Goal: Task Accomplishment & Management: Complete application form

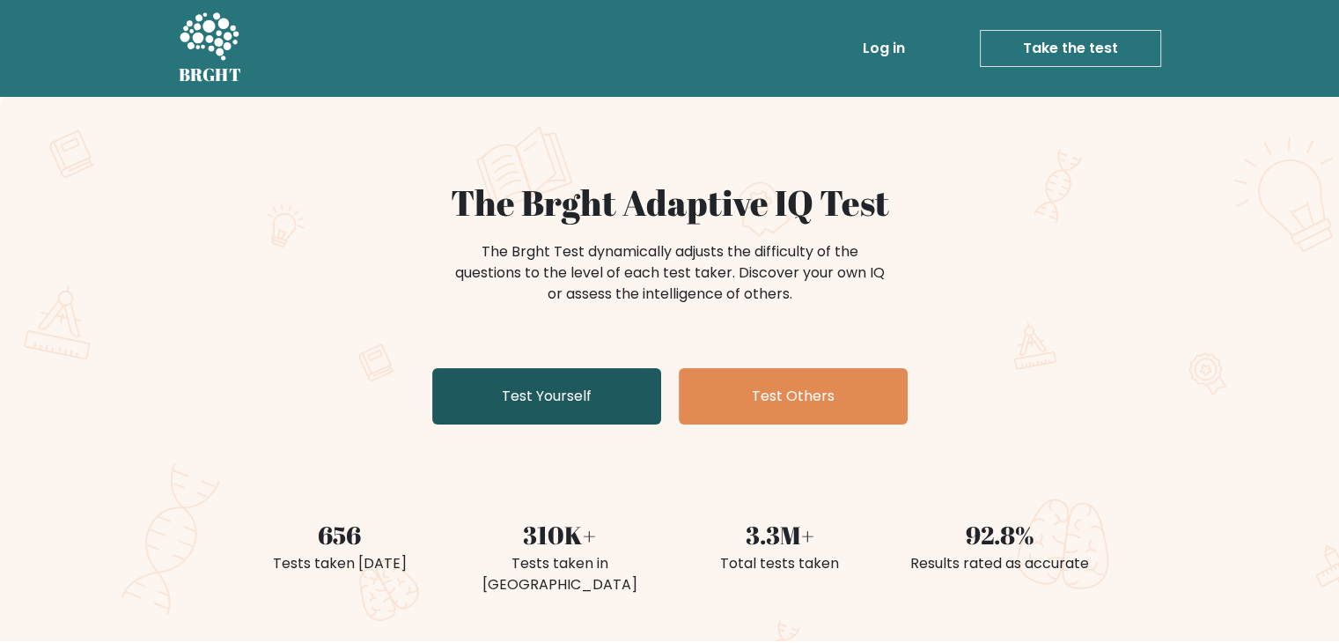
click at [584, 399] on link "Test Yourself" at bounding box center [546, 396] width 229 height 56
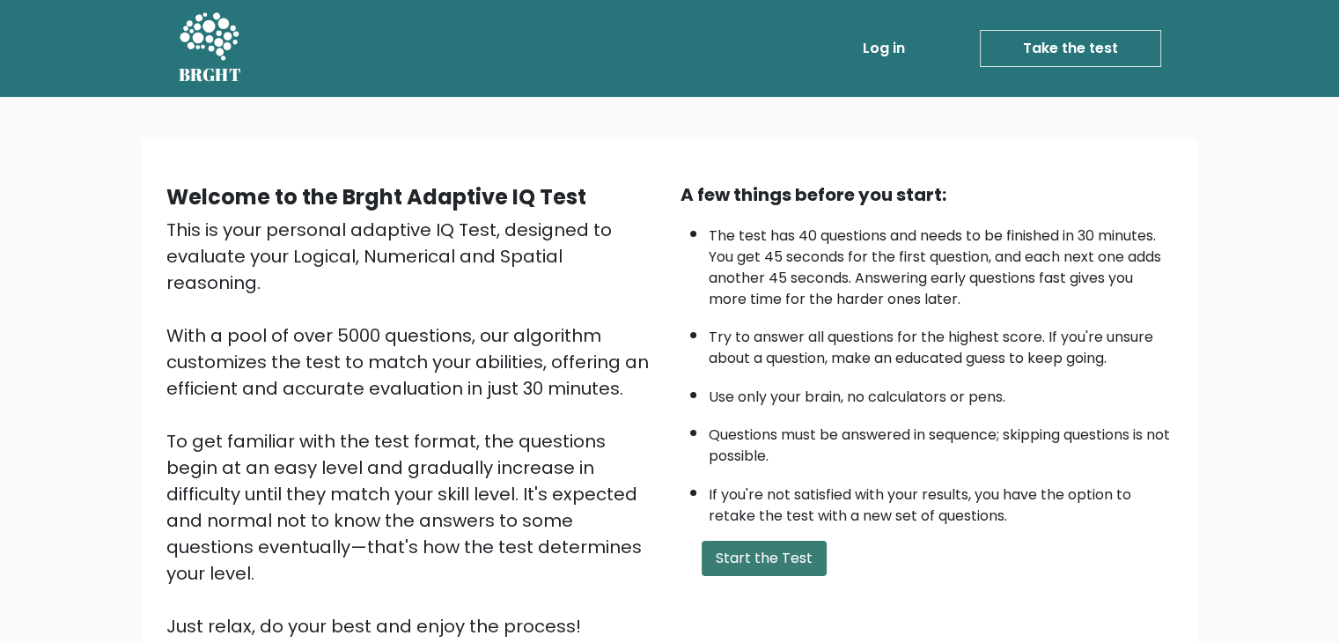
click at [766, 556] on button "Start the Test" at bounding box center [764, 558] width 125 height 35
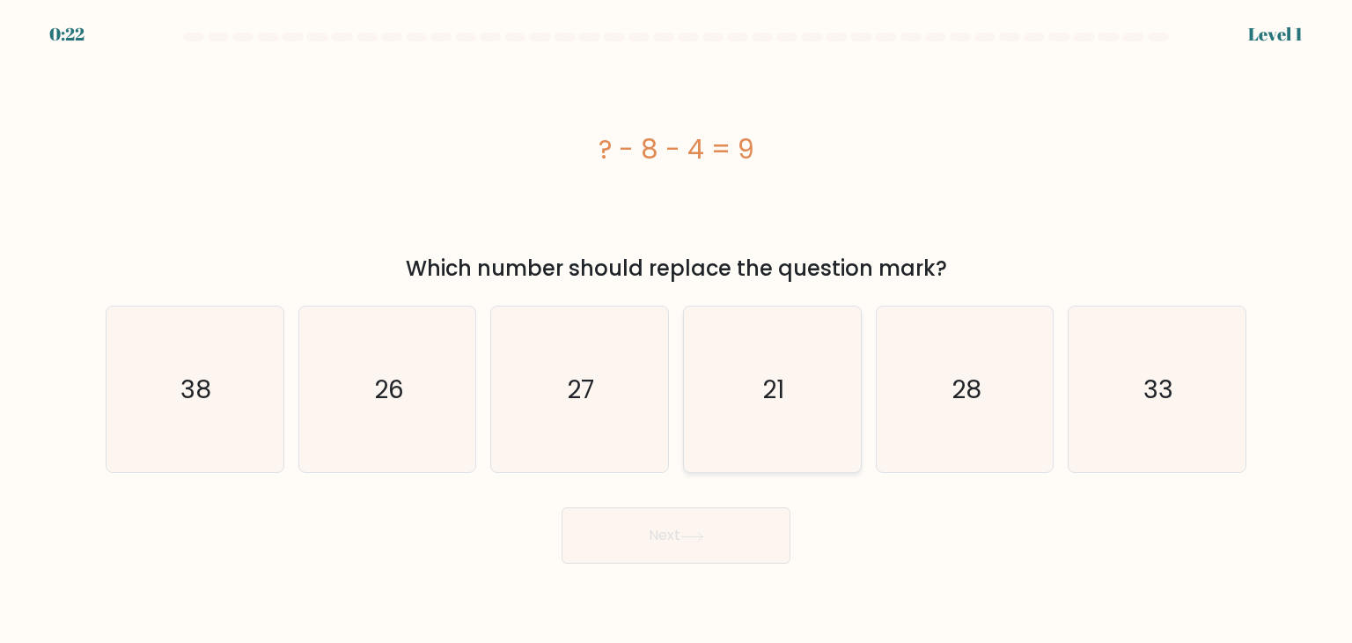
click at [782, 448] on icon "21" at bounding box center [772, 389] width 166 height 166
click at [677, 330] on input "d. 21" at bounding box center [676, 325] width 1 height 9
radio input "true"
click at [665, 534] on button "Next" at bounding box center [676, 535] width 229 height 56
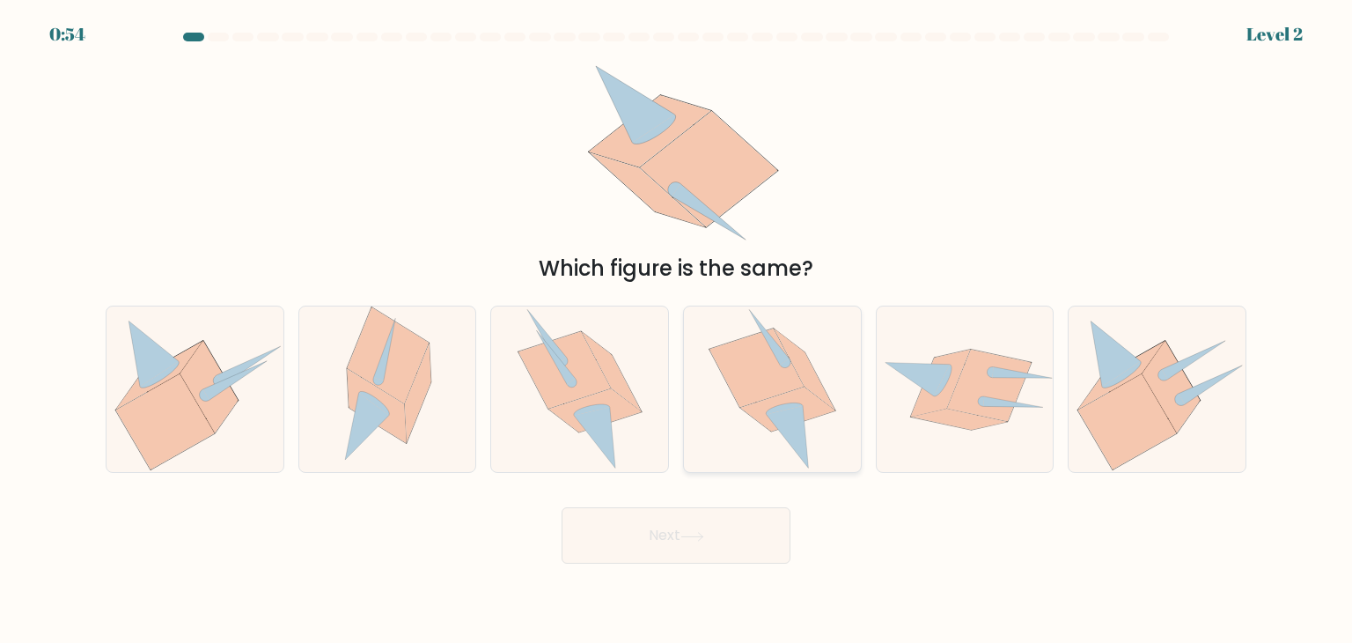
click at [757, 374] on icon at bounding box center [757, 367] width 94 height 78
click at [677, 330] on input "d." at bounding box center [676, 325] width 1 height 9
radio input "true"
click at [650, 536] on button "Next" at bounding box center [676, 535] width 229 height 56
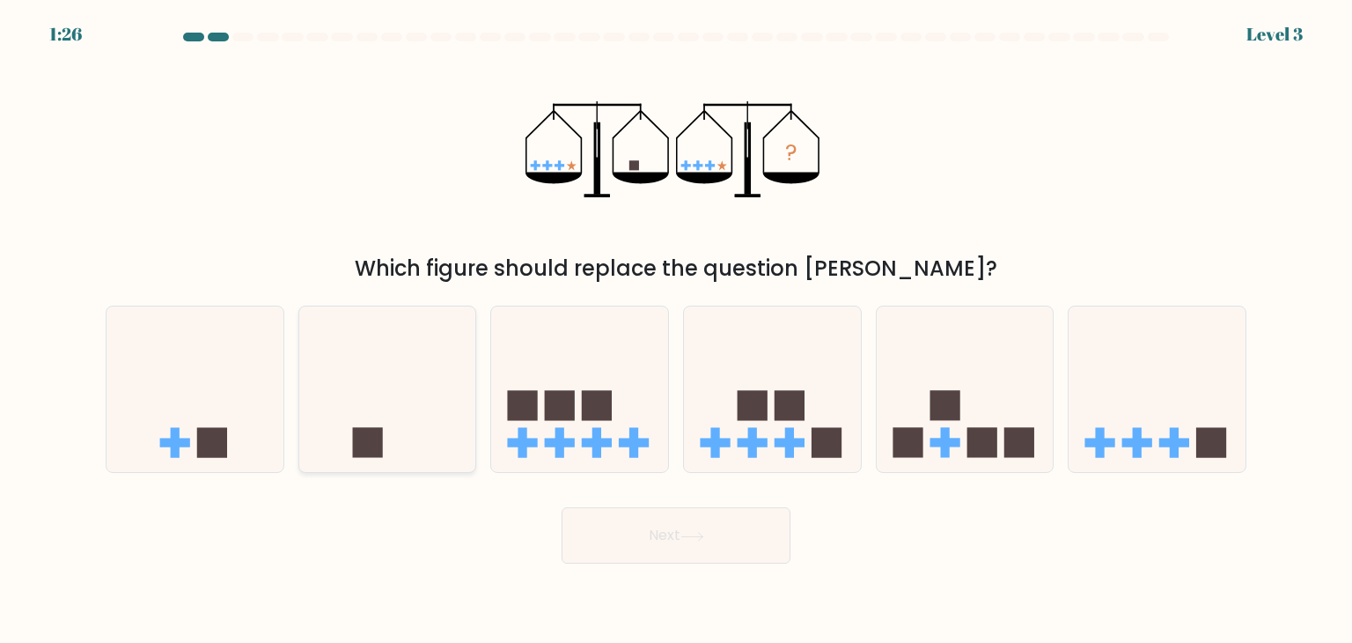
click at [390, 455] on icon at bounding box center [387, 389] width 177 height 146
click at [676, 330] on input "b." at bounding box center [676, 325] width 1 height 9
radio input "true"
click at [649, 525] on button "Next" at bounding box center [676, 535] width 229 height 56
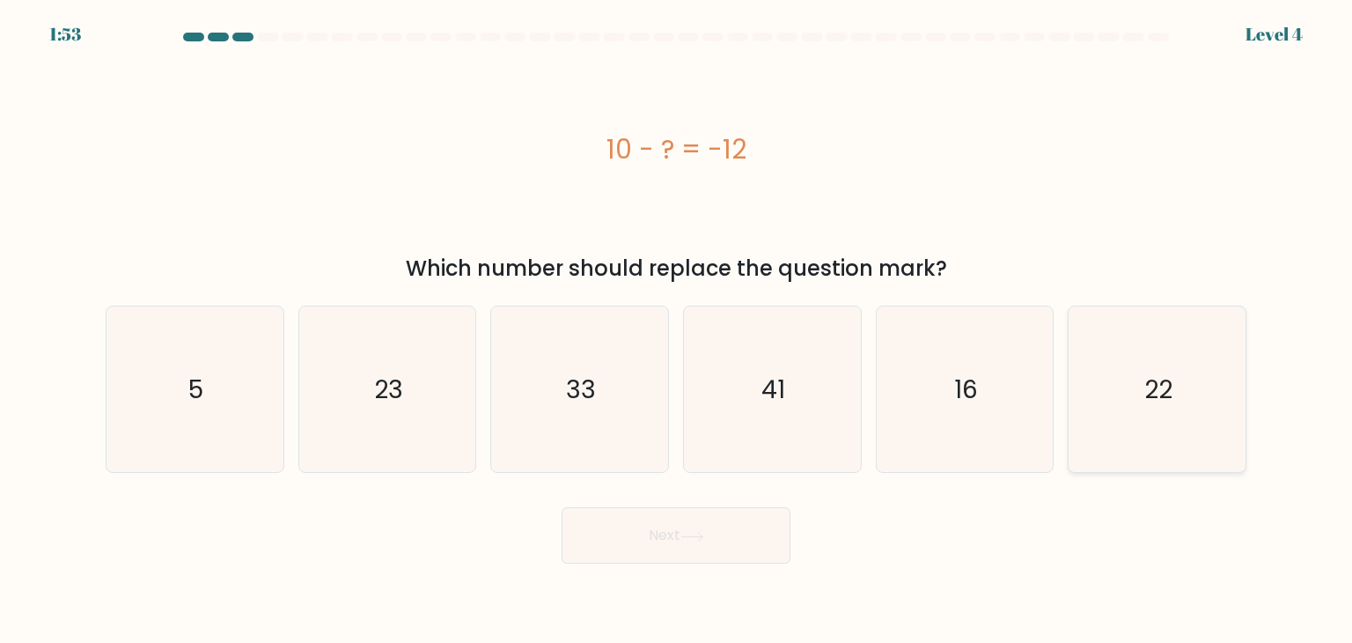
click at [1142, 386] on icon "22" at bounding box center [1157, 389] width 166 height 166
click at [677, 330] on input "f. 22" at bounding box center [676, 325] width 1 height 9
radio input "true"
click at [645, 529] on button "Next" at bounding box center [676, 535] width 229 height 56
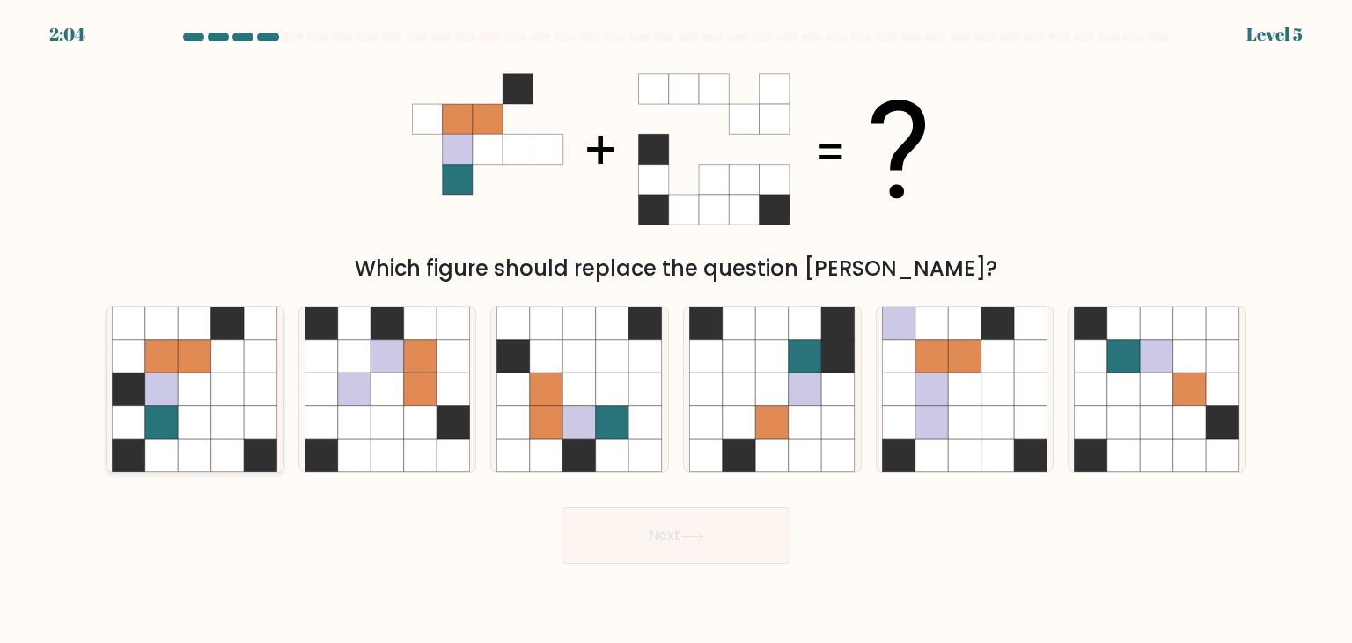
click at [132, 431] on icon at bounding box center [128, 422] width 33 height 33
click at [676, 330] on input "a." at bounding box center [676, 325] width 1 height 9
radio input "true"
click at [652, 534] on button "Next" at bounding box center [676, 535] width 229 height 56
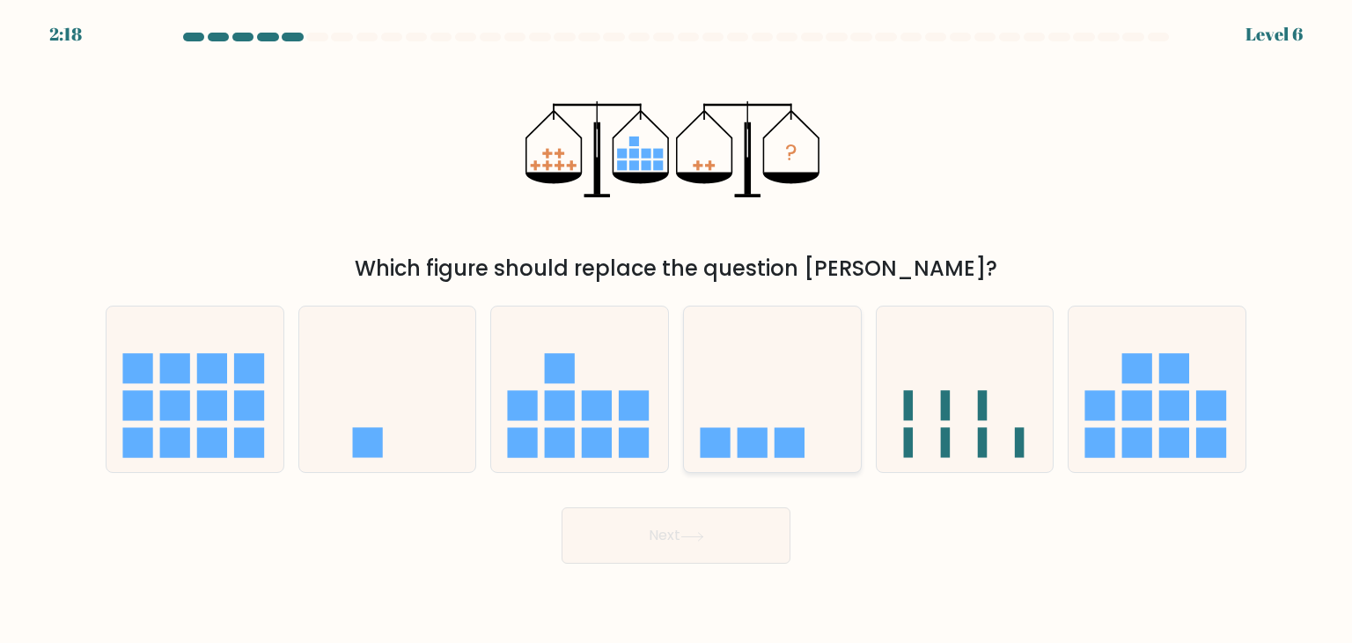
click at [734, 343] on icon at bounding box center [772, 389] width 177 height 146
click at [677, 330] on input "d." at bounding box center [676, 325] width 1 height 9
radio input "true"
click at [683, 536] on button "Next" at bounding box center [676, 535] width 229 height 56
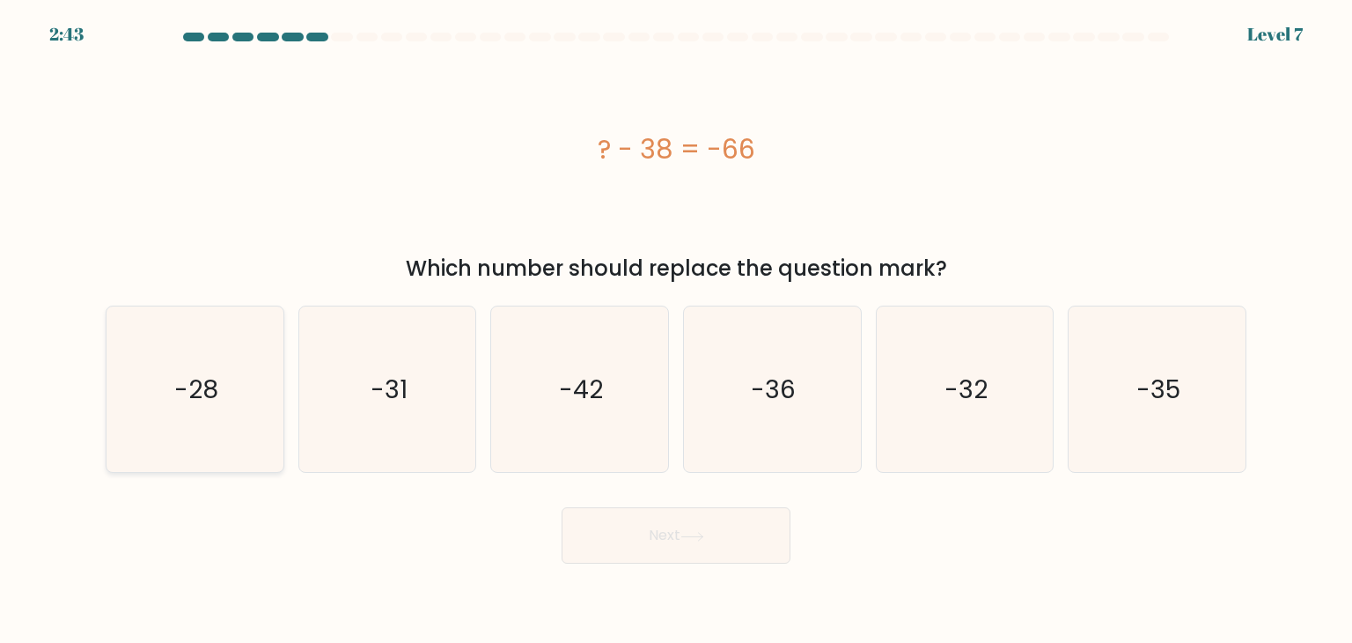
click at [209, 431] on icon "-28" at bounding box center [195, 389] width 166 height 166
click at [676, 330] on input "a. -28" at bounding box center [676, 325] width 1 height 9
radio input "true"
click at [618, 536] on button "Next" at bounding box center [676, 535] width 229 height 56
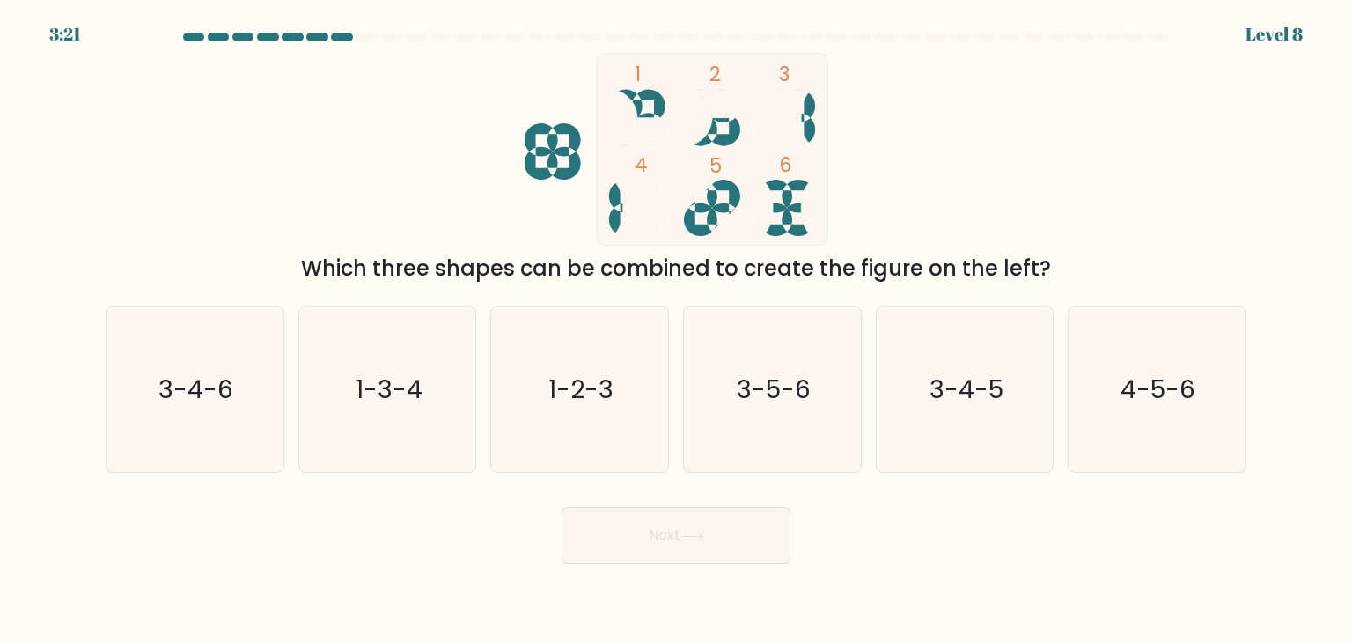
drag, startPoint x: 279, startPoint y: 162, endPoint x: 571, endPoint y: 215, distance: 296.2
click at [571, 215] on div "1 2 3 4 5 6 Which three shapes can be combined to create the figure on the left?" at bounding box center [676, 169] width 1162 height 232
click at [424, 162] on div "1 2 3 4 5 6 Which three shapes can be combined to create the figure on the left?" at bounding box center [676, 169] width 1162 height 232
click at [166, 402] on text "3-4-6" at bounding box center [196, 389] width 75 height 35
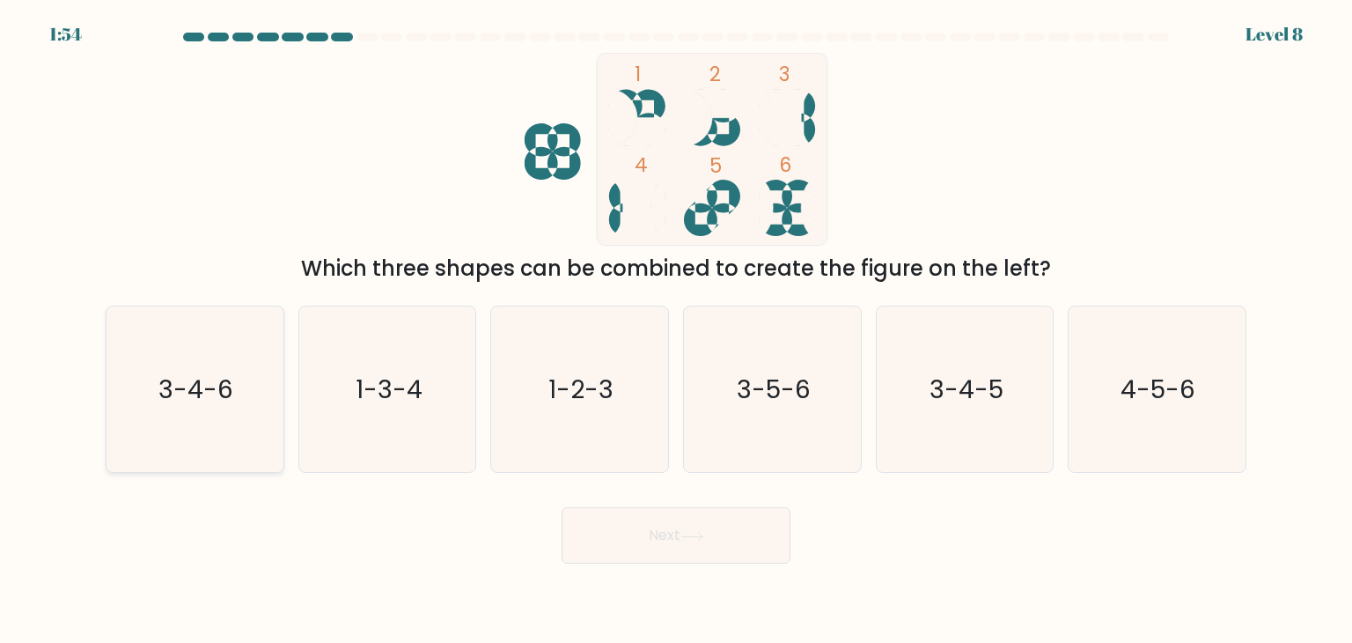
click at [676, 330] on input "a. 3-4-6" at bounding box center [676, 325] width 1 height 9
radio input "true"
click at [669, 571] on body "1:53 Level 8" at bounding box center [676, 321] width 1352 height 643
click at [650, 539] on button "Next" at bounding box center [676, 535] width 229 height 56
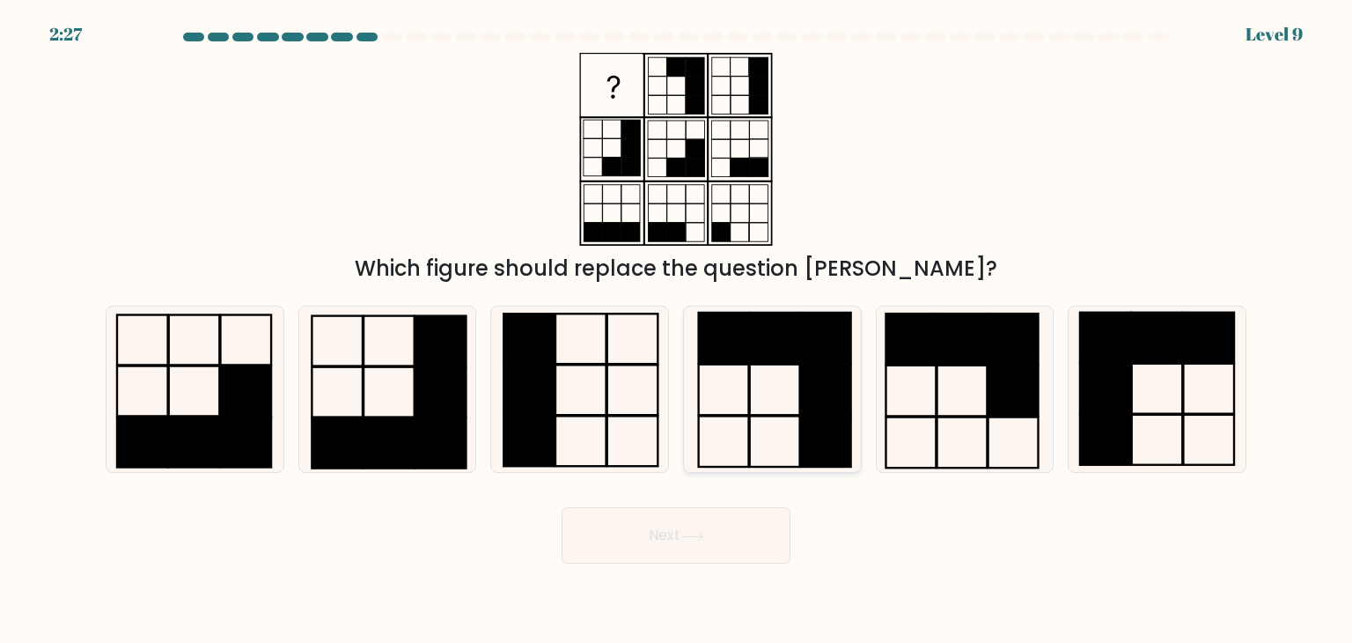
click at [774, 407] on icon at bounding box center [772, 389] width 166 height 166
click at [677, 330] on input "d." at bounding box center [676, 325] width 1 height 9
radio input "true"
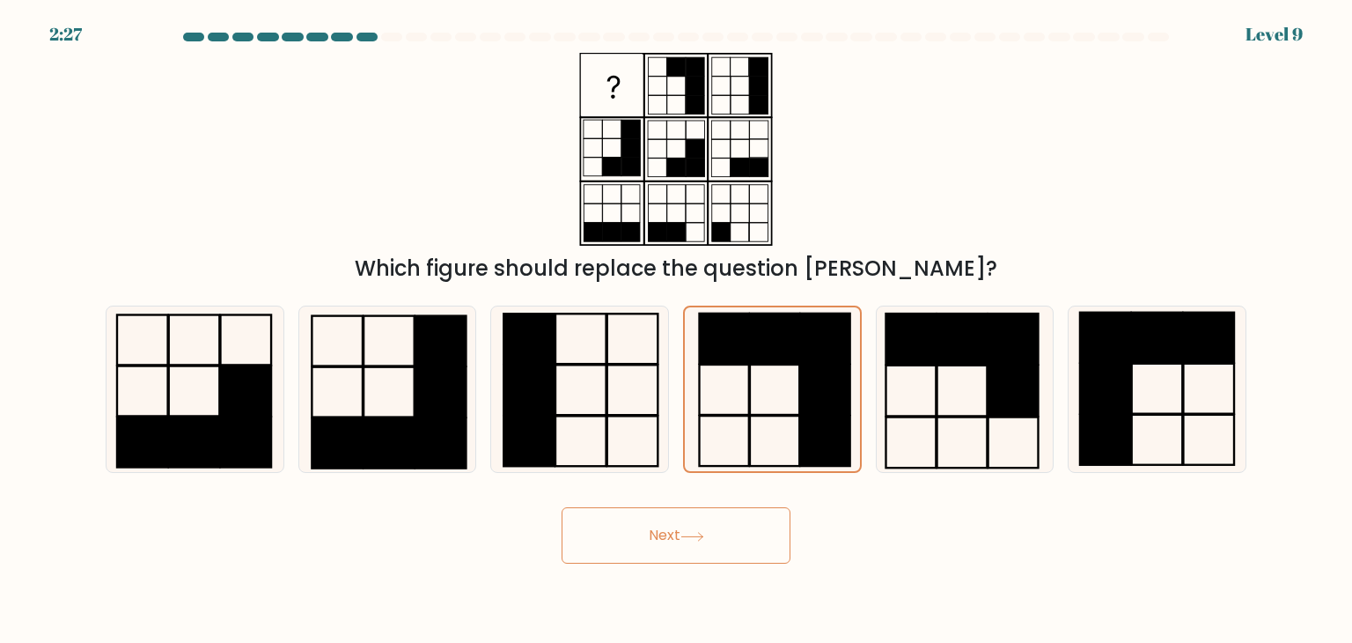
click at [652, 560] on button "Next" at bounding box center [676, 535] width 229 height 56
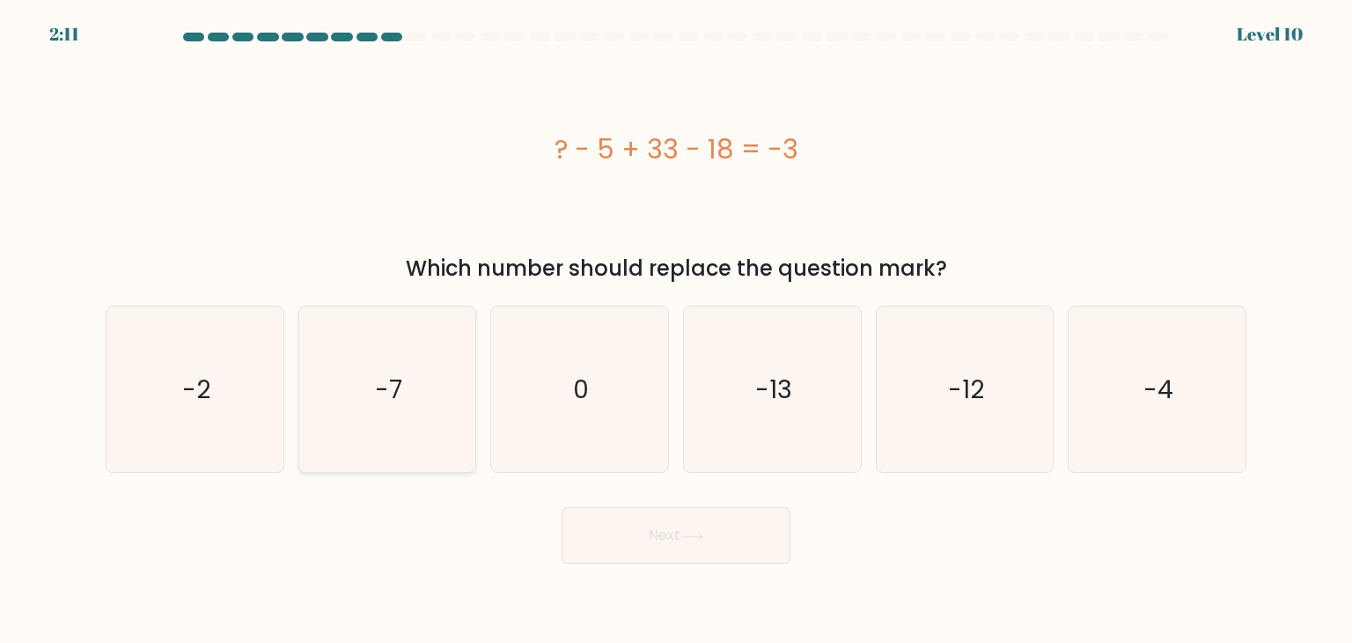
click at [375, 406] on icon "-7" at bounding box center [388, 389] width 166 height 166
click at [676, 330] on input "b. -7" at bounding box center [676, 325] width 1 height 9
radio input "true"
click at [654, 540] on button "Next" at bounding box center [676, 535] width 229 height 56
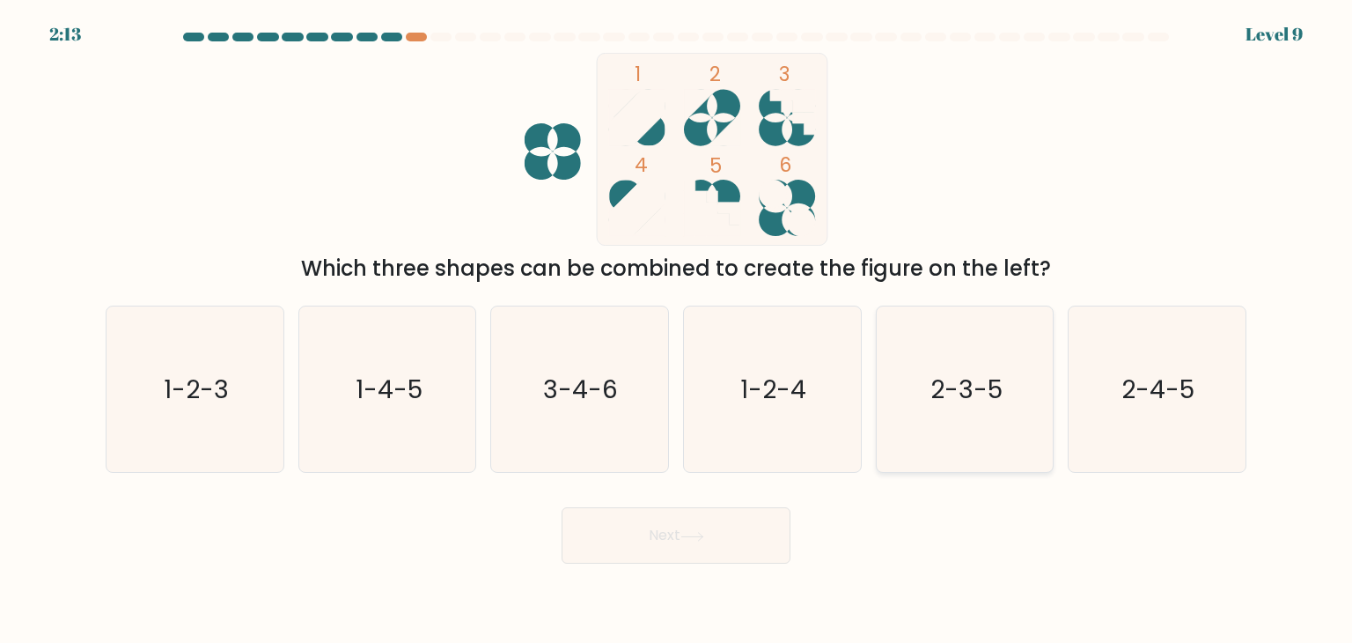
click at [980, 407] on icon "2-3-5" at bounding box center [965, 389] width 166 height 166
click at [677, 330] on input "e. 2-3-5" at bounding box center [676, 325] width 1 height 9
radio input "true"
click at [663, 545] on button "Next" at bounding box center [676, 535] width 229 height 56
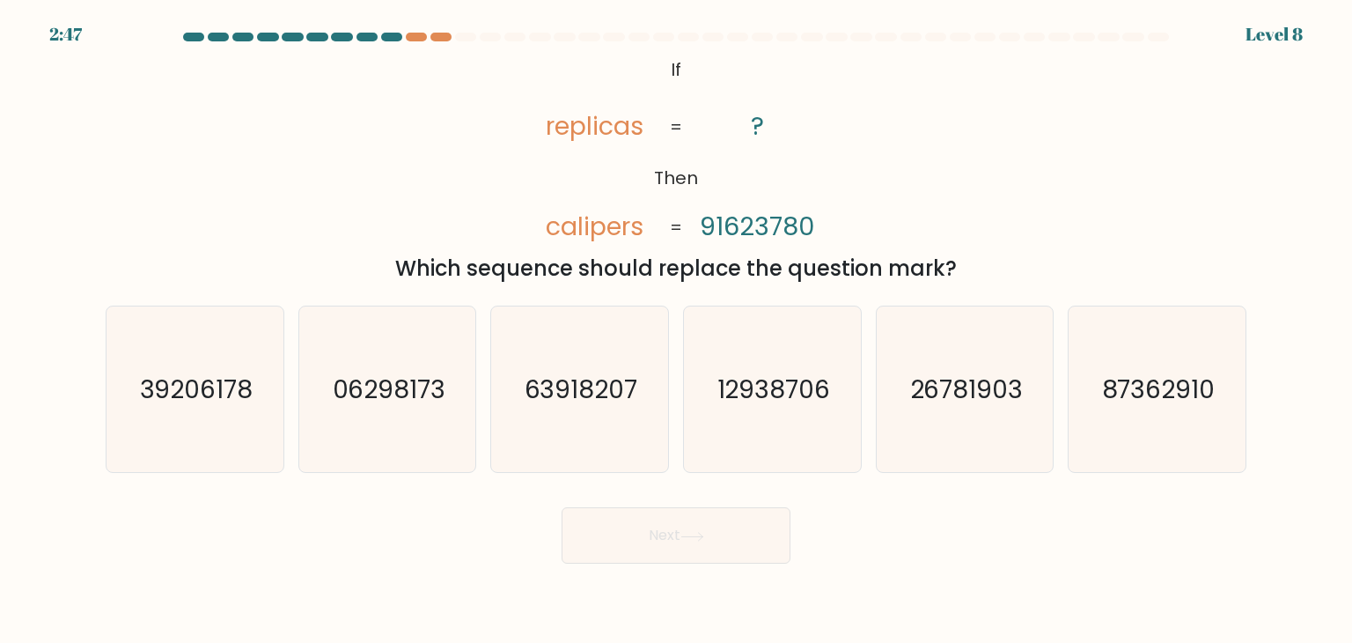
drag, startPoint x: 993, startPoint y: 103, endPoint x: 901, endPoint y: 191, distance: 127.7
click at [901, 191] on div "@import url('https://fonts.googleapis.com/css?family=Abril+Fatface:400,100,100i…" at bounding box center [676, 169] width 1162 height 232
drag, startPoint x: 428, startPoint y: 372, endPoint x: 944, endPoint y: 105, distance: 580.9
click at [944, 105] on div "@import url('https://fonts.googleapis.com/css?family=Abril+Fatface:400,100,100i…" at bounding box center [676, 169] width 1162 height 232
click at [433, 397] on text "06298173" at bounding box center [389, 389] width 114 height 35
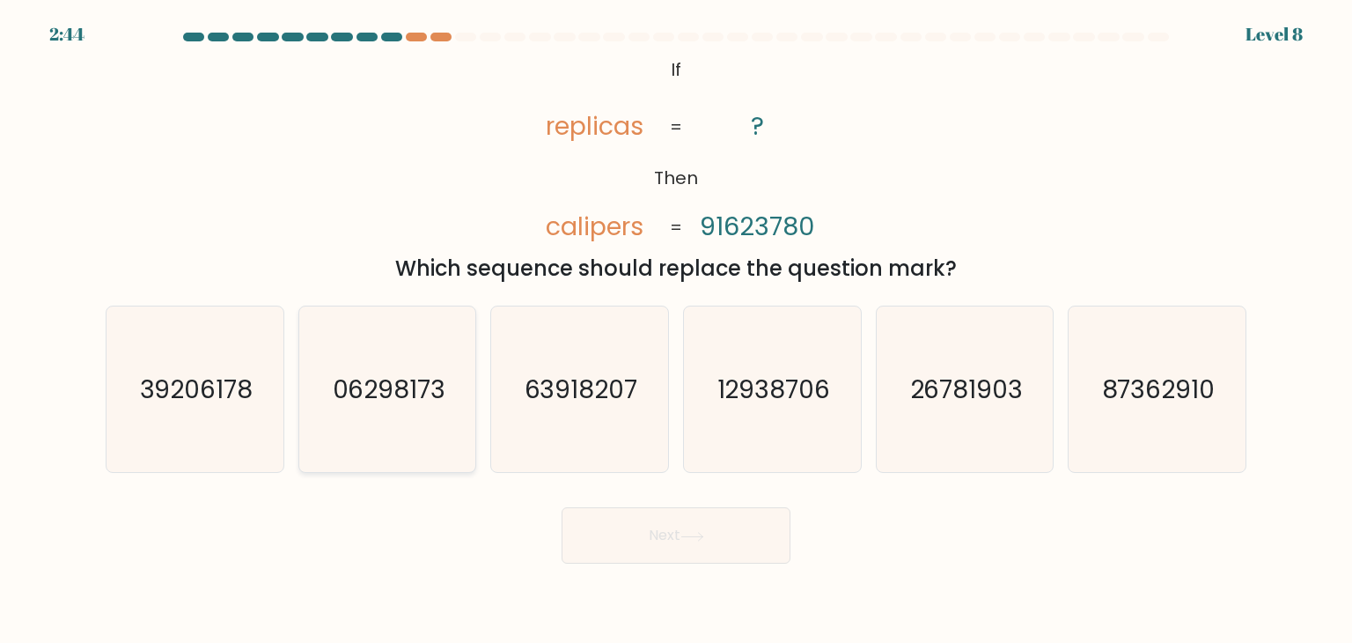
click at [676, 330] on input "b. 06298173" at bounding box center [676, 325] width 1 height 9
radio input "true"
click at [673, 526] on button "Next" at bounding box center [676, 535] width 229 height 56
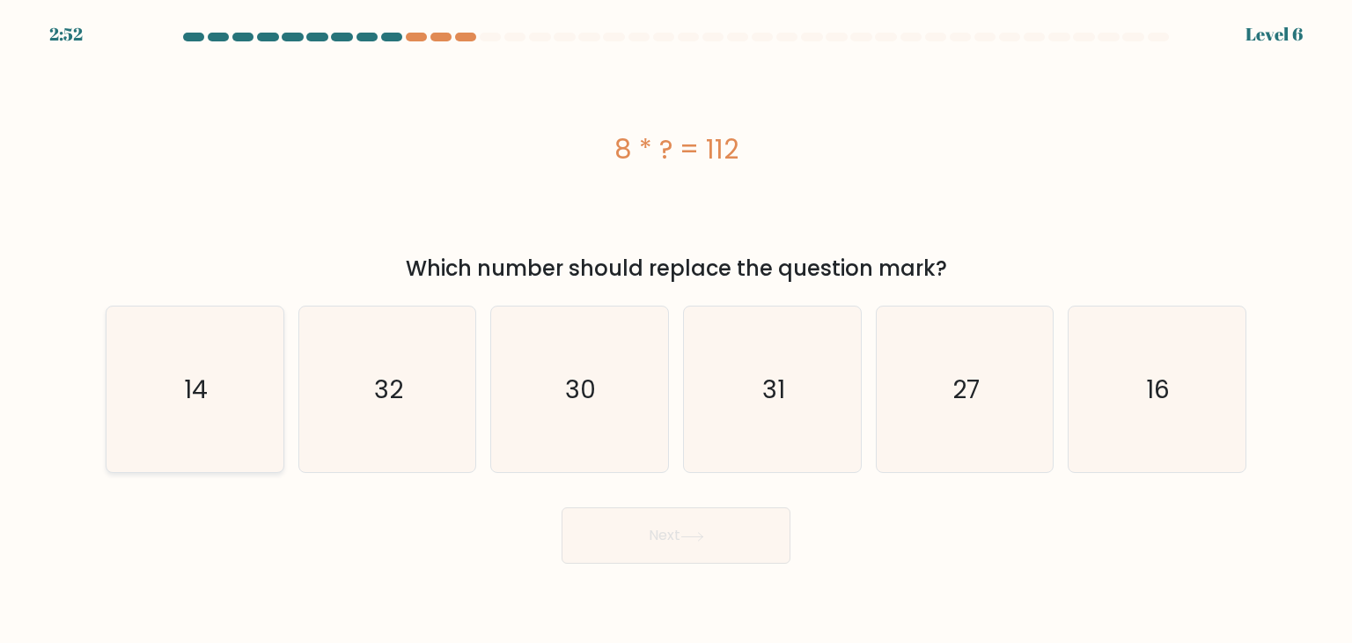
click at [176, 356] on icon "14" at bounding box center [195, 389] width 166 height 166
click at [676, 330] on input "a. 14" at bounding box center [676, 325] width 1 height 9
radio input "true"
click at [659, 530] on button "Next" at bounding box center [676, 535] width 229 height 56
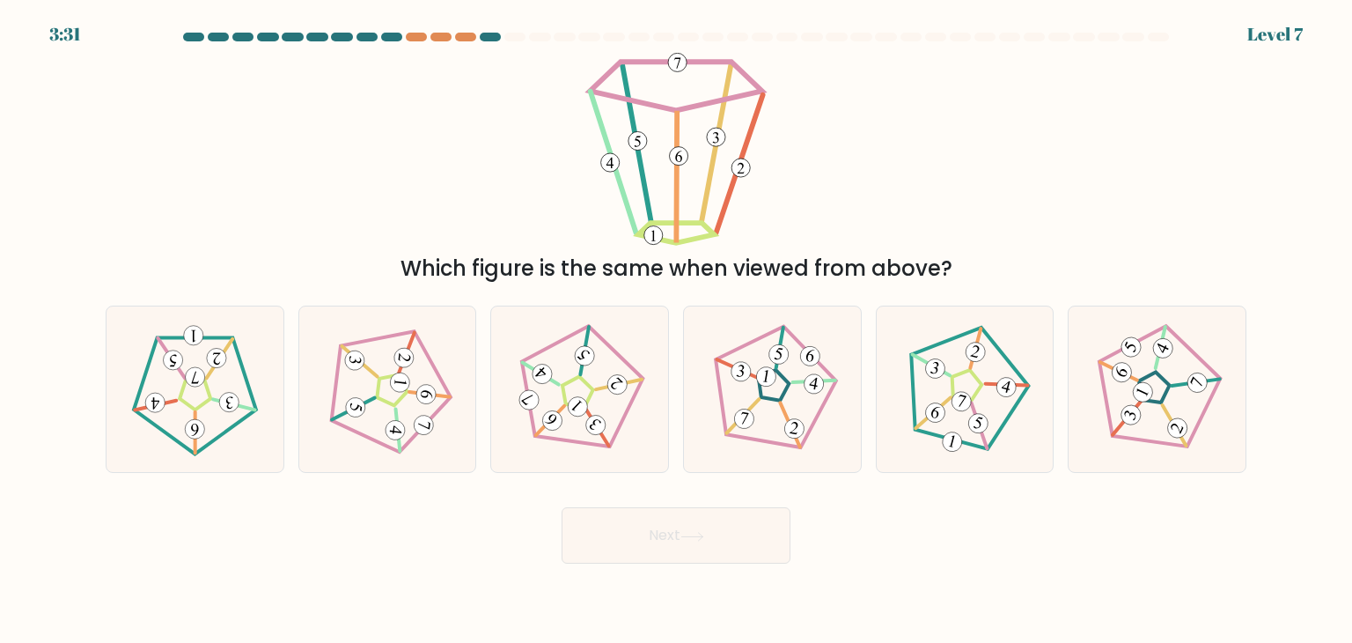
drag, startPoint x: 966, startPoint y: 177, endPoint x: 891, endPoint y: 149, distance: 80.0
click at [891, 149] on div "Which figure is the same when viewed from above?" at bounding box center [676, 169] width 1162 height 232
click at [417, 379] on icon at bounding box center [387, 389] width 133 height 133
click at [676, 330] on input "b." at bounding box center [676, 325] width 1 height 9
radio input "true"
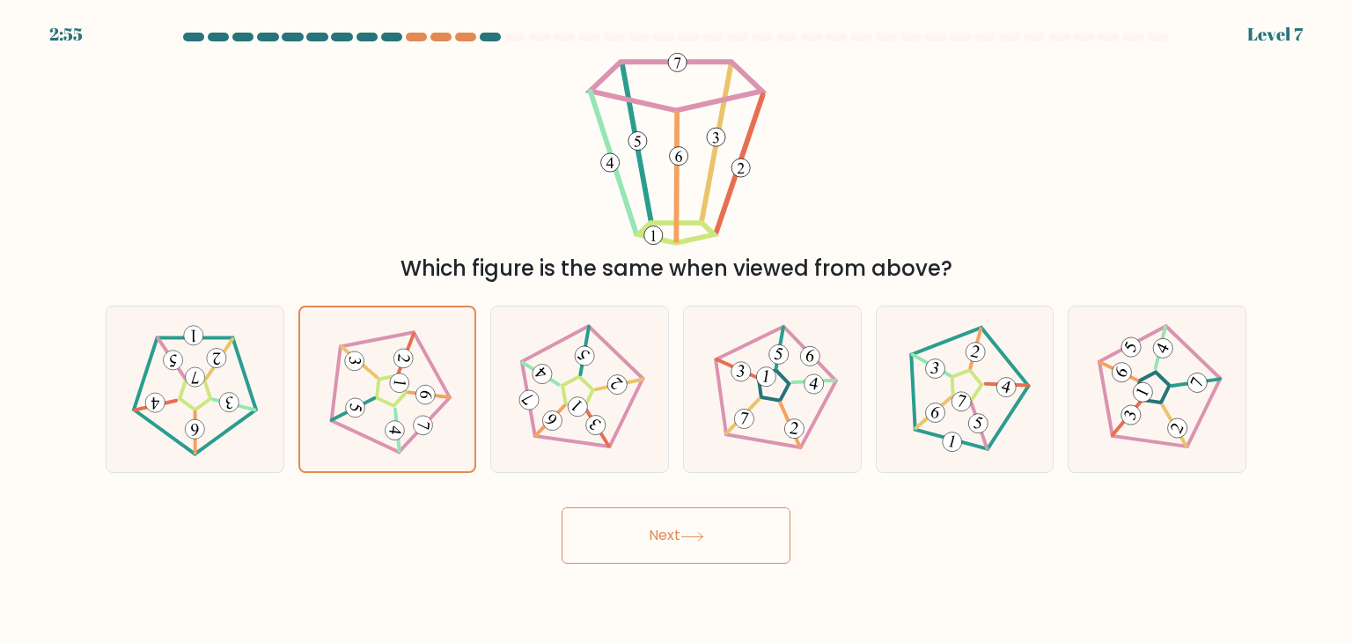
click at [671, 547] on button "Next" at bounding box center [676, 535] width 229 height 56
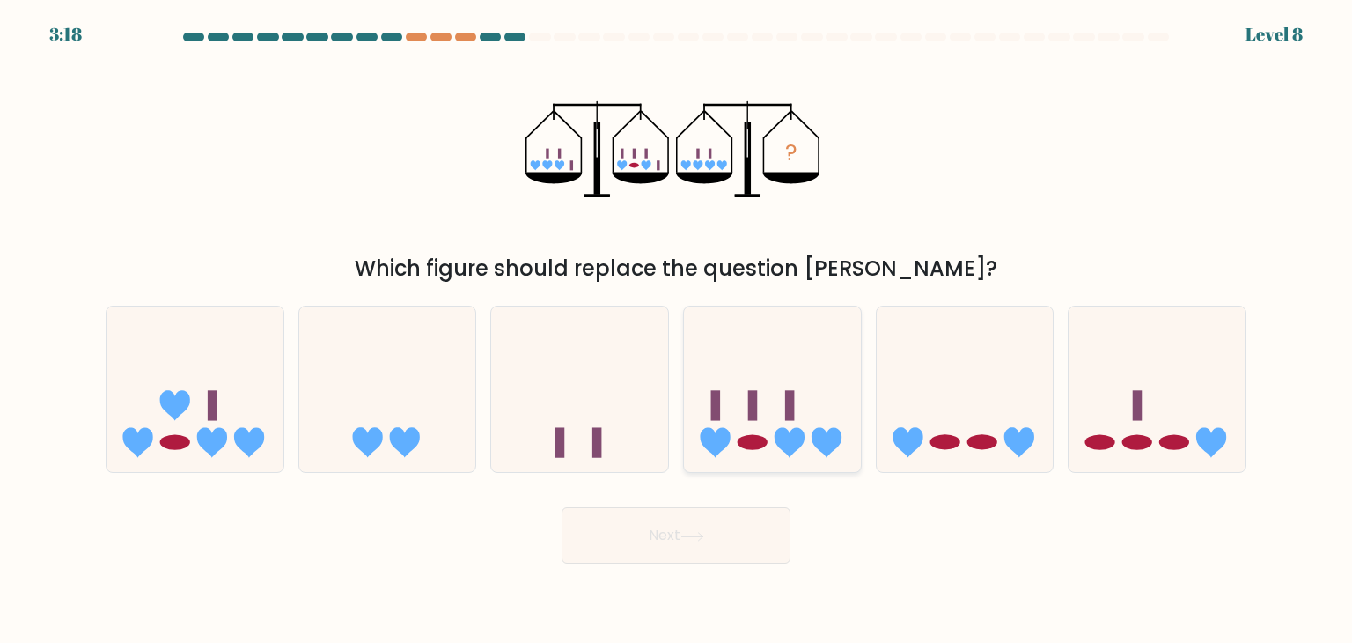
click at [757, 385] on icon at bounding box center [772, 389] width 177 height 146
click at [677, 330] on input "d." at bounding box center [676, 325] width 1 height 9
radio input "true"
click at [647, 516] on button "Next" at bounding box center [676, 535] width 229 height 56
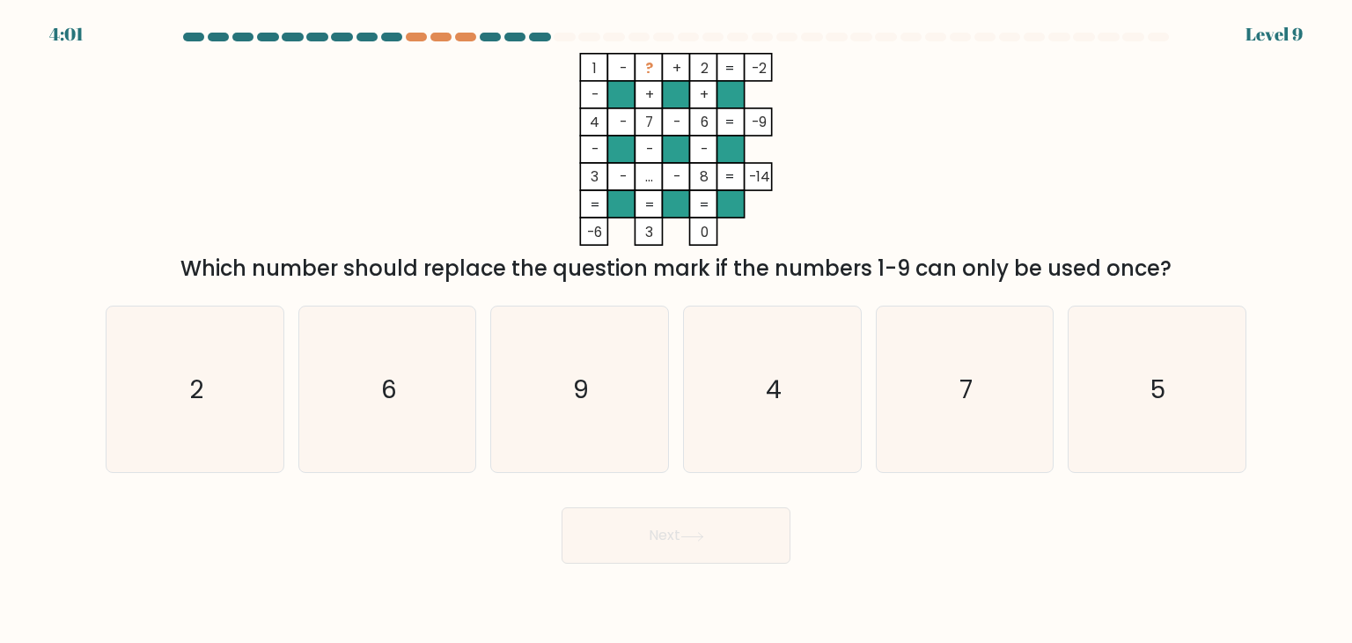
click at [511, 131] on icon "1 - ? + 2 -2 - + + 4 - 7 - 6 -9 - - - 3 - ... - 8 = -14 = = = = -6 3 0 =" at bounding box center [676, 149] width 528 height 193
drag, startPoint x: 511, startPoint y: 131, endPoint x: 483, endPoint y: 136, distance: 28.7
click at [483, 136] on icon "1 - ? + 2 -2 - + + 4 - 7 - 6 -9 - - - 3 - ... - 8 = -14 = = = = -6 3 0 =" at bounding box center [676, 149] width 528 height 193
drag, startPoint x: 938, startPoint y: 233, endPoint x: 947, endPoint y: 156, distance: 78.1
click at [947, 156] on div "1 - ? + 2 -2 - + + 4 - 7 - 6 -9 - - - 3 - ... - 8 = -14 = = = = -6 3 0 = Which …" at bounding box center [676, 169] width 1162 height 232
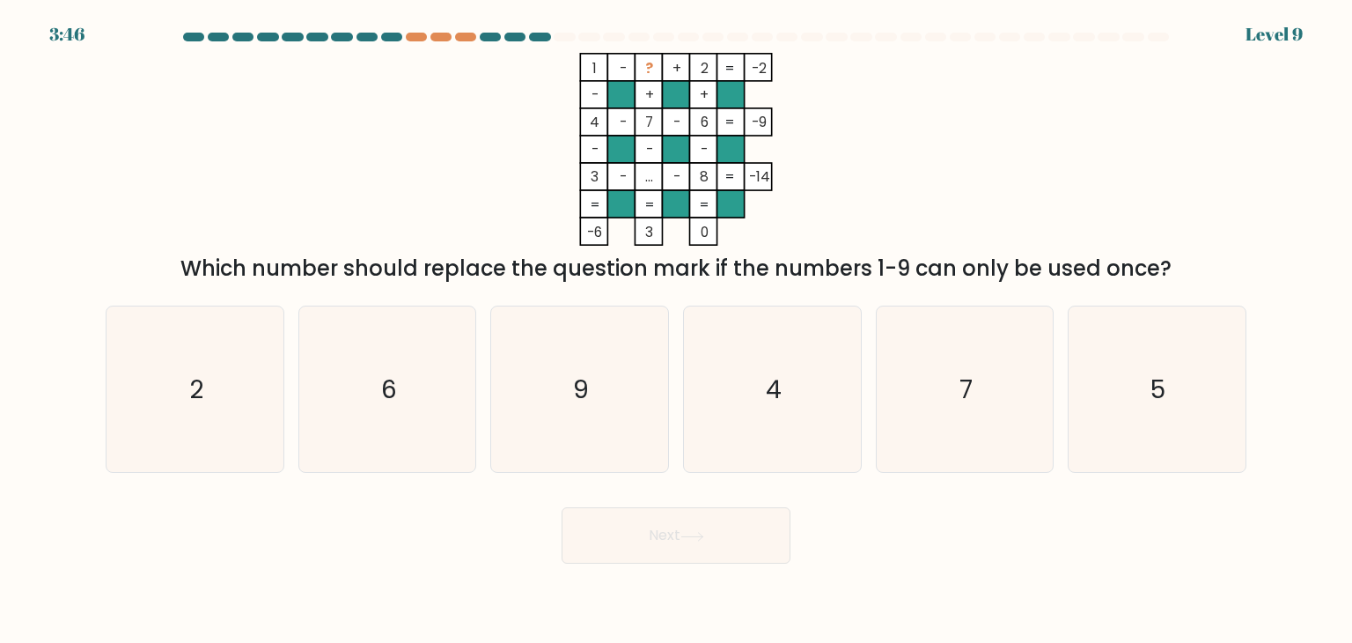
click at [947, 156] on div "1 - ? + 2 -2 - + + 4 - 7 - 6 -9 - - - 3 - ... - 8 = -14 = = = = -6 3 0 = Which …" at bounding box center [676, 169] width 1162 height 232
drag, startPoint x: 947, startPoint y: 156, endPoint x: 865, endPoint y: 247, distance: 122.8
click at [865, 247] on div "1 - ? + 2 -2 - + + 4 - 7 - 6 -9 - - - 3 - ... - 8 = -14 = = = = -6 3 0 = Which …" at bounding box center [676, 169] width 1162 height 232
click at [952, 221] on div "1 - ? + 2 -2 - + + 4 - 7 - 6 -9 - - - 3 - ... - 8 = -14 = = = = -6 3 0 = Which …" at bounding box center [676, 169] width 1162 height 232
click at [1150, 415] on icon "5" at bounding box center [1157, 389] width 166 height 166
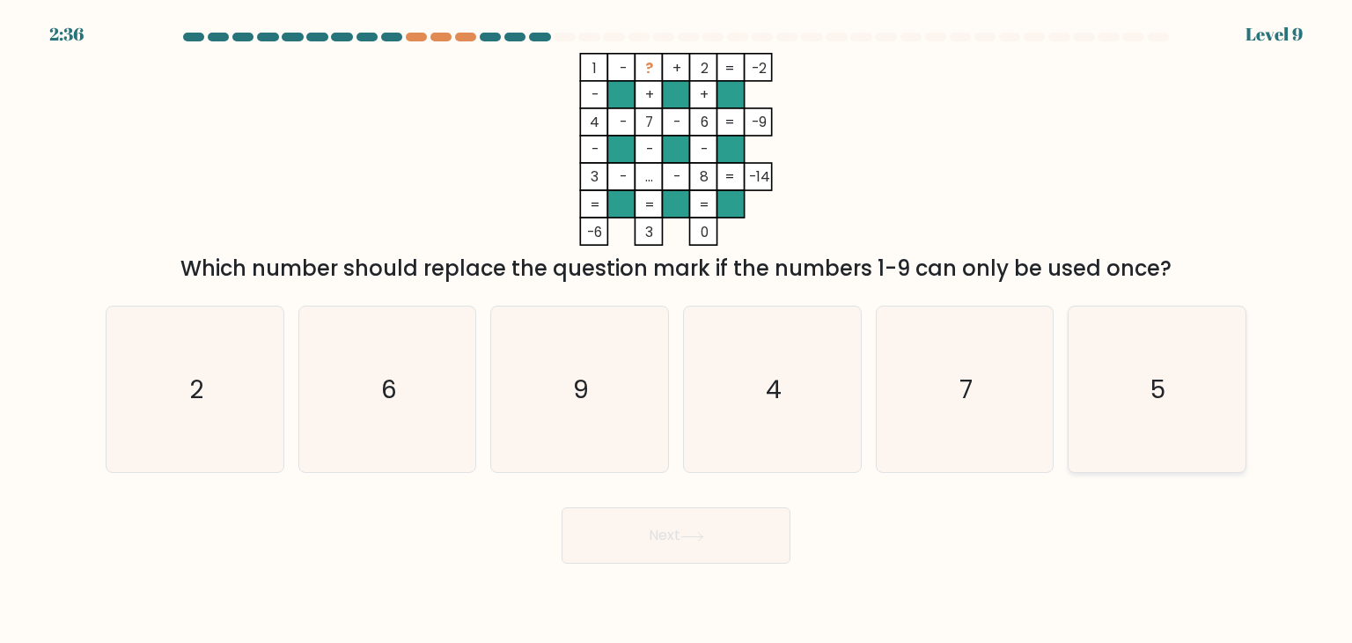
click at [677, 330] on input "f. 5" at bounding box center [676, 325] width 1 height 9
radio input "true"
click at [726, 542] on button "Next" at bounding box center [676, 535] width 229 height 56
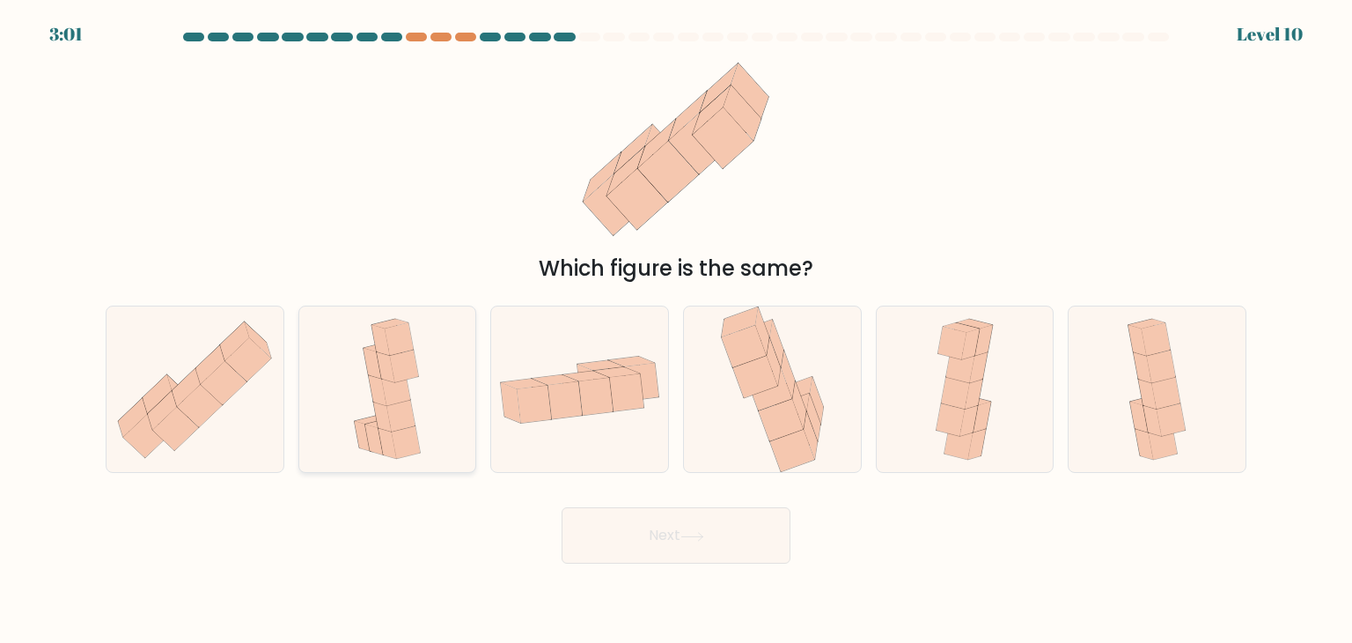
click at [307, 372] on div at bounding box center [387, 389] width 179 height 167
click at [676, 330] on input "b." at bounding box center [676, 325] width 1 height 9
radio input "true"
click at [655, 544] on button "Next" at bounding box center [676, 535] width 229 height 56
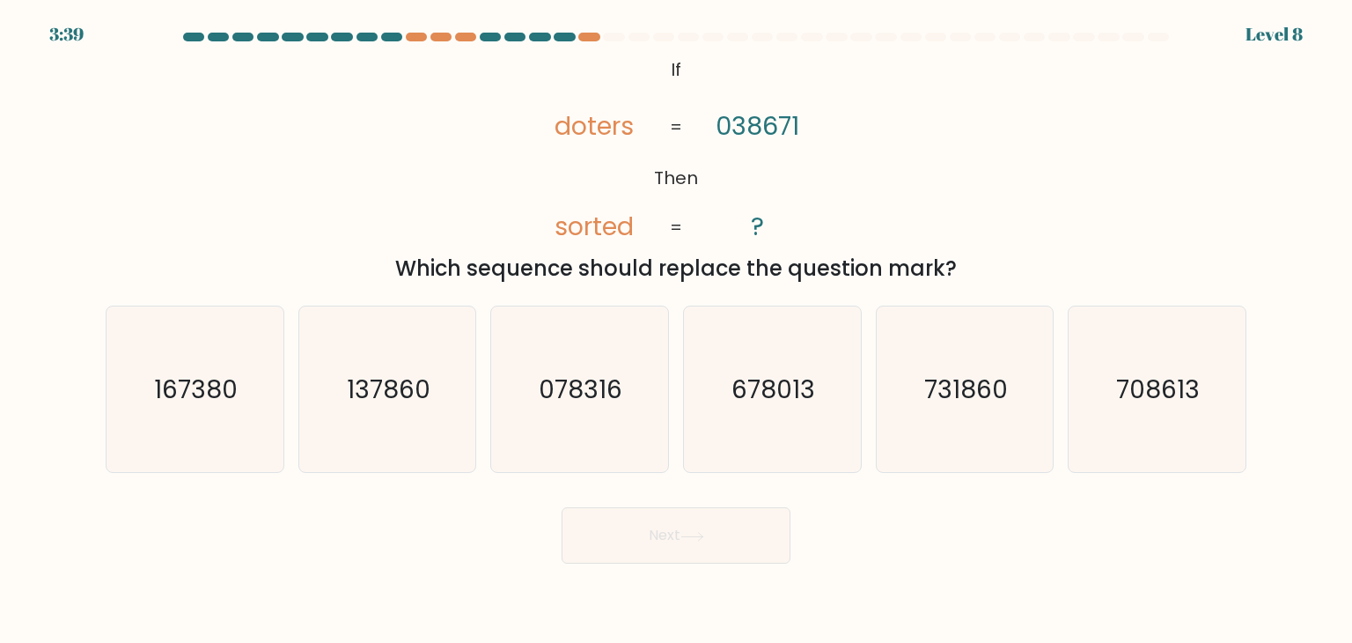
drag, startPoint x: 257, startPoint y: 192, endPoint x: 277, endPoint y: 200, distance: 21.7
click at [277, 200] on div "@import url('https://fonts.googleapis.com/css?family=Abril+Fatface:400,100,100i…" at bounding box center [676, 169] width 1162 height 232
click at [655, 455] on icon "078316" at bounding box center [580, 389] width 166 height 166
click at [676, 330] on input "c. 078316" at bounding box center [676, 325] width 1 height 9
radio input "true"
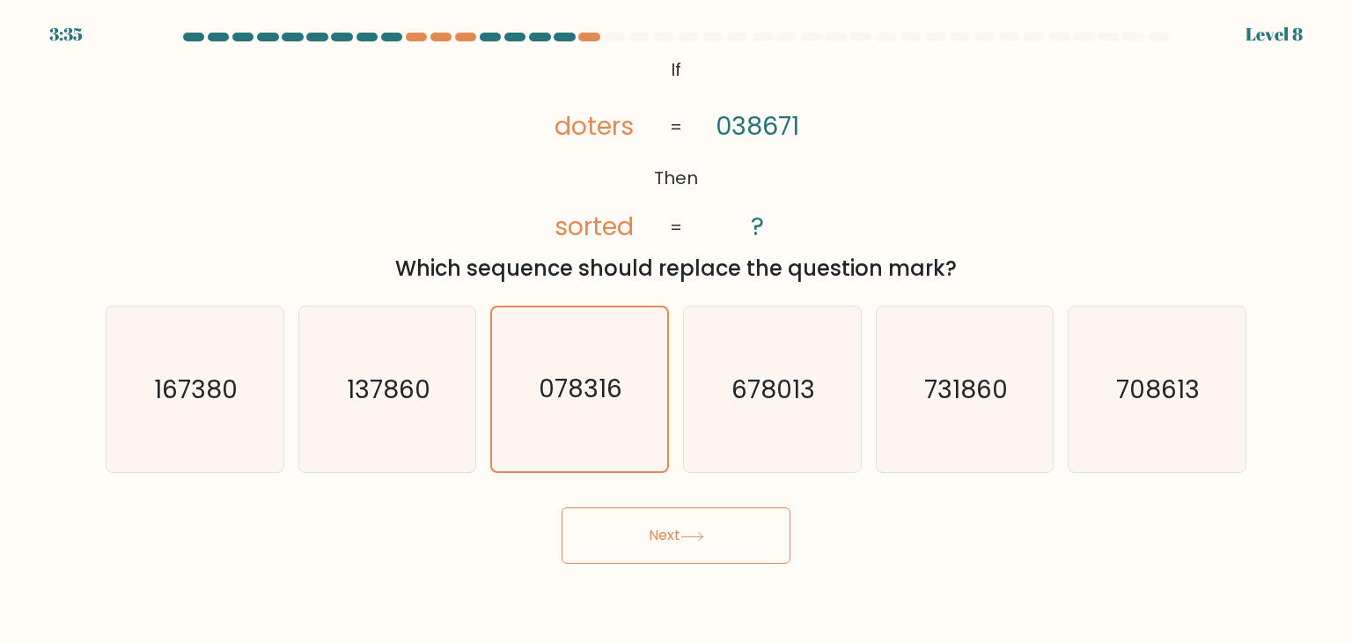
click at [693, 543] on button "Next" at bounding box center [676, 535] width 229 height 56
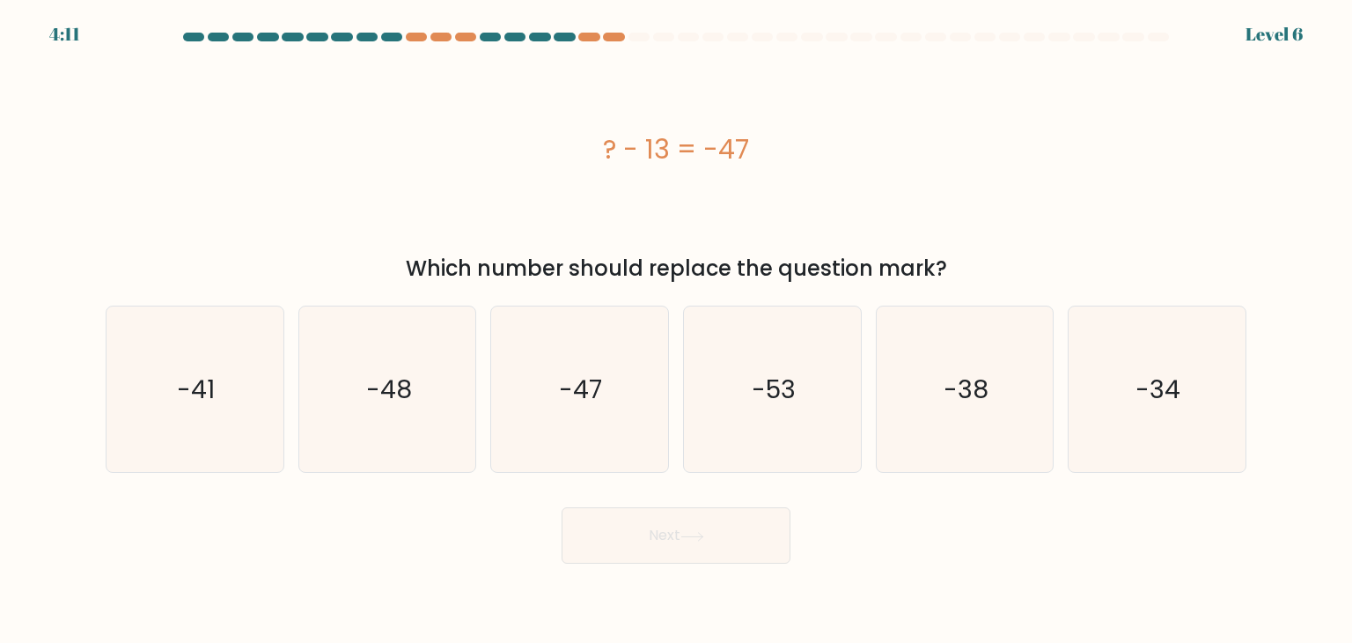
drag, startPoint x: 399, startPoint y: 267, endPoint x: 923, endPoint y: 205, distance: 527.5
click at [923, 205] on div "? - 13 = -47 Which number should replace the question mark?" at bounding box center [676, 169] width 1162 height 232
click at [1176, 394] on text "-34" at bounding box center [1159, 389] width 45 height 35
click at [677, 330] on input "f. -34" at bounding box center [676, 325] width 1 height 9
radio input "true"
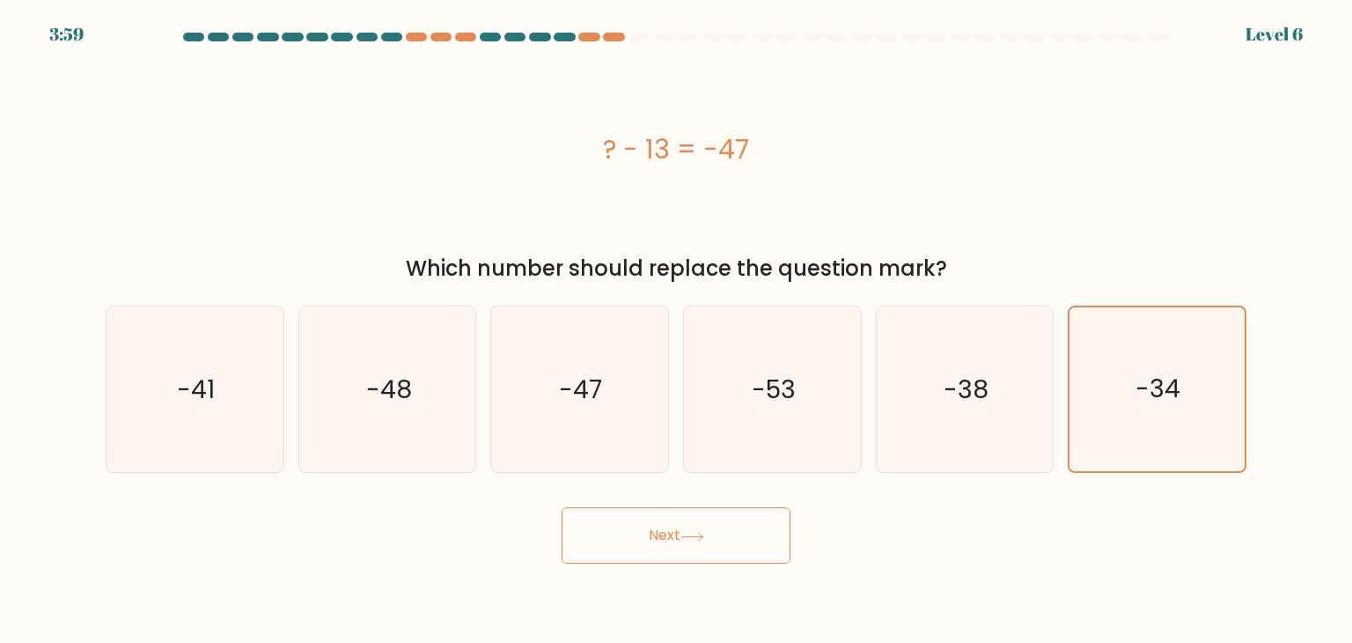
click at [679, 546] on button "Next" at bounding box center [676, 535] width 229 height 56
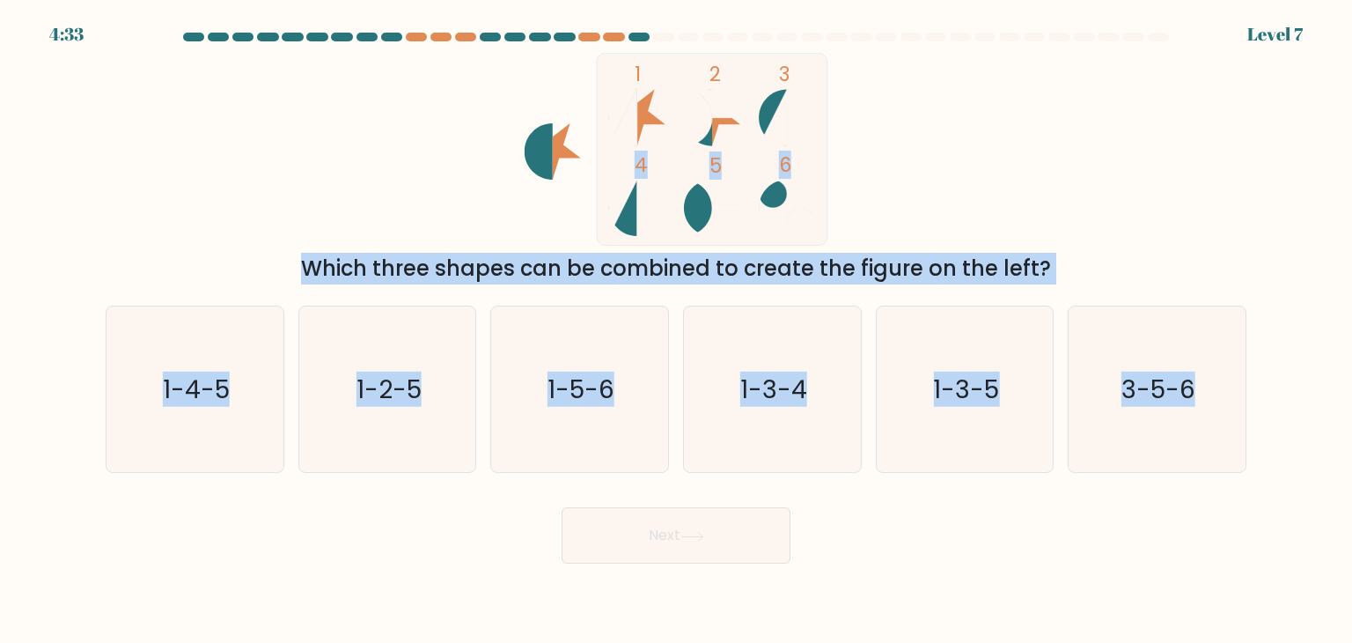
drag, startPoint x: 249, startPoint y: 135, endPoint x: 1248, endPoint y: 389, distance: 1030.4
click at [1248, 389] on form at bounding box center [676, 298] width 1352 height 531
click at [1074, 138] on div "1 2 3 4 5 6 Which three shapes can be combined to create the figure on the left?" at bounding box center [676, 169] width 1162 height 232
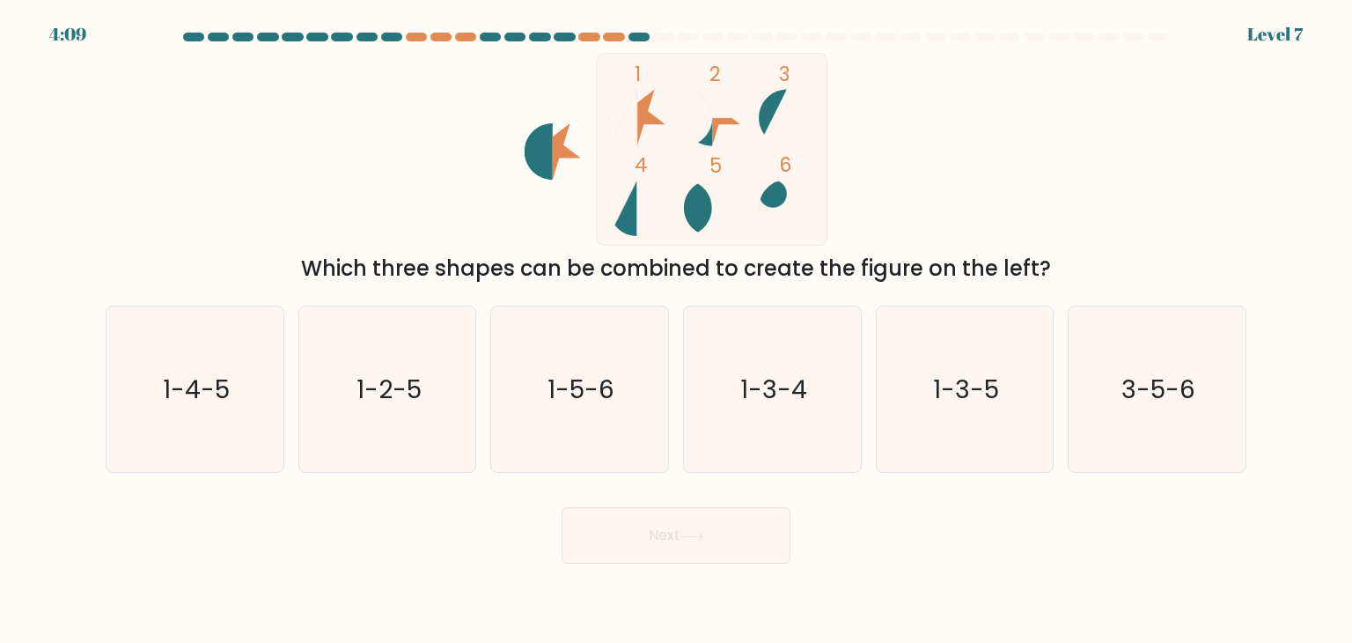
click at [775, 500] on div "Next" at bounding box center [676, 529] width 1162 height 70
click at [764, 431] on icon "1-3-4" at bounding box center [772, 389] width 166 height 166
click at [677, 330] on input "d. 1-3-4" at bounding box center [676, 325] width 1 height 9
radio input "true"
click at [680, 543] on button "Next" at bounding box center [676, 535] width 229 height 56
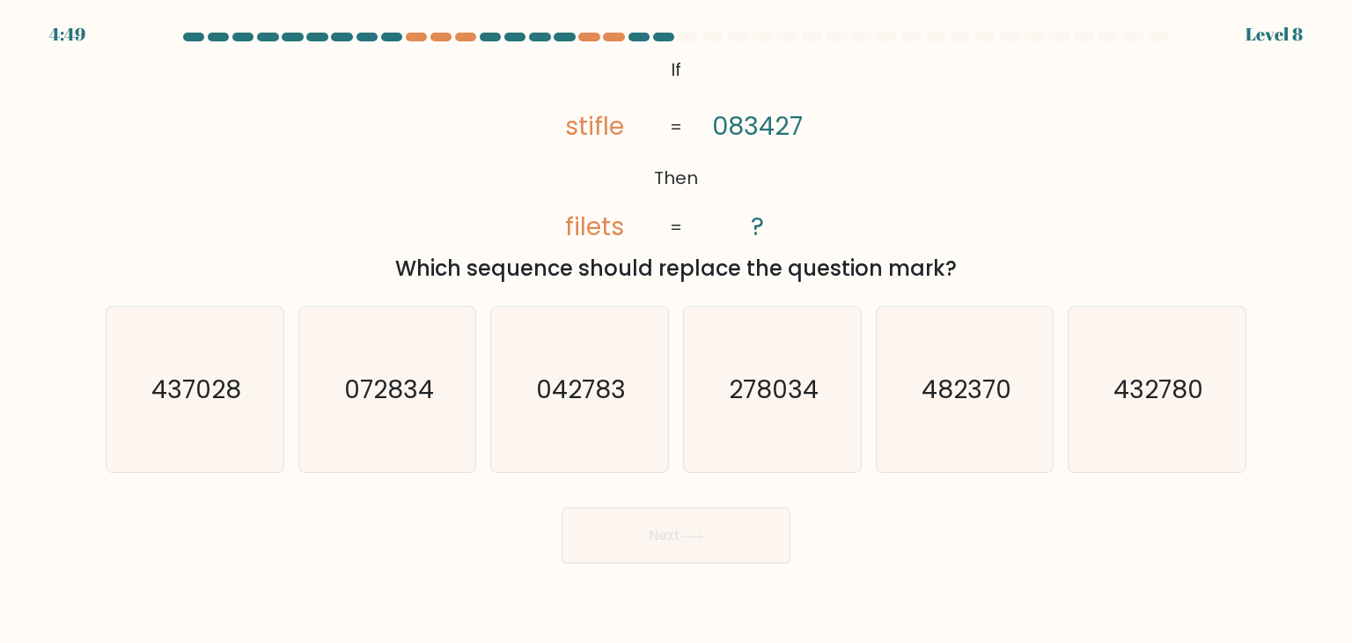
drag, startPoint x: 412, startPoint y: 166, endPoint x: 454, endPoint y: 143, distance: 48.5
click at [454, 143] on div "@import url('https://fonts.googleapis.com/css?family=Abril+Fatface:400,100,100i…" at bounding box center [676, 169] width 1162 height 232
drag, startPoint x: 409, startPoint y: 89, endPoint x: 1199, endPoint y: 259, distance: 808.7
click at [1199, 259] on div "@import url('https://fonts.googleapis.com/css?family=Abril+Fatface:400,100,100i…" at bounding box center [676, 169] width 1162 height 232
click at [1123, 198] on div "@import url('https://fonts.googleapis.com/css?family=Abril+Fatface:400,100,100i…" at bounding box center [676, 169] width 1162 height 232
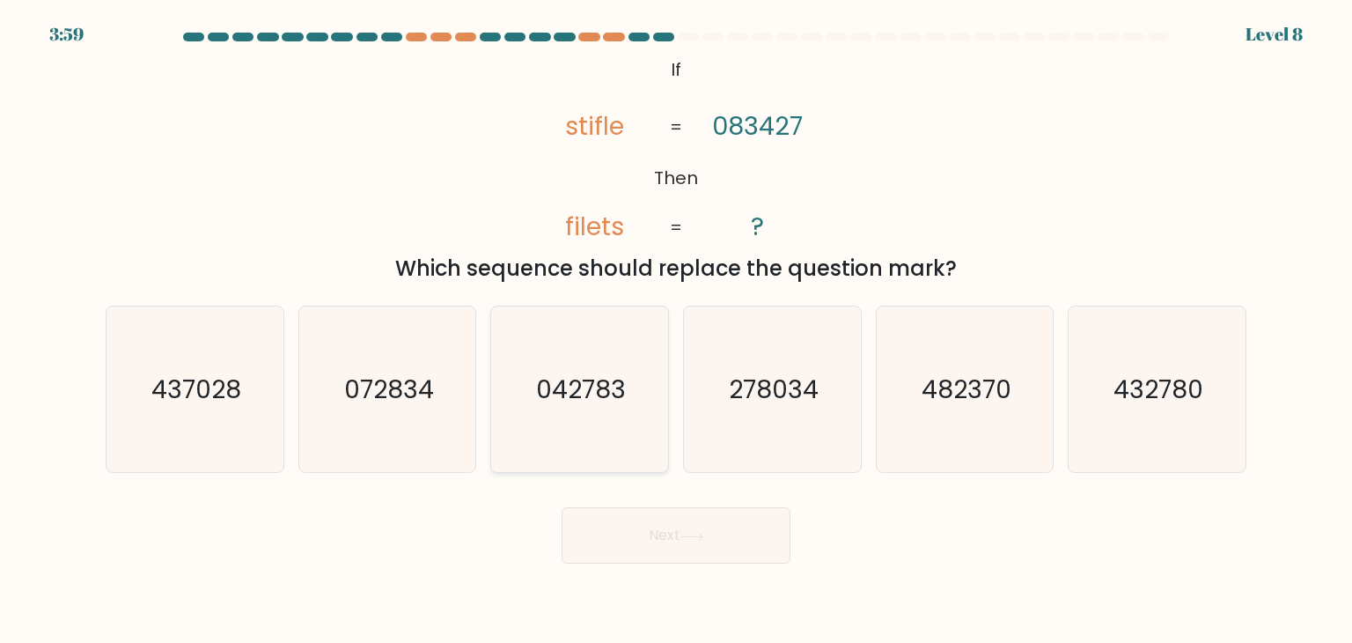
click at [504, 394] on icon "042783" at bounding box center [580, 389] width 166 height 166
click at [676, 330] on input "c. 042783" at bounding box center [676, 325] width 1 height 9
radio input "true"
click at [409, 410] on icon "072834" at bounding box center [388, 389] width 166 height 166
click at [676, 330] on input "b. 072834" at bounding box center [676, 325] width 1 height 9
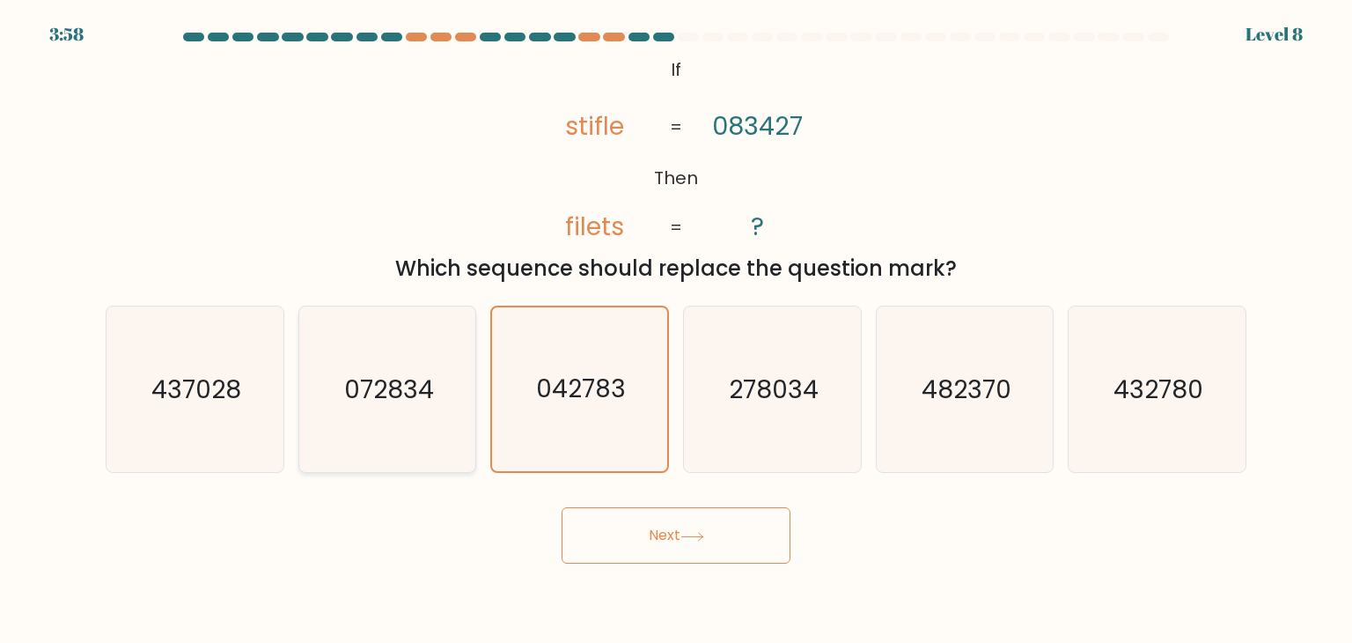
radio input "true"
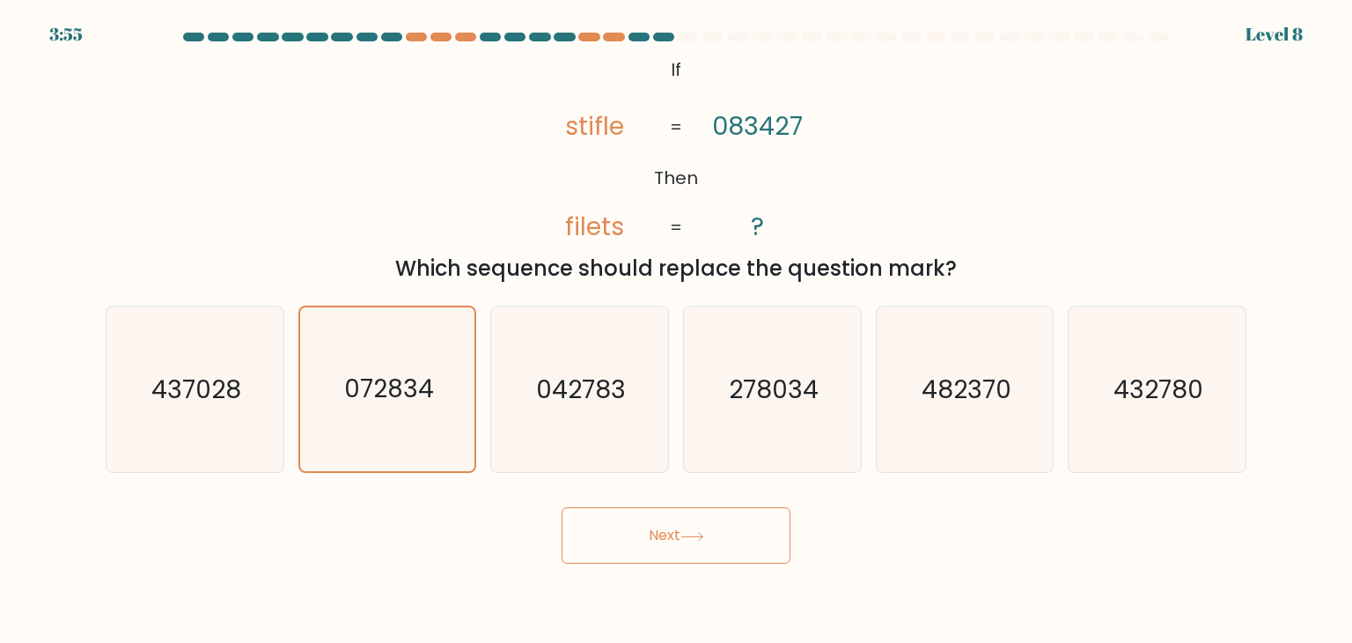
click at [718, 542] on button "Next" at bounding box center [676, 535] width 229 height 56
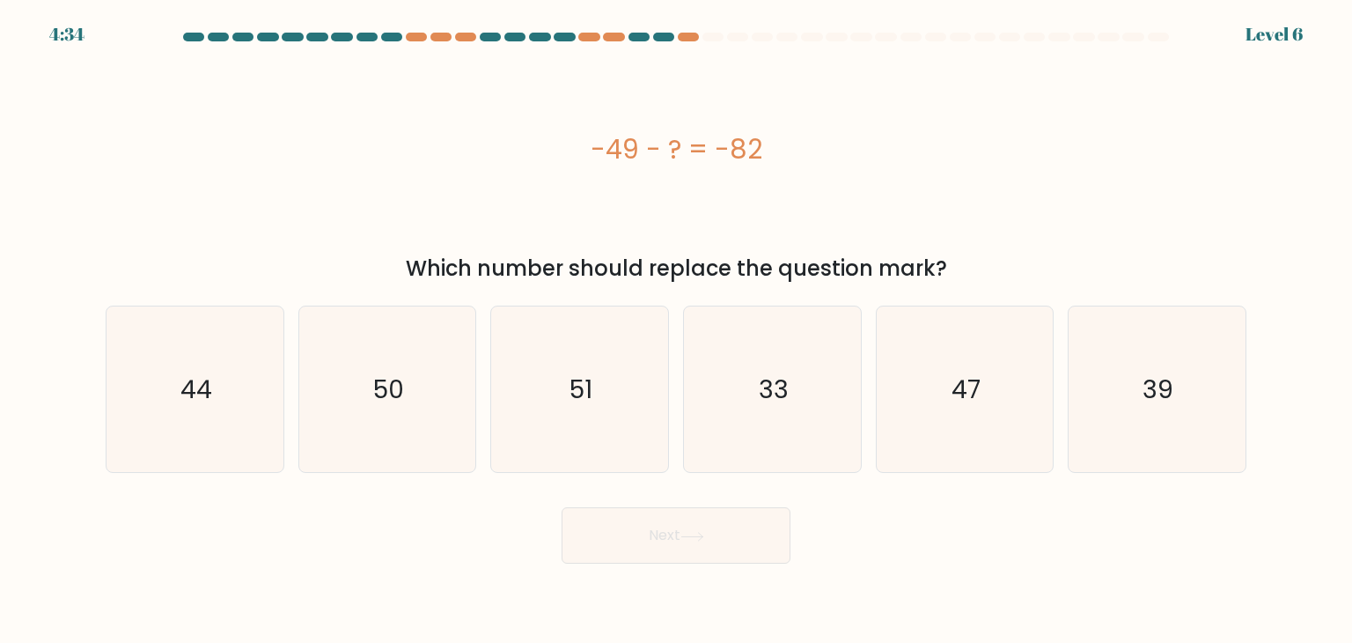
drag, startPoint x: 356, startPoint y: 131, endPoint x: 334, endPoint y: 106, distance: 33.7
click at [334, 106] on div "-49 - ? = -82" at bounding box center [676, 149] width 1141 height 193
click at [740, 333] on icon "33" at bounding box center [772, 389] width 166 height 166
click at [677, 330] on input "d. 33" at bounding box center [676, 325] width 1 height 9
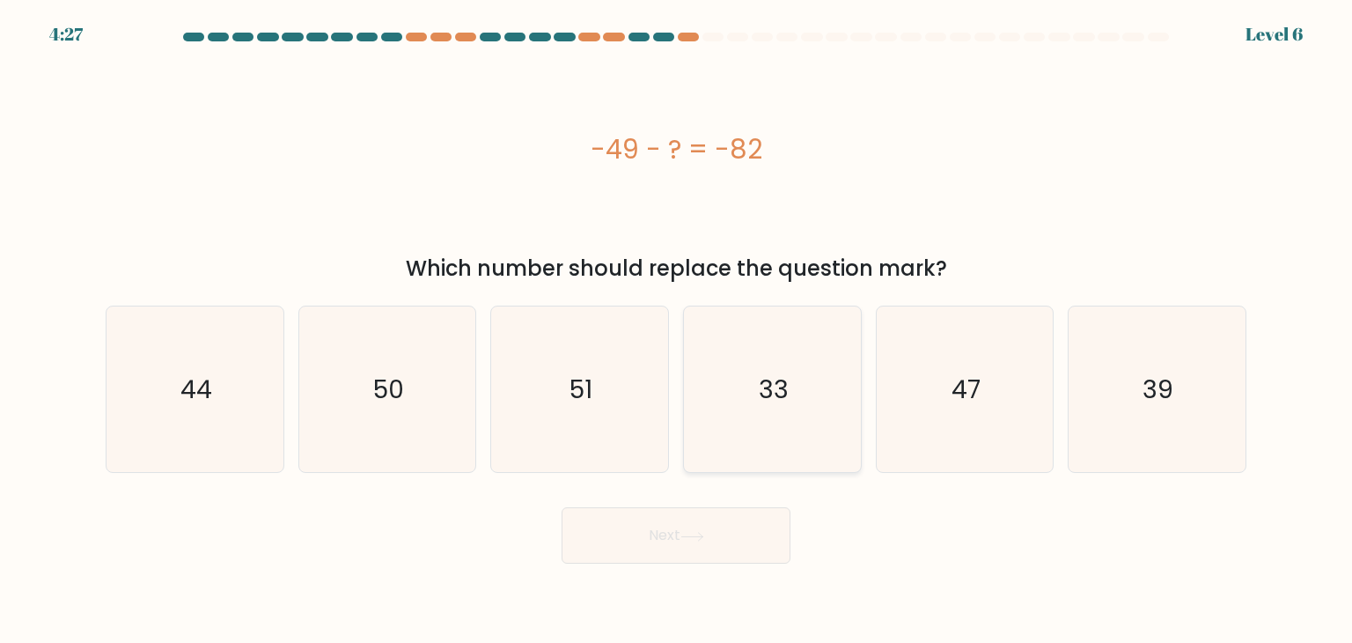
radio input "true"
click at [696, 535] on icon at bounding box center [693, 537] width 24 height 10
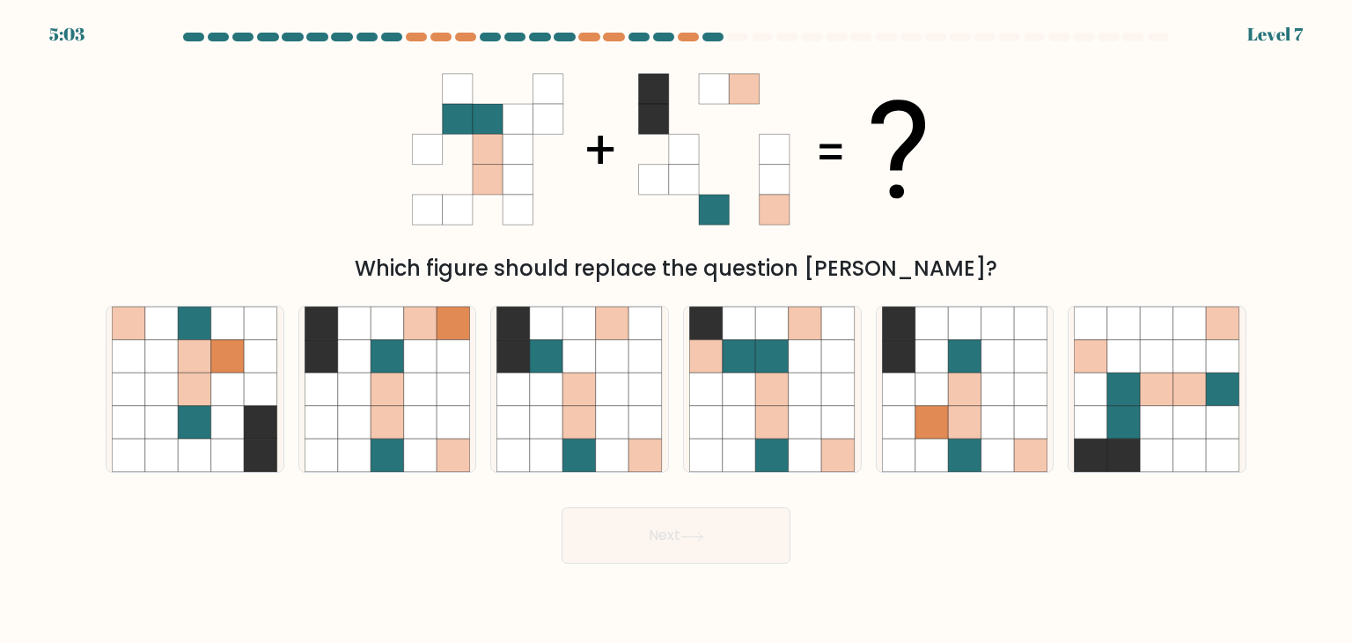
click at [1160, 36] on div at bounding box center [1158, 37] width 21 height 9
click at [687, 36] on div at bounding box center [688, 37] width 21 height 9
drag, startPoint x: 687, startPoint y: 36, endPoint x: 766, endPoint y: 43, distance: 79.6
click at [766, 43] on div at bounding box center [676, 41] width 1162 height 16
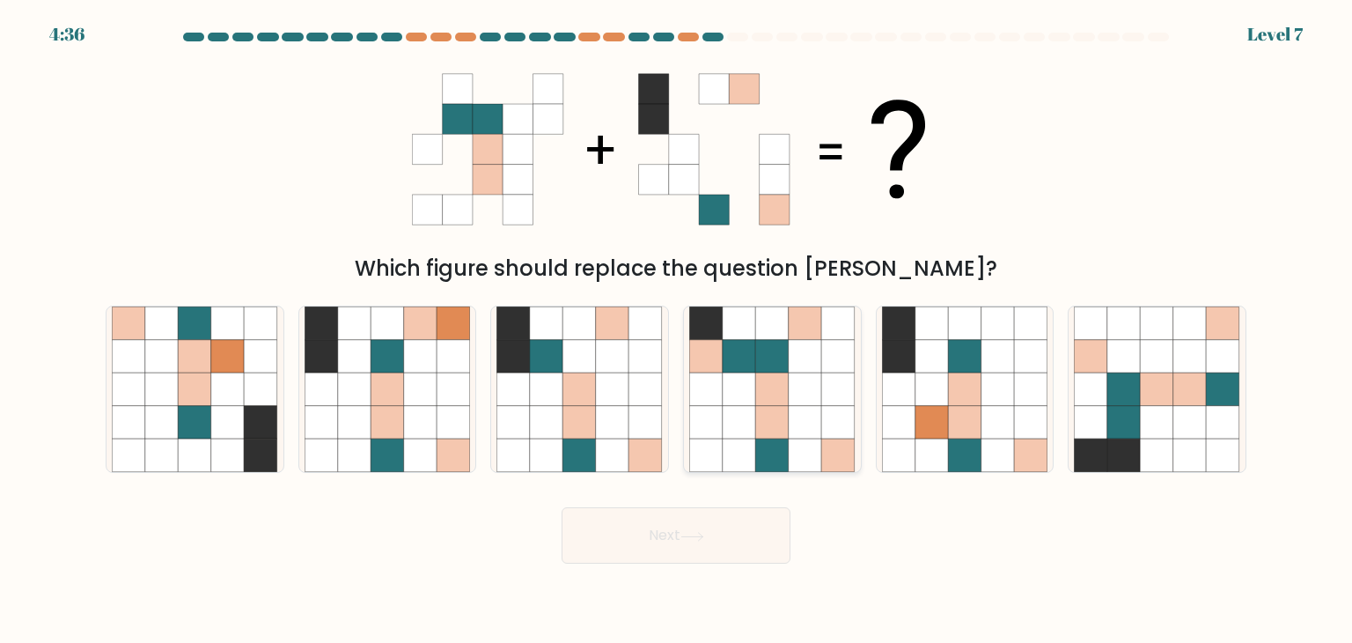
click at [797, 425] on icon at bounding box center [805, 422] width 33 height 33
click at [677, 330] on input "d." at bounding box center [676, 325] width 1 height 9
radio input "true"
click at [659, 540] on button "Next" at bounding box center [676, 535] width 229 height 56
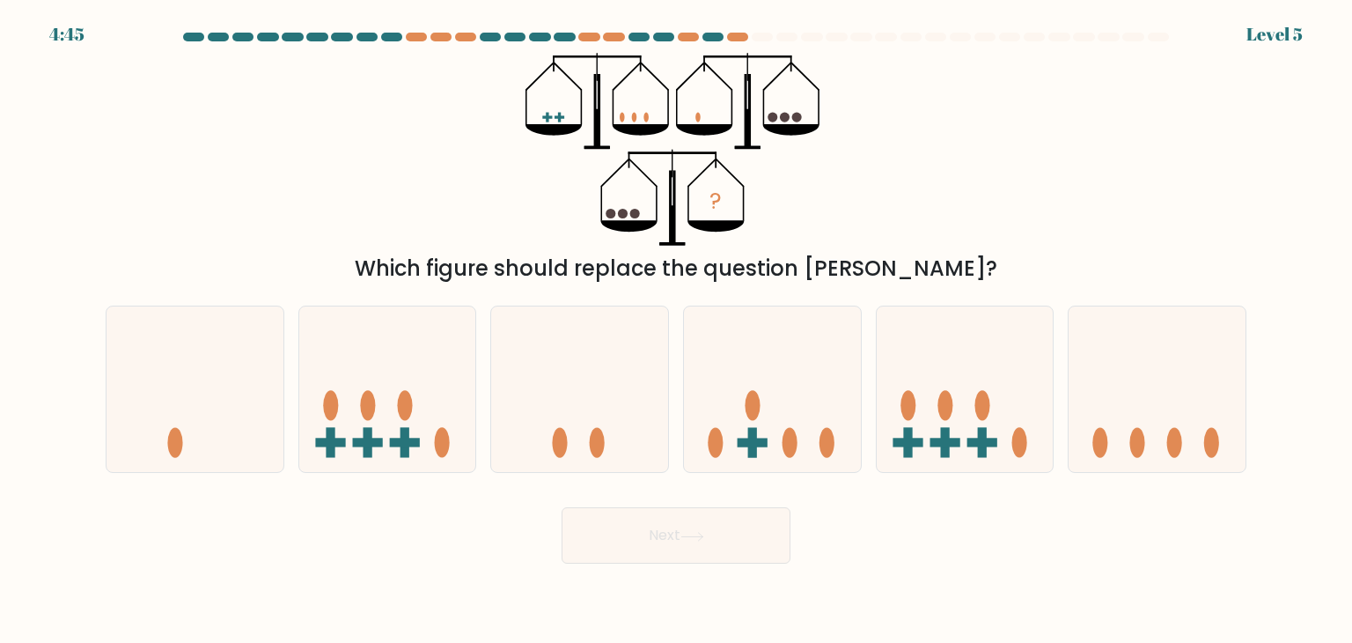
drag, startPoint x: 475, startPoint y: 128, endPoint x: 202, endPoint y: 86, distance: 276.9
click at [202, 86] on div "? Which figure should replace the question mark?" at bounding box center [676, 169] width 1162 height 232
click at [232, 428] on icon at bounding box center [195, 389] width 177 height 146
click at [676, 330] on input "a." at bounding box center [676, 325] width 1 height 9
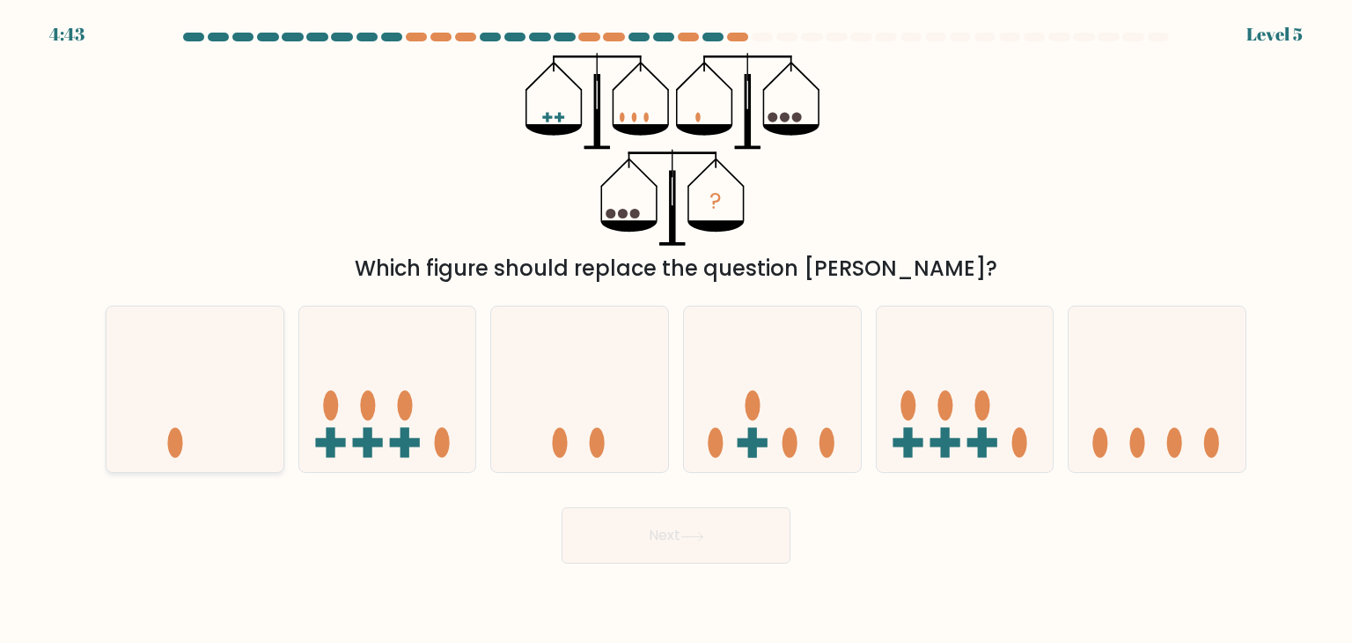
radio input "true"
click at [878, 519] on div "Next" at bounding box center [676, 529] width 1162 height 70
click at [688, 527] on button "Next" at bounding box center [676, 535] width 229 height 56
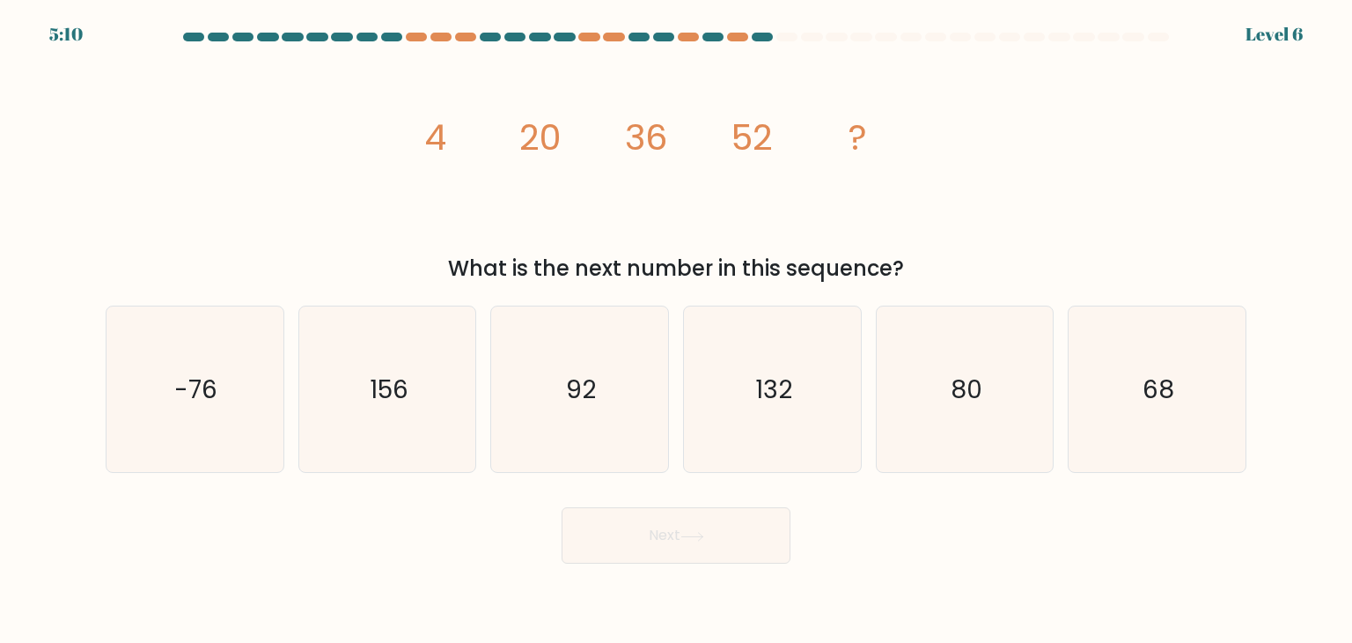
click at [1157, 301] on div "a. -76 b. 156" at bounding box center [676, 381] width 1155 height 181
click at [1108, 388] on icon "68" at bounding box center [1157, 389] width 166 height 166
click at [677, 330] on input "f. 68" at bounding box center [676, 325] width 1 height 9
radio input "true"
click at [744, 541] on button "Next" at bounding box center [676, 535] width 229 height 56
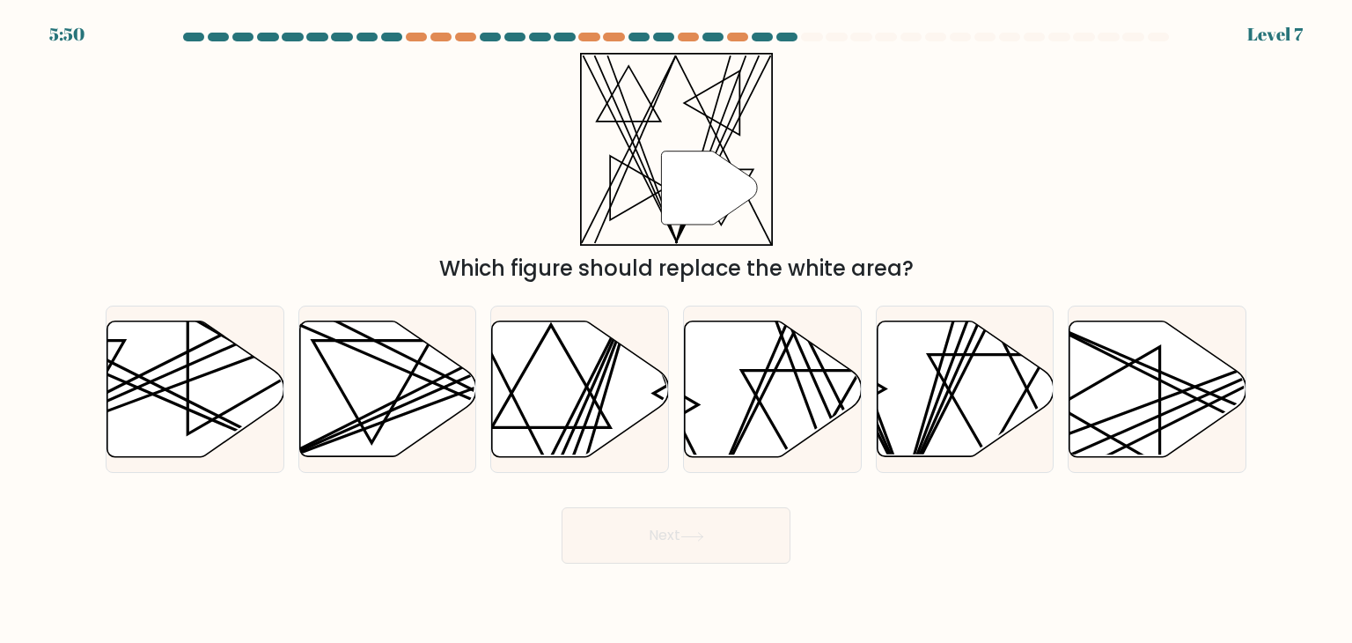
drag, startPoint x: 405, startPoint y: 104, endPoint x: 429, endPoint y: 89, distance: 28.1
click at [429, 89] on div "" Which figure should replace the white area?" at bounding box center [676, 169] width 1162 height 232
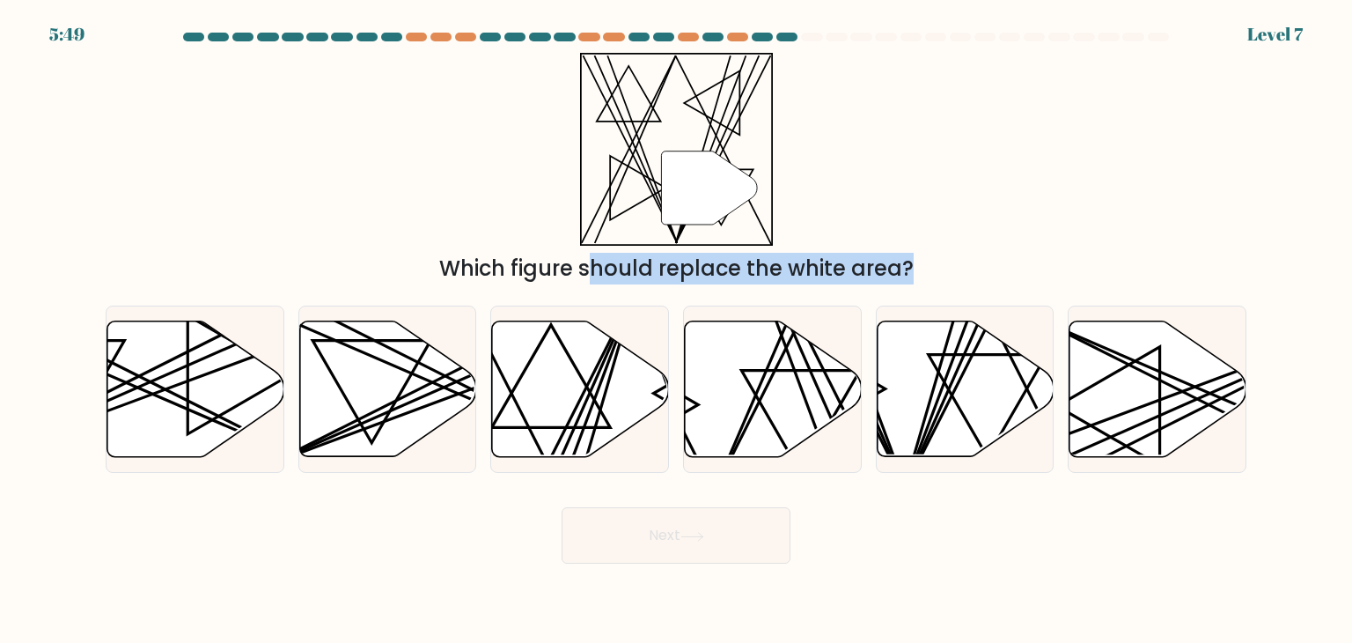
drag, startPoint x: 429, startPoint y: 89, endPoint x: 909, endPoint y: 526, distance: 648.8
click at [909, 526] on form at bounding box center [676, 298] width 1352 height 531
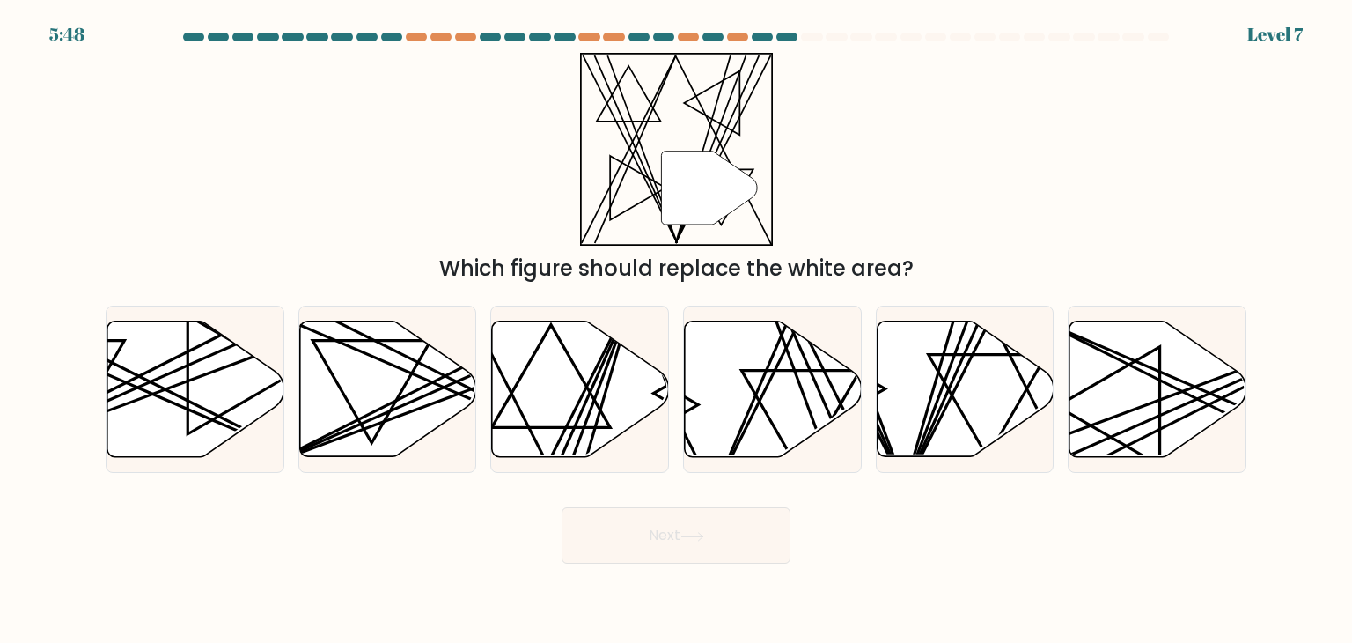
click at [909, 526] on div "Next" at bounding box center [676, 529] width 1162 height 70
click at [876, 179] on div "" Which figure should replace the white area?" at bounding box center [676, 169] width 1162 height 232
click at [888, 412] on icon at bounding box center [965, 389] width 177 height 136
click at [677, 330] on input "e." at bounding box center [676, 325] width 1 height 9
radio input "true"
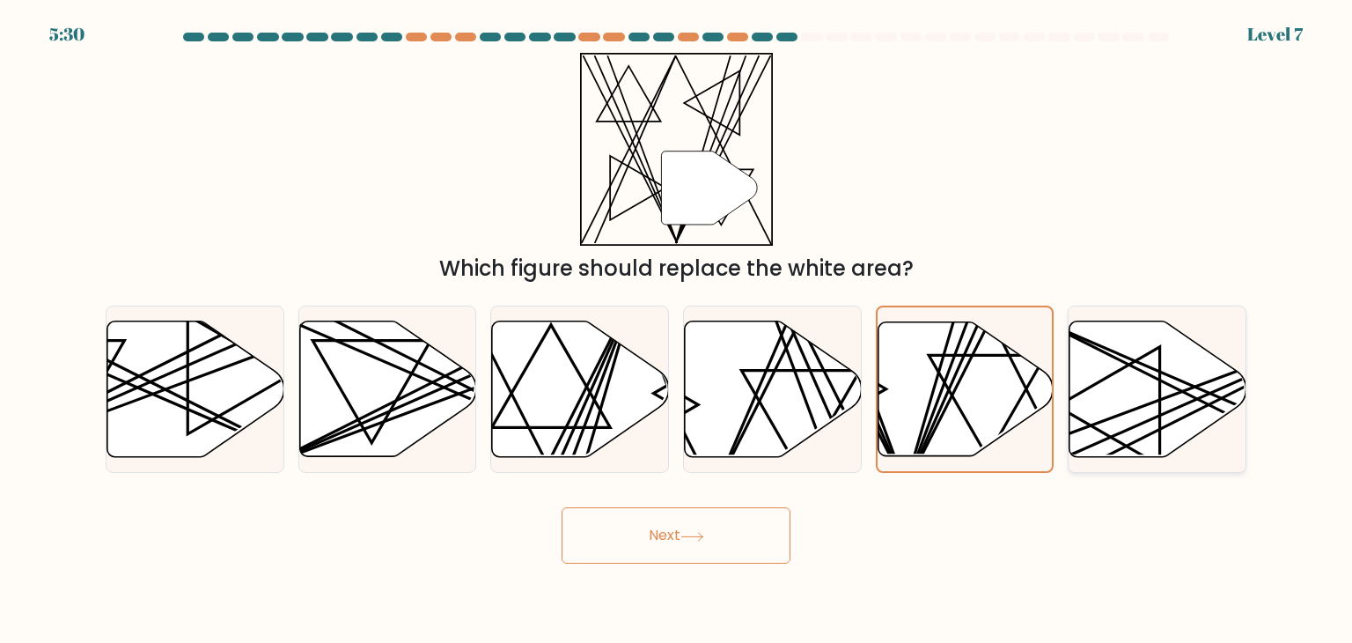
click at [1138, 400] on icon at bounding box center [1158, 389] width 177 height 136
click at [677, 330] on input "f." at bounding box center [676, 325] width 1 height 9
radio input "true"
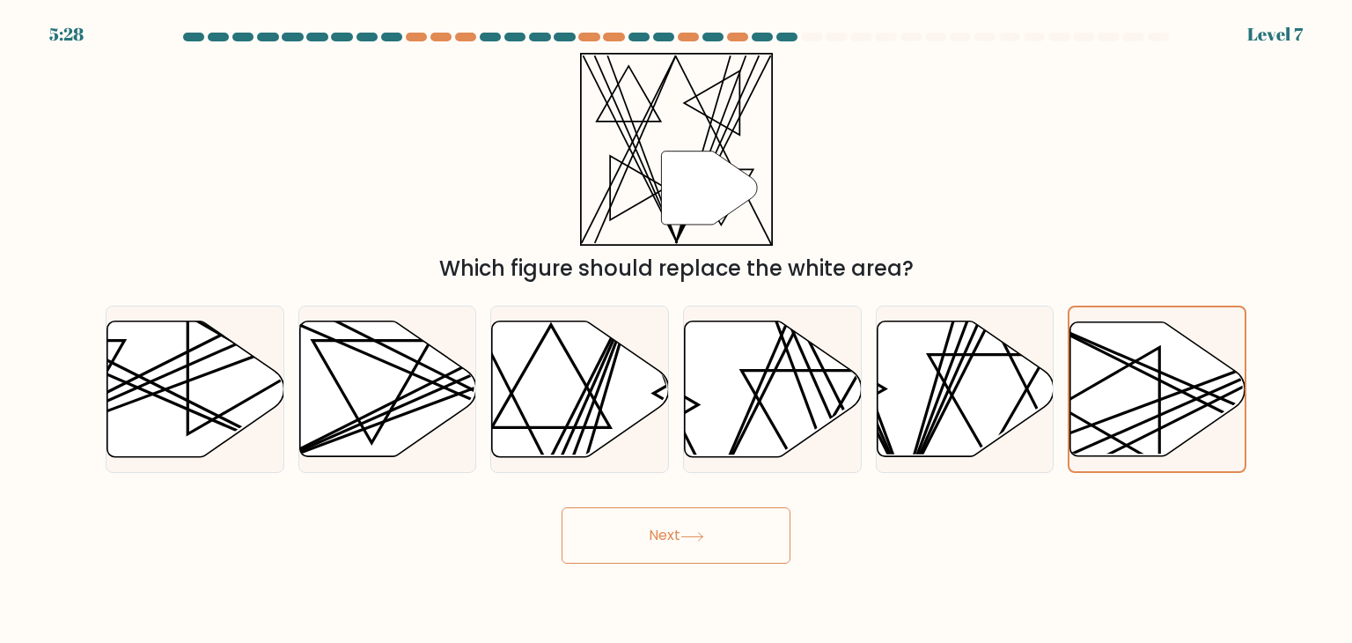
click at [703, 540] on icon at bounding box center [692, 536] width 21 height 8
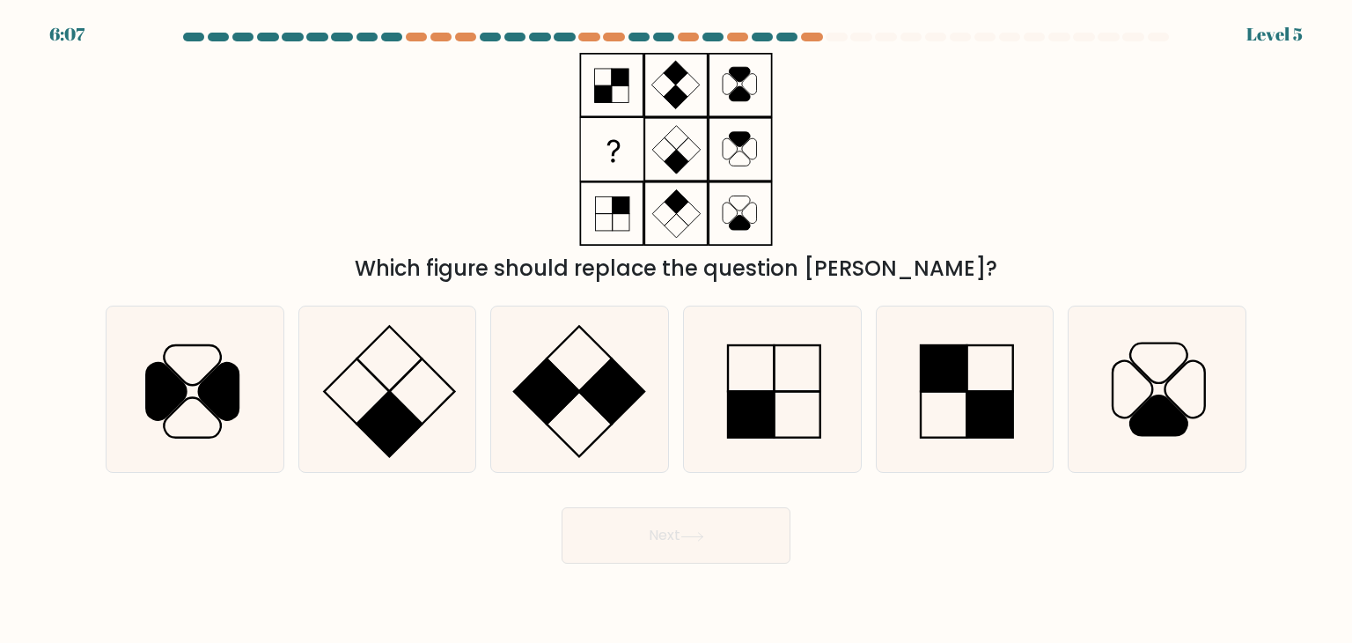
drag, startPoint x: 930, startPoint y: 153, endPoint x: 844, endPoint y: 116, distance: 93.1
click at [844, 116] on div "Which figure should replace the question mark?" at bounding box center [676, 169] width 1162 height 232
drag, startPoint x: 904, startPoint y: 166, endPoint x: 944, endPoint y: 215, distance: 62.6
click at [944, 215] on div "Which figure should replace the question mark?" at bounding box center [676, 169] width 1162 height 232
drag, startPoint x: 944, startPoint y: 215, endPoint x: 988, endPoint y: 257, distance: 61.0
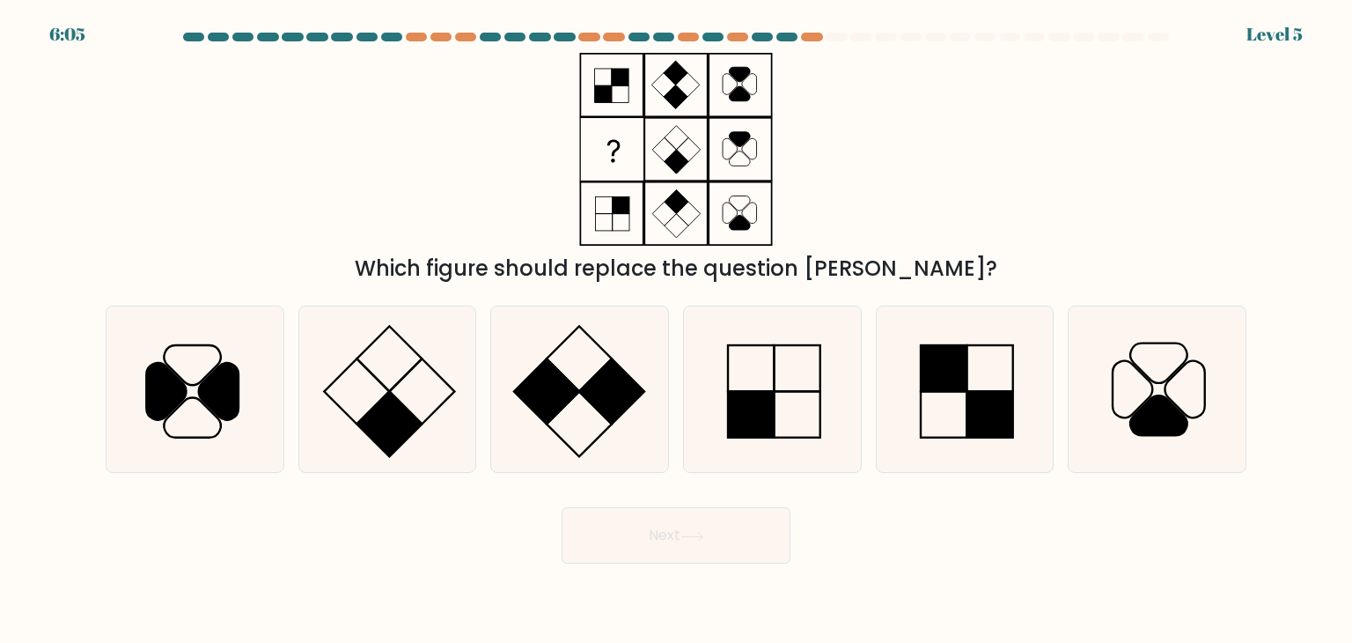
click at [988, 257] on div "Which figure should replace the question mark?" at bounding box center [676, 169] width 1162 height 232
click at [937, 126] on div "Which figure should replace the question mark?" at bounding box center [676, 169] width 1162 height 232
click at [772, 350] on icon at bounding box center [772, 389] width 166 height 166
click at [677, 330] on input "d." at bounding box center [676, 325] width 1 height 9
radio input "true"
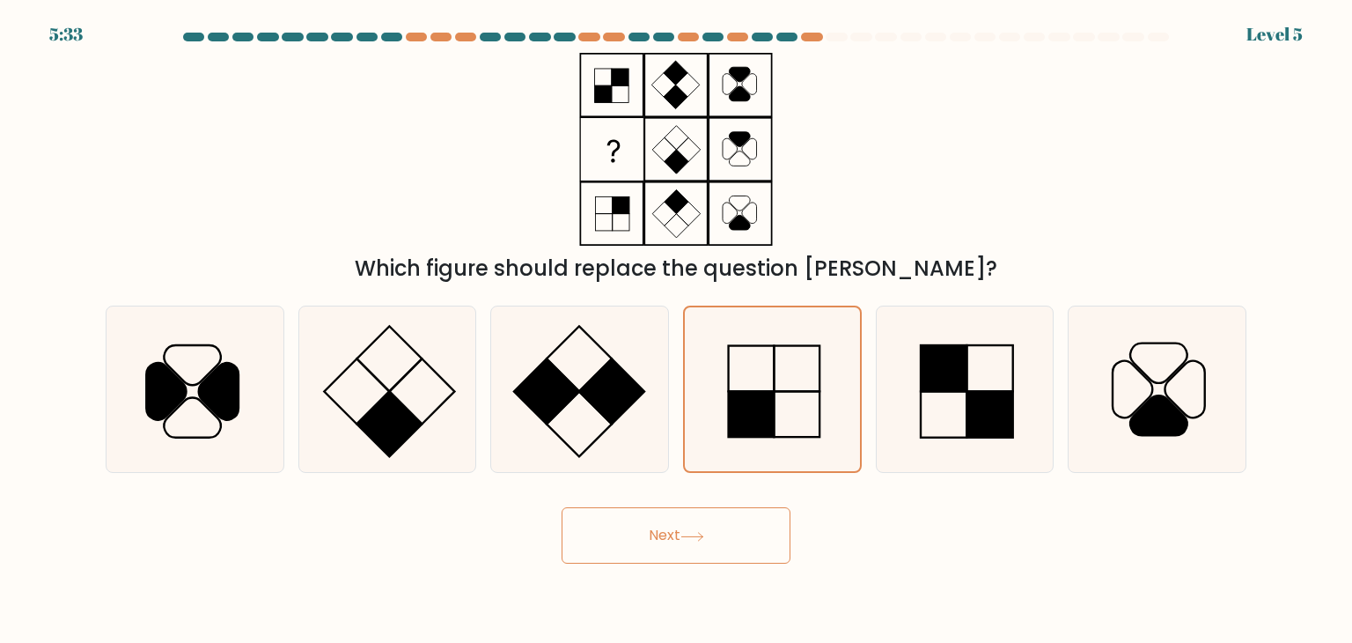
click at [634, 550] on button "Next" at bounding box center [676, 535] width 229 height 56
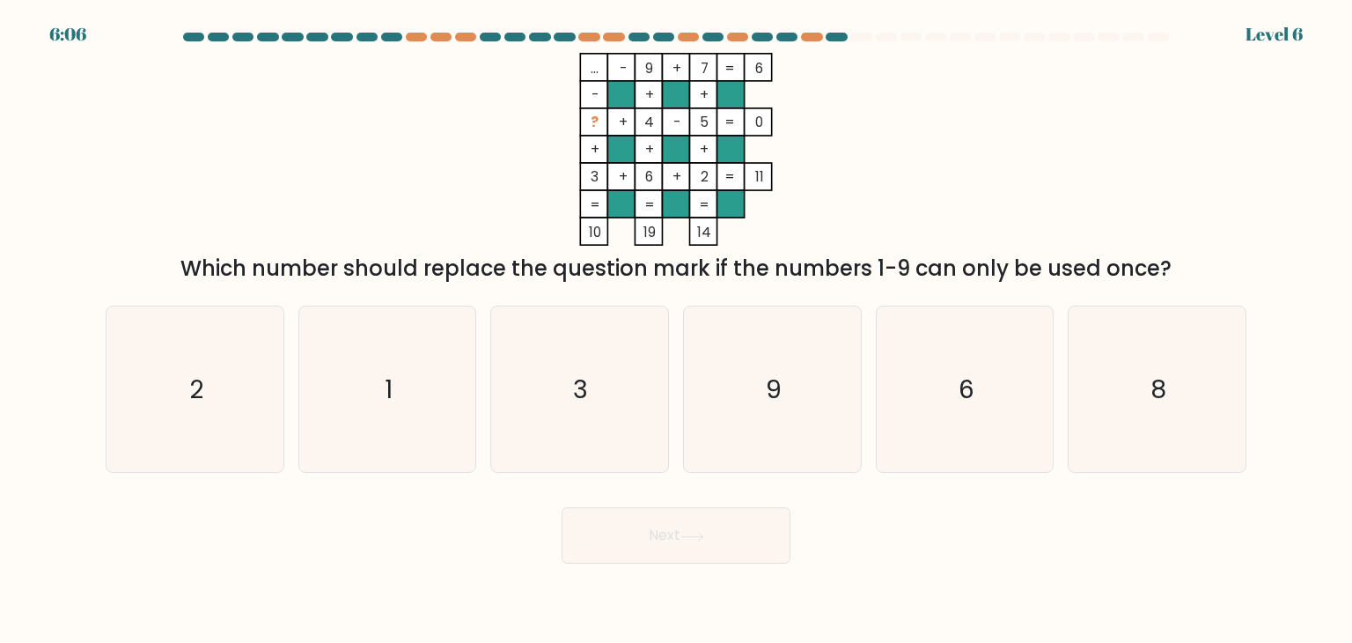
drag, startPoint x: 880, startPoint y: 170, endPoint x: 789, endPoint y: 55, distance: 146.6
click at [789, 55] on icon "... - 9 + 7 6 - + + ? + 4 - 5 0 + + + 3 + 6 + 2 = 11 = = = = 10 19 14 =" at bounding box center [676, 149] width 528 height 193
drag, startPoint x: 789, startPoint y: 55, endPoint x: 713, endPoint y: 229, distance: 189.3
click at [713, 229] on icon "... - 9 + 7 6 - + + ? + 4 - 5 0 + + + 3 + 6 + 2 = 11 = = = = 10 19 14 =" at bounding box center [676, 149] width 528 height 193
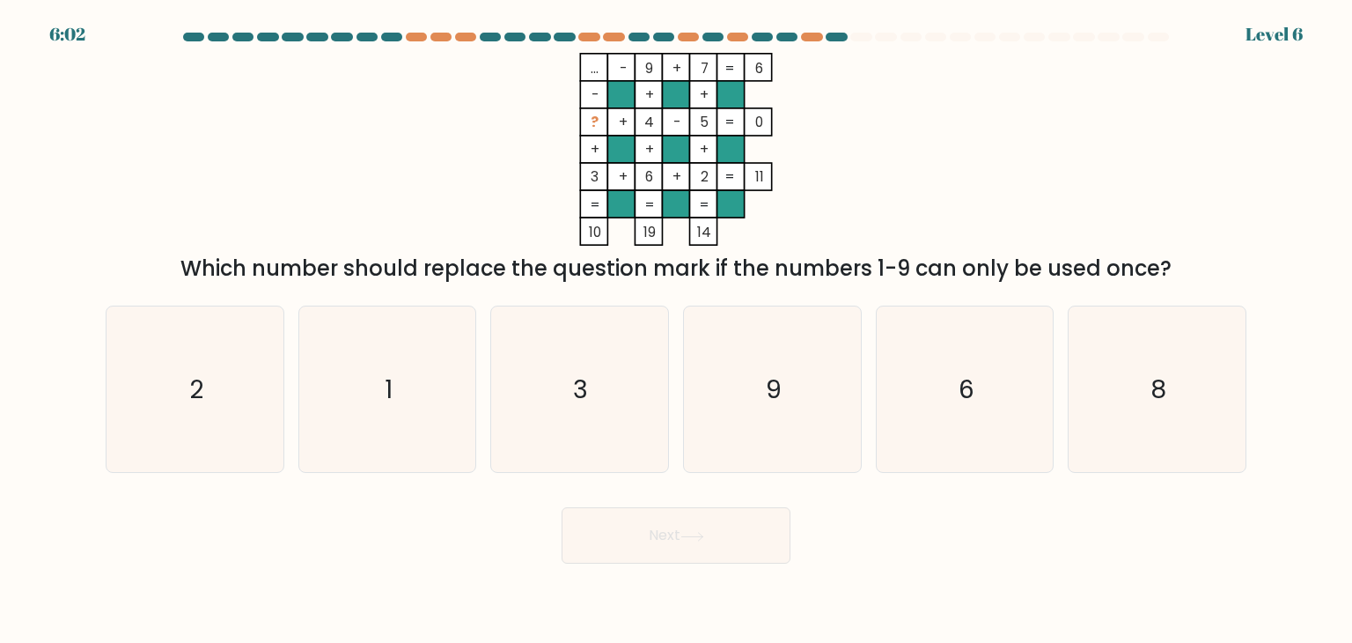
click at [917, 166] on icon "... - 9 + 7 6 - + + ? + 4 - 5 0 + + + 3 + 6 + 2 = 11 = = = = 10 19 14 =" at bounding box center [676, 149] width 528 height 193
click at [381, 406] on icon "1" at bounding box center [388, 389] width 166 height 166
click at [676, 330] on input "b. 1" at bounding box center [676, 325] width 1 height 9
radio input "true"
click at [668, 525] on button "Next" at bounding box center [676, 535] width 229 height 56
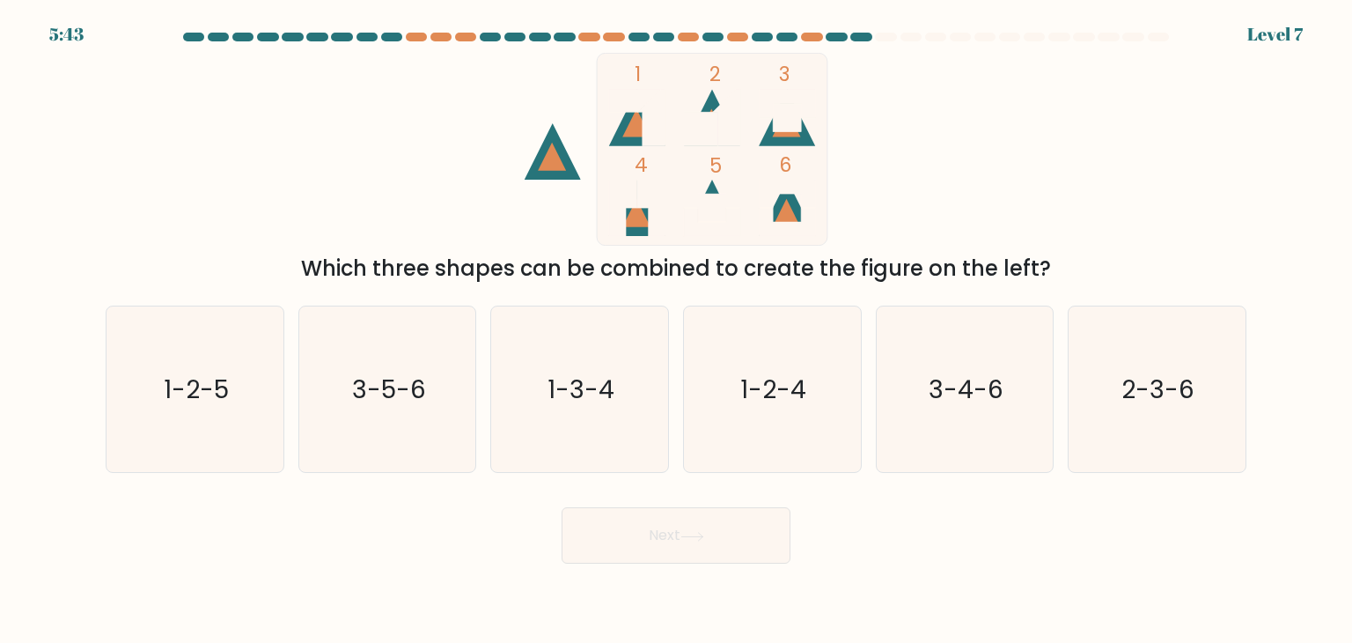
click at [668, 525] on button "Next" at bounding box center [676, 535] width 229 height 56
click at [490, 490] on form at bounding box center [676, 298] width 1352 height 531
click at [923, 406] on icon "3-4-6" at bounding box center [965, 389] width 166 height 166
click at [677, 330] on input "e. 3-4-6" at bounding box center [676, 325] width 1 height 9
radio input "true"
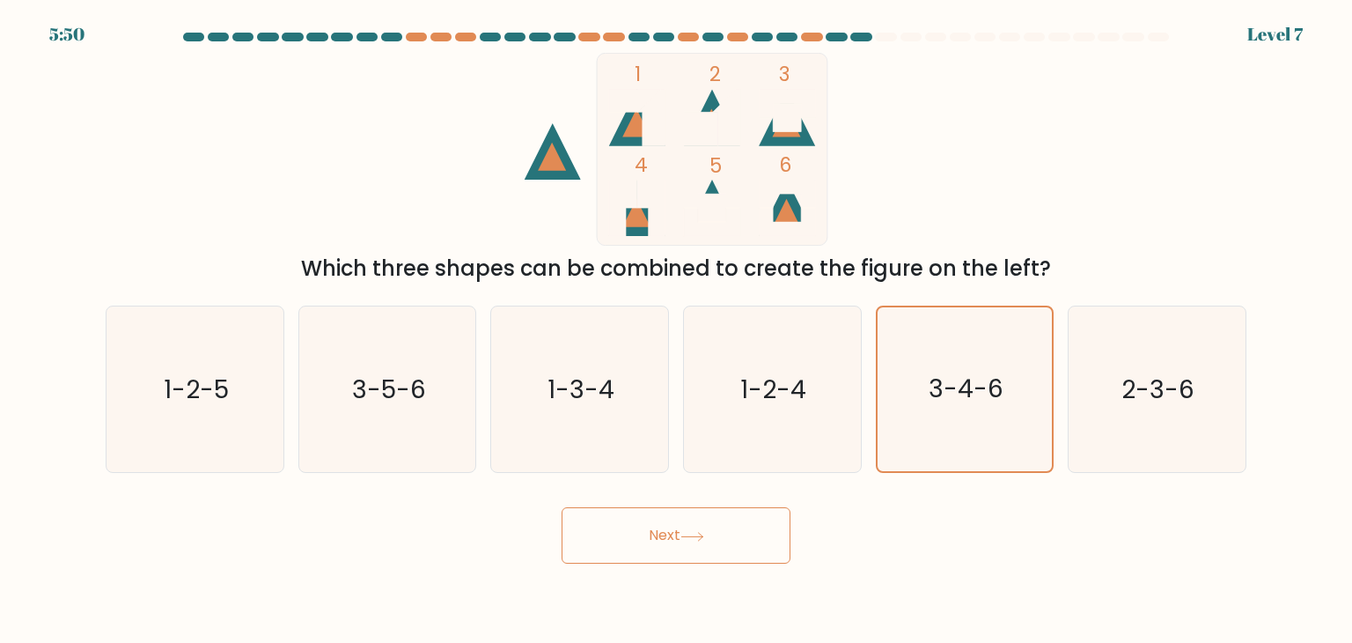
click at [684, 519] on button "Next" at bounding box center [676, 535] width 229 height 56
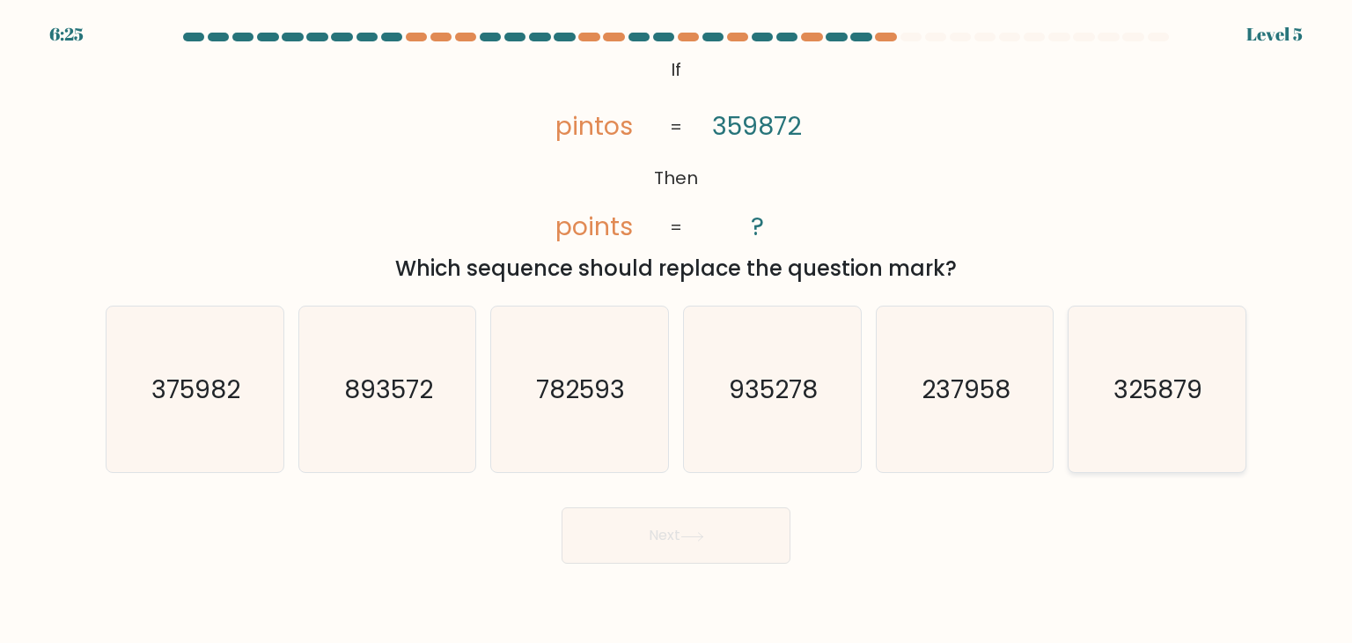
click at [1233, 422] on icon "325879" at bounding box center [1157, 389] width 166 height 166
click at [677, 330] on input "f. 325879" at bounding box center [676, 325] width 1 height 9
radio input "true"
click at [723, 533] on button "Next" at bounding box center [676, 535] width 229 height 56
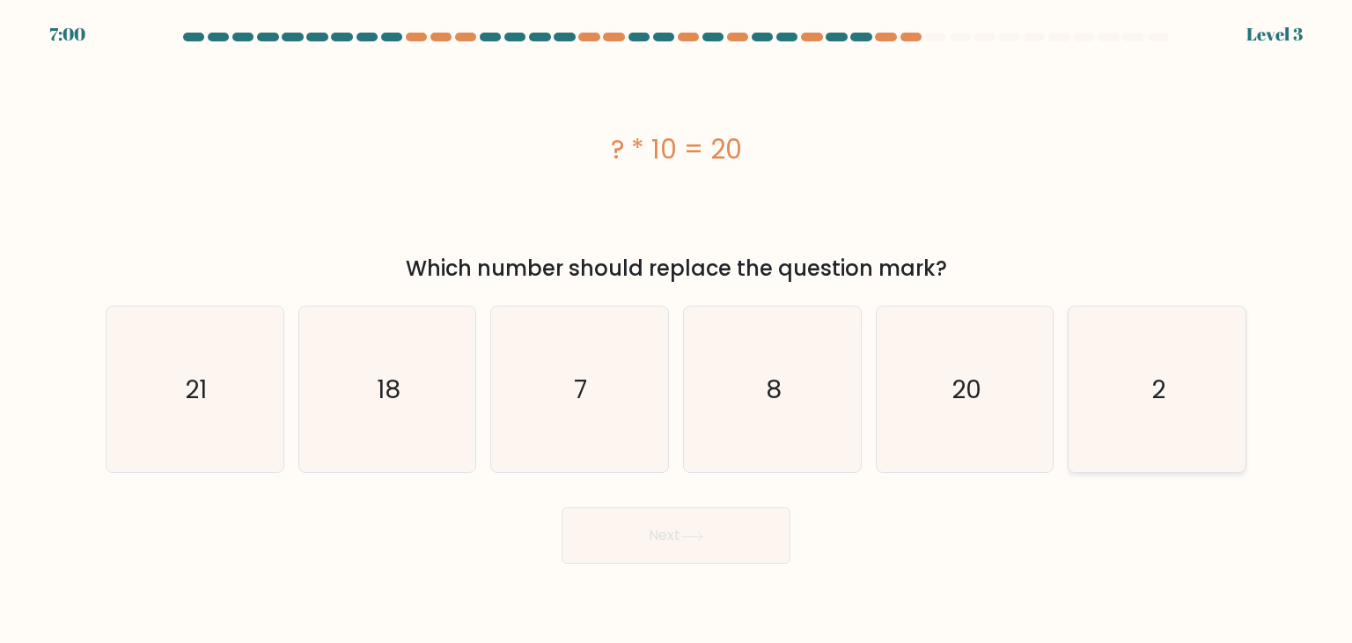
click at [1134, 397] on icon "2" at bounding box center [1157, 389] width 166 height 166
click at [677, 330] on input "f. 2" at bounding box center [676, 325] width 1 height 9
radio input "true"
click at [728, 517] on button "Next" at bounding box center [676, 535] width 229 height 56
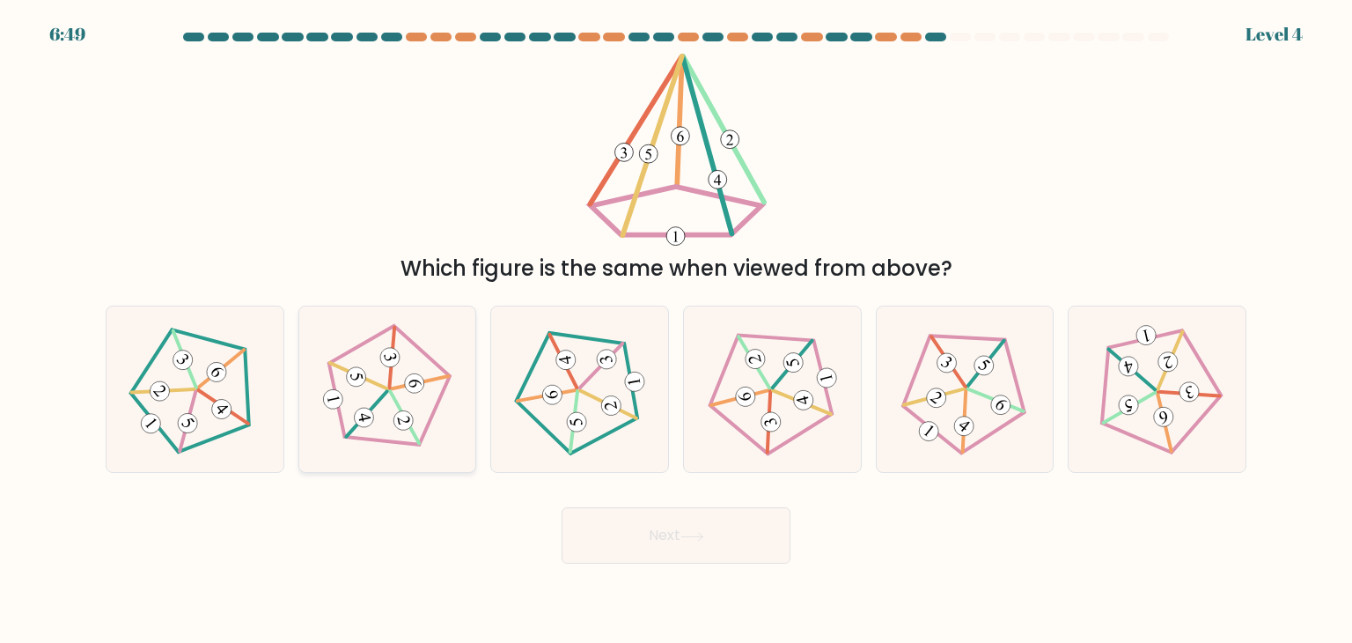
click at [434, 383] on icon at bounding box center [387, 389] width 133 height 133
click at [676, 330] on input "b." at bounding box center [676, 325] width 1 height 9
radio input "true"
click at [681, 554] on button "Next" at bounding box center [676, 535] width 229 height 56
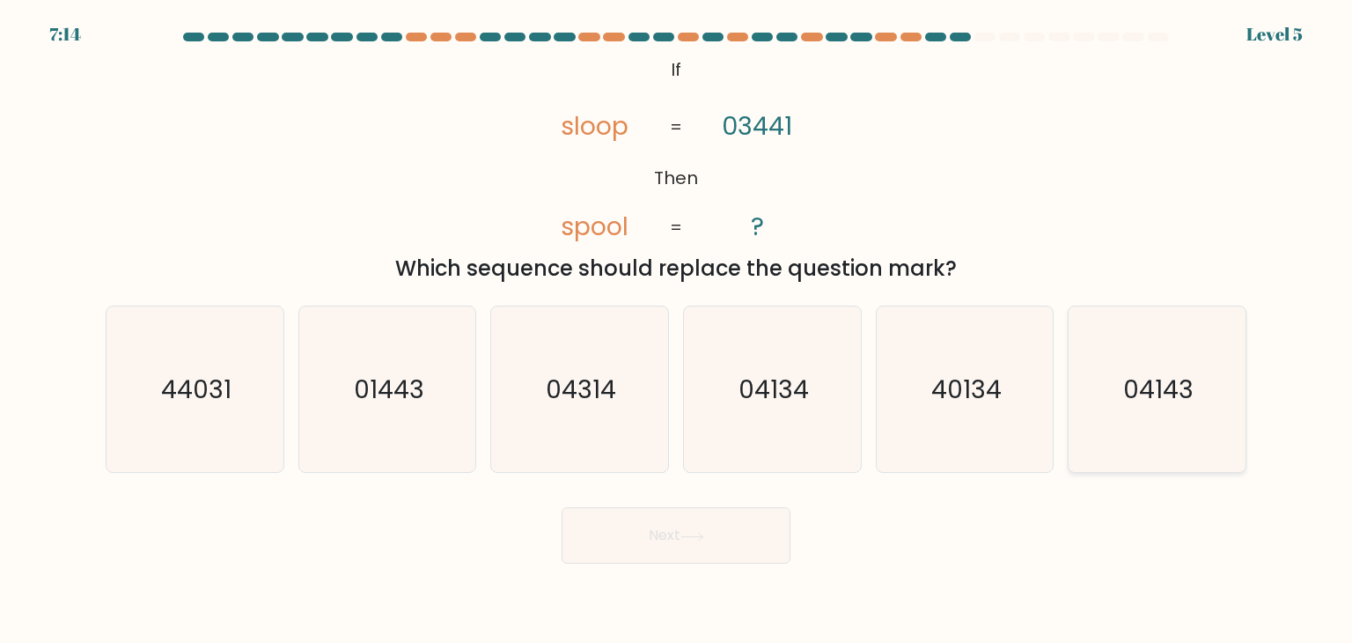
click at [1134, 426] on icon "04143" at bounding box center [1157, 389] width 166 height 166
click at [677, 330] on input "f. 04143" at bounding box center [676, 325] width 1 height 9
radio input "true"
click at [744, 532] on button "Next" at bounding box center [676, 535] width 229 height 56
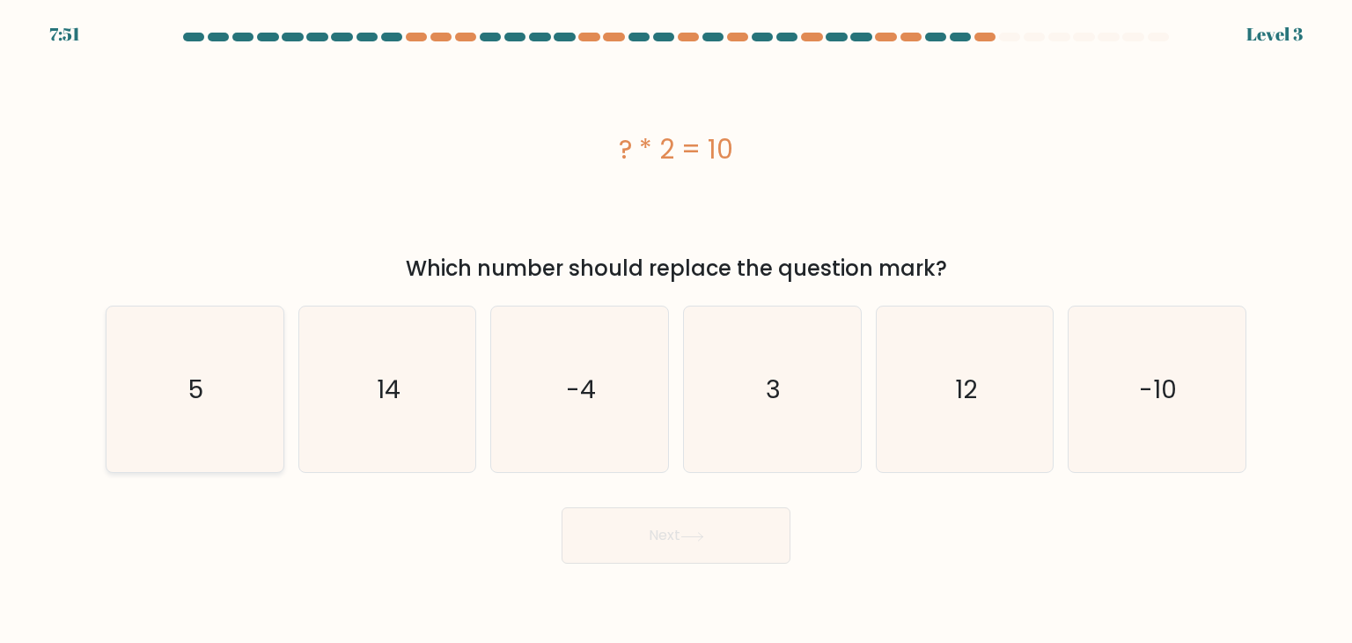
click at [175, 388] on icon "5" at bounding box center [195, 389] width 166 height 166
click at [676, 330] on input "a. 5" at bounding box center [676, 325] width 1 height 9
radio input "true"
click at [643, 545] on button "Next" at bounding box center [676, 535] width 229 height 56
click at [630, 529] on button "Next" at bounding box center [676, 535] width 229 height 56
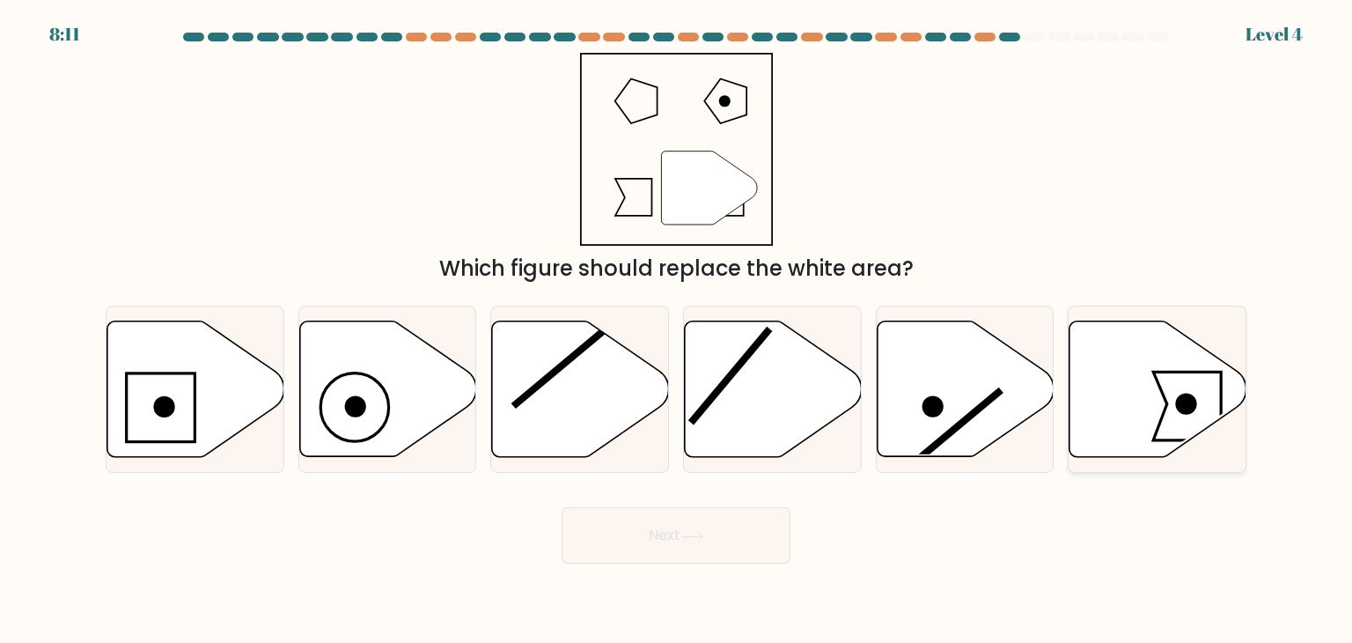
click at [1195, 392] on icon at bounding box center [1158, 389] width 177 height 136
click at [677, 330] on input "f." at bounding box center [676, 325] width 1 height 9
radio input "true"
click at [711, 548] on button "Next" at bounding box center [676, 535] width 229 height 56
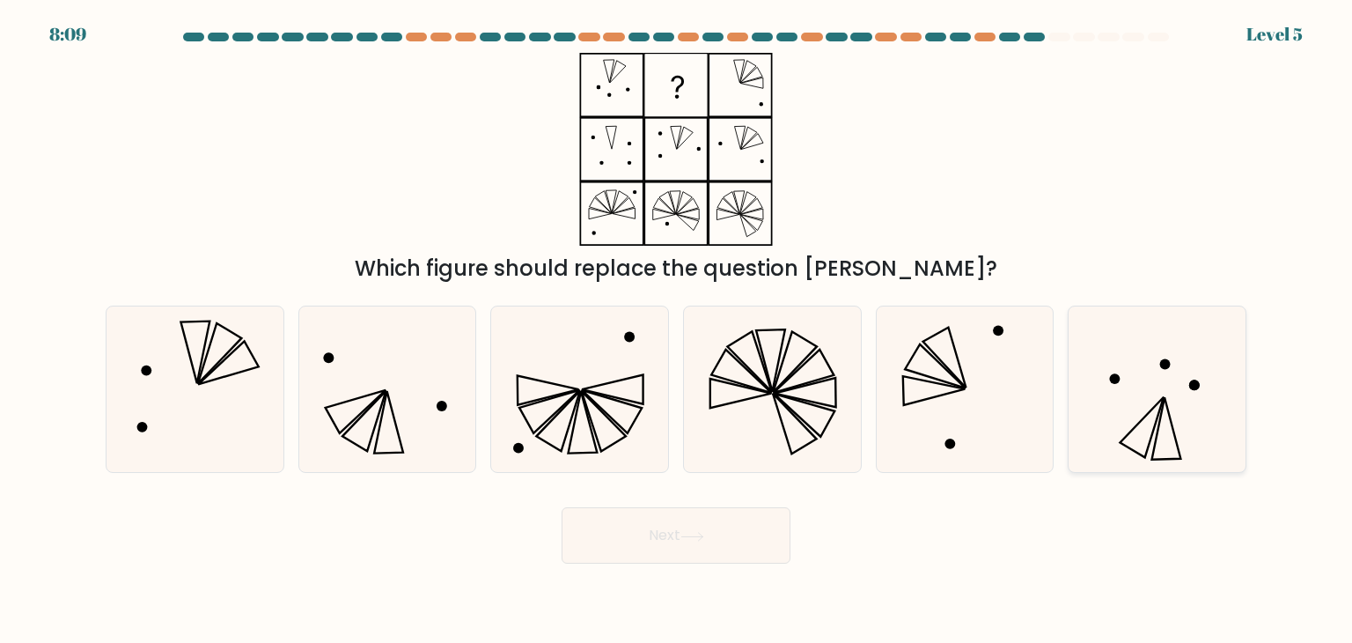
click at [1131, 424] on icon at bounding box center [1157, 389] width 166 height 166
click at [677, 330] on input "f." at bounding box center [676, 325] width 1 height 9
radio input "true"
click at [685, 540] on icon at bounding box center [693, 537] width 24 height 10
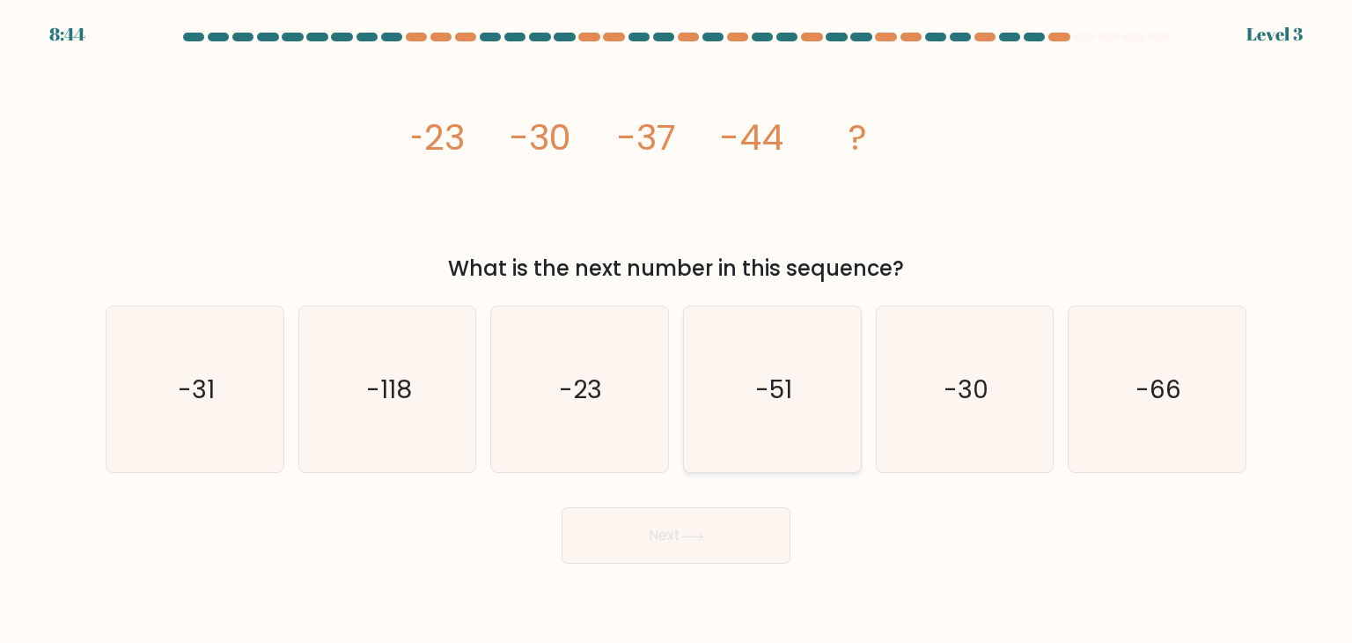
click at [697, 401] on icon "-51" at bounding box center [772, 389] width 166 height 166
click at [677, 330] on input "d. -51" at bounding box center [676, 325] width 1 height 9
radio input "true"
click at [643, 527] on button "Next" at bounding box center [676, 535] width 229 height 56
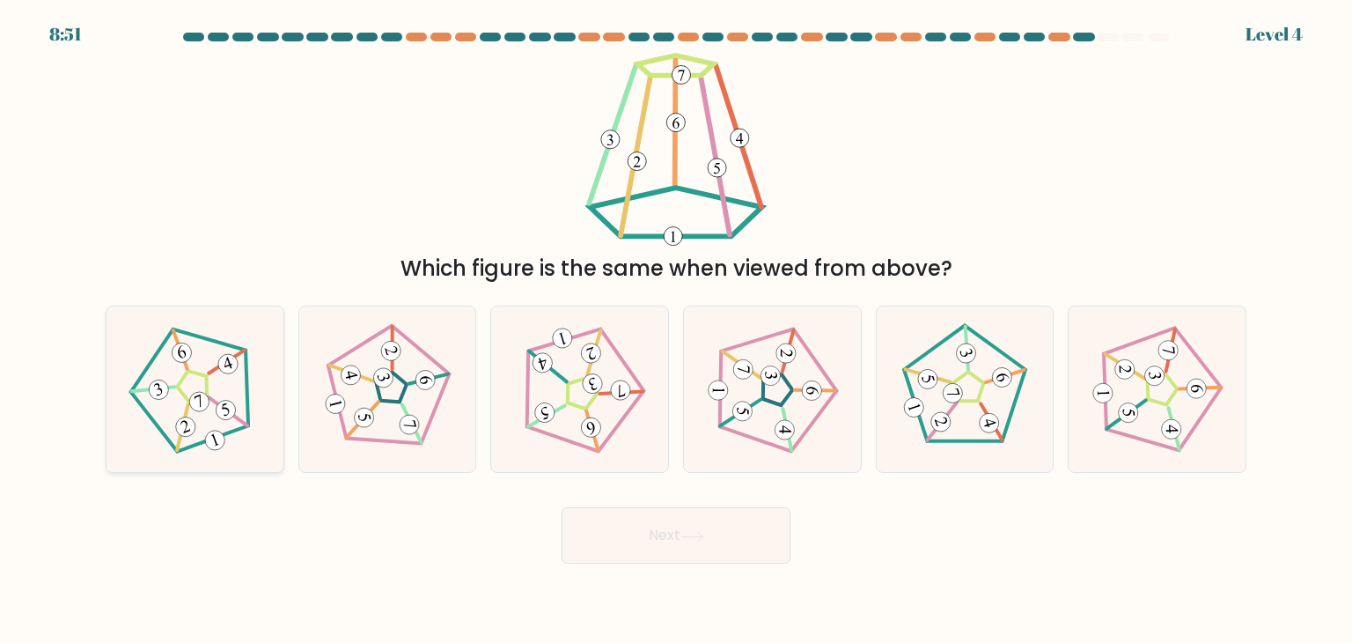
click at [155, 402] on icon at bounding box center [195, 389] width 133 height 133
click at [676, 330] on input "a." at bounding box center [676, 325] width 1 height 9
radio input "true"
click at [640, 554] on button "Next" at bounding box center [676, 535] width 229 height 56
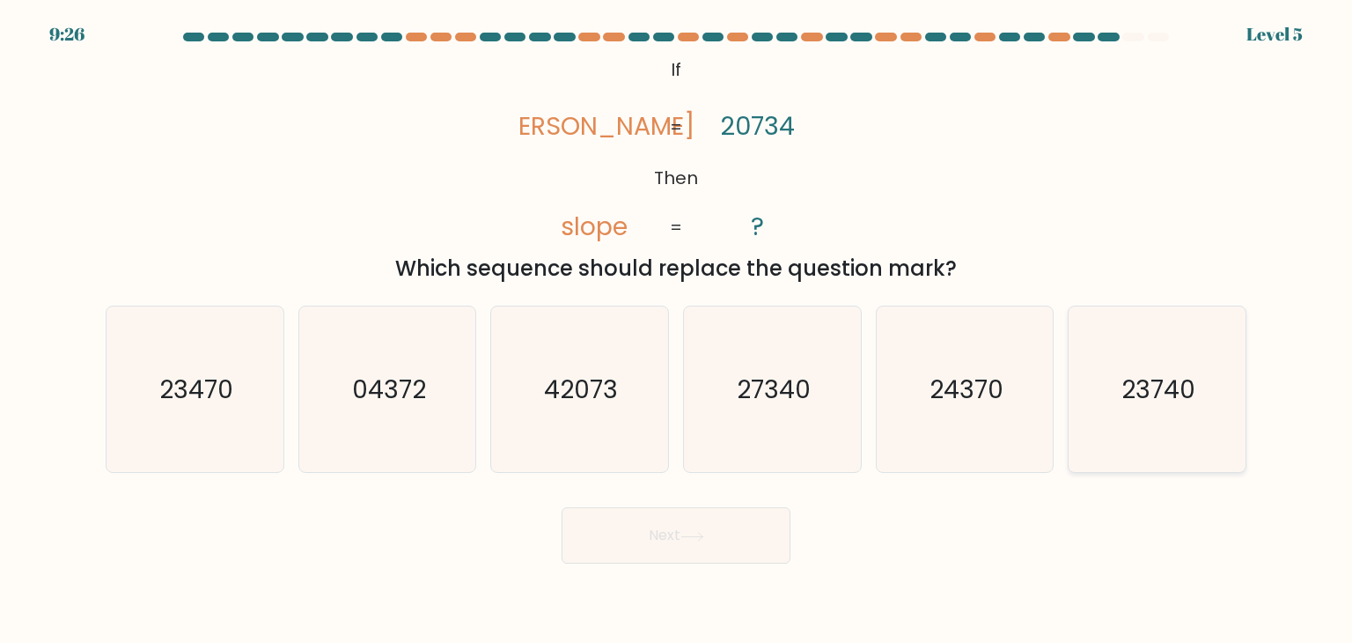
click at [1094, 374] on icon "23740" at bounding box center [1157, 389] width 166 height 166
click at [677, 330] on input "f. 23740" at bounding box center [676, 325] width 1 height 9
radio input "true"
click at [734, 542] on button "Next" at bounding box center [676, 535] width 229 height 56
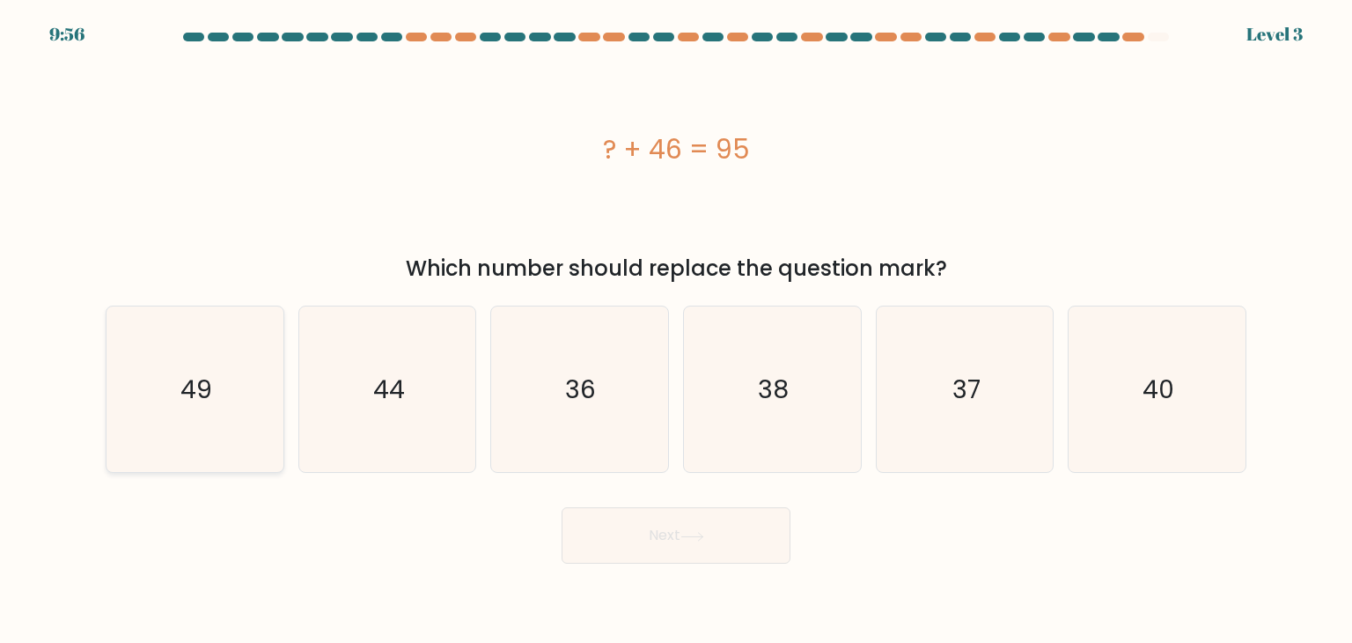
click at [279, 356] on div "49" at bounding box center [195, 389] width 179 height 167
click at [676, 330] on input "a. 49" at bounding box center [676, 325] width 1 height 9
radio input "true"
click at [630, 543] on button "Next" at bounding box center [676, 535] width 229 height 56
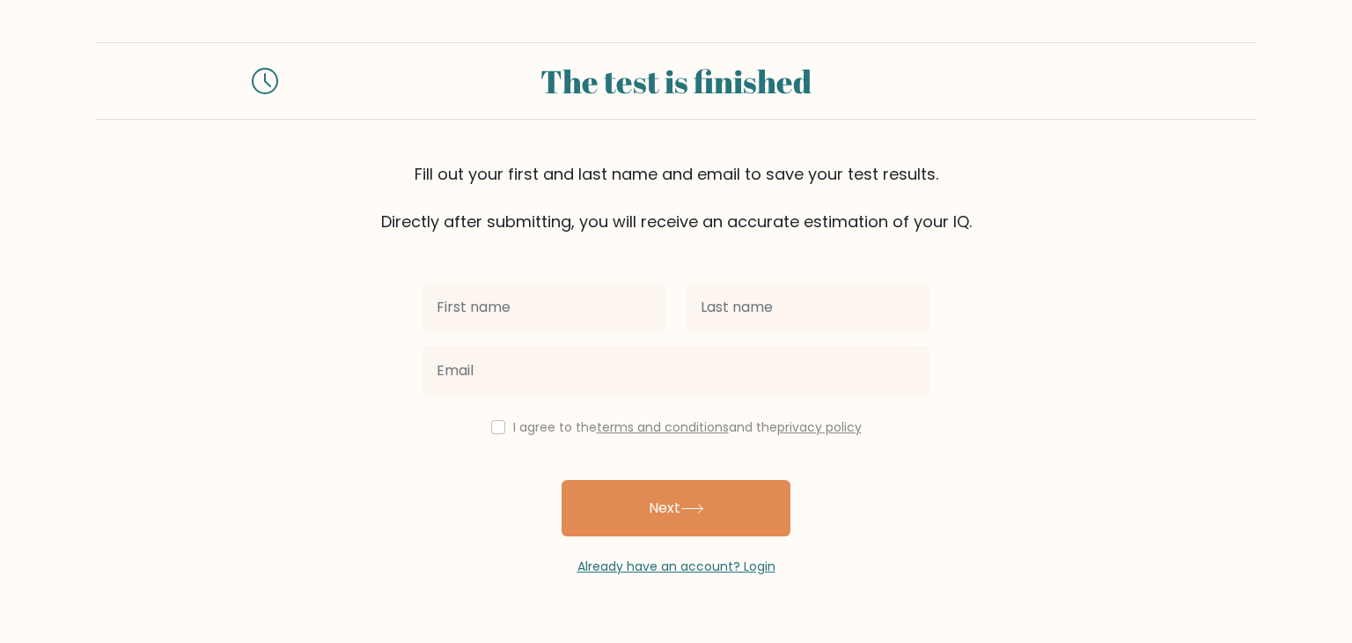
click at [525, 311] on input "text" at bounding box center [544, 307] width 243 height 49
type input "aarav"
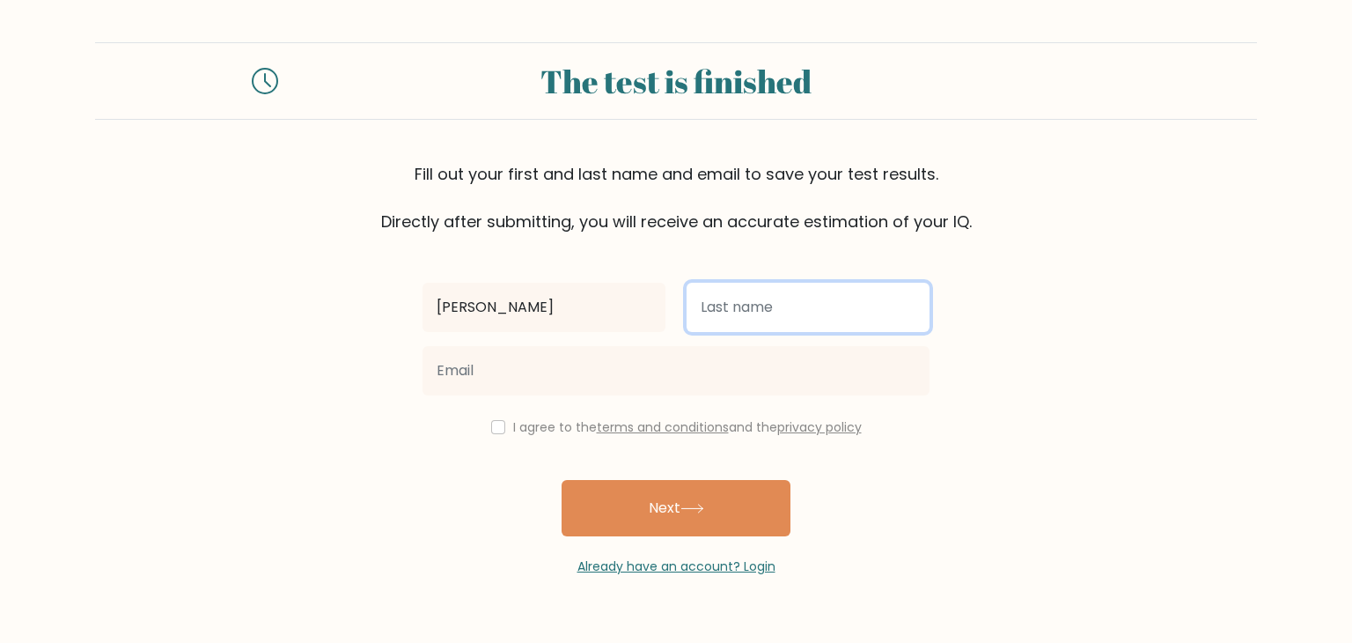
click at [740, 309] on input "text" at bounding box center [808, 307] width 243 height 49
type input "gaur"
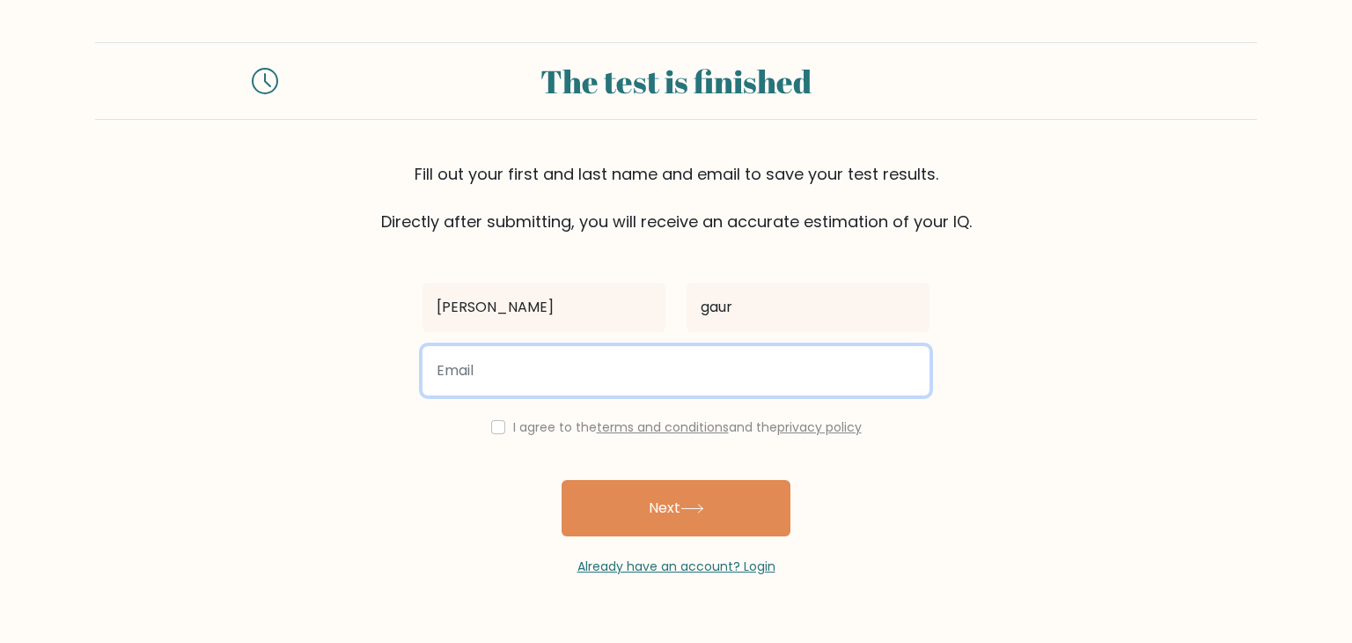
click at [538, 350] on input "email" at bounding box center [676, 370] width 507 height 49
type input "meenush63@gmail.com"
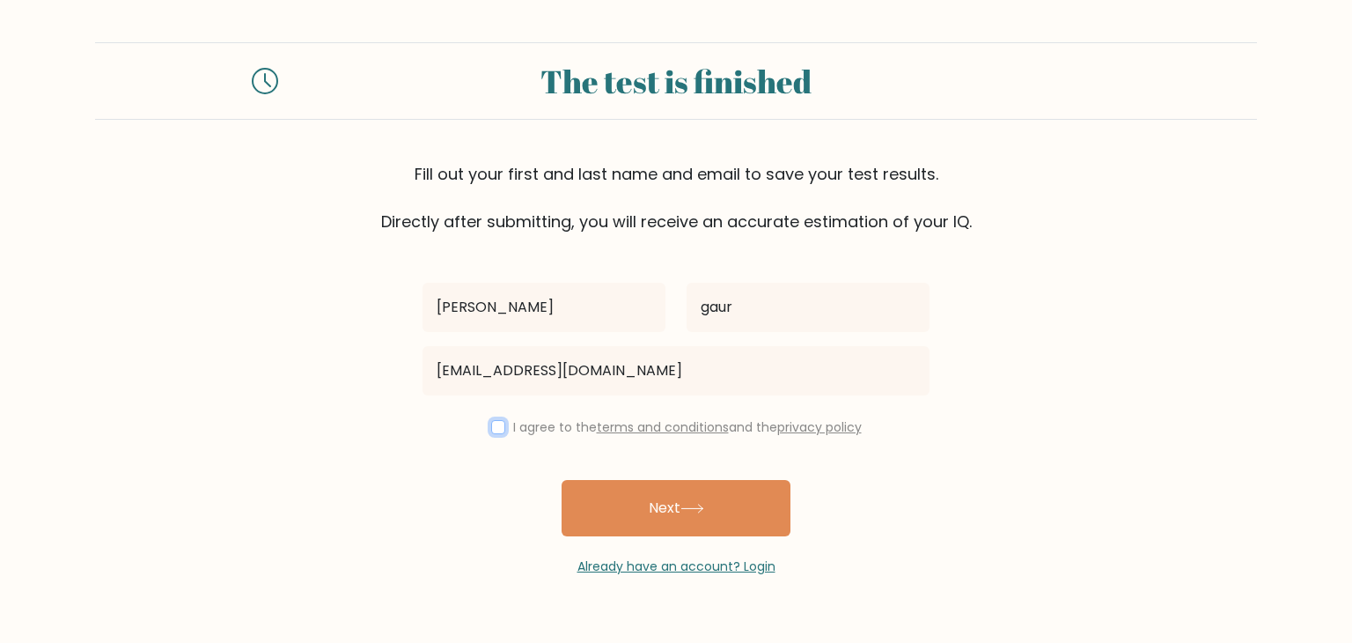
click at [491, 431] on input "checkbox" at bounding box center [498, 427] width 14 height 14
checkbox input "true"
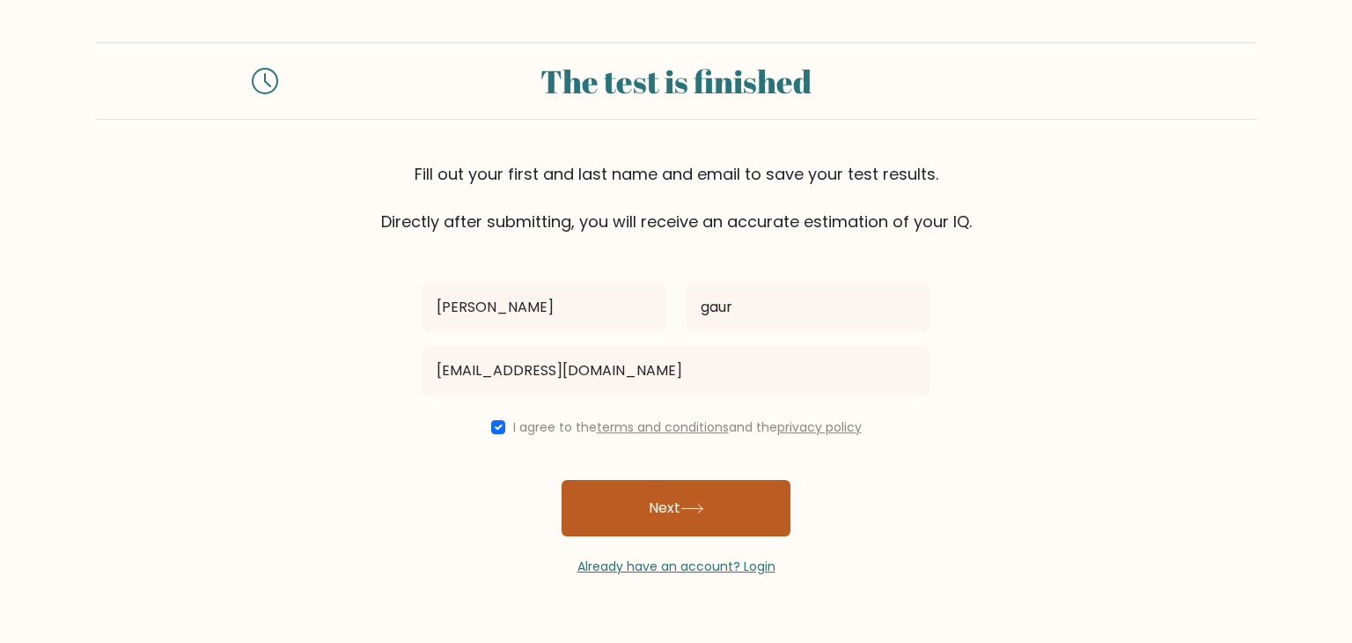
click at [652, 506] on button "Next" at bounding box center [676, 508] width 229 height 56
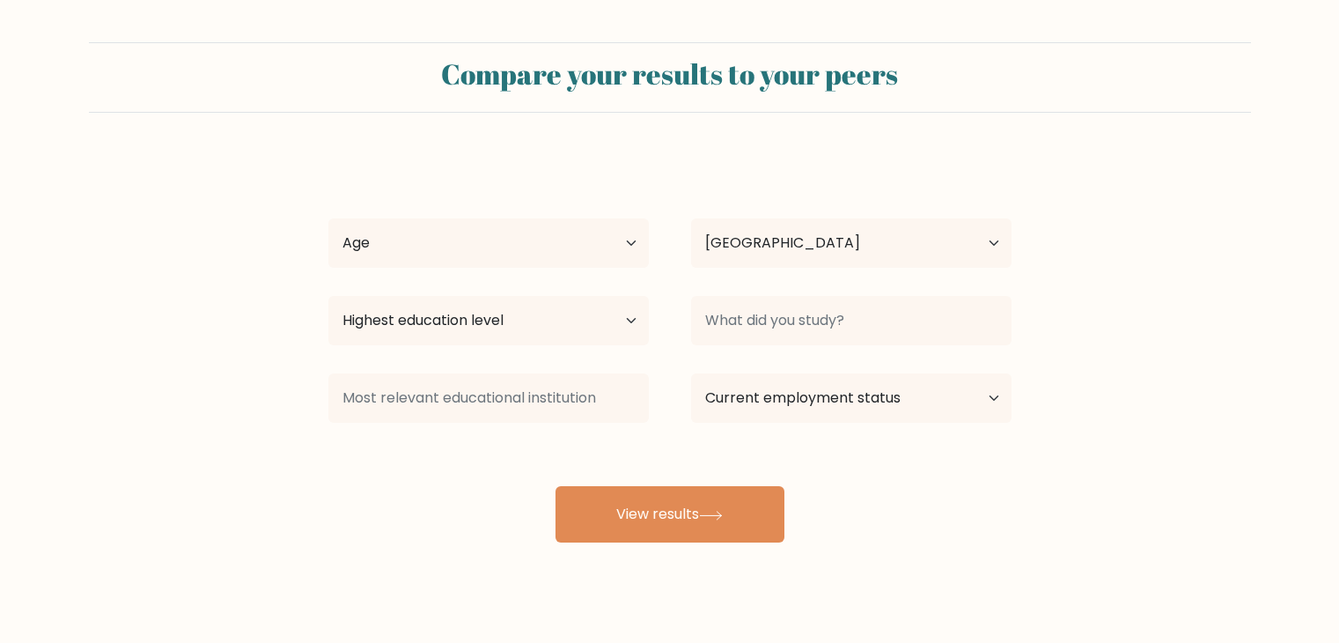
select select "IN"
click at [630, 248] on select "Age Under 18 years old 18-24 years old 25-34 years old 35-44 years old 45-54 ye…" at bounding box center [488, 242] width 320 height 49
select select "min_18"
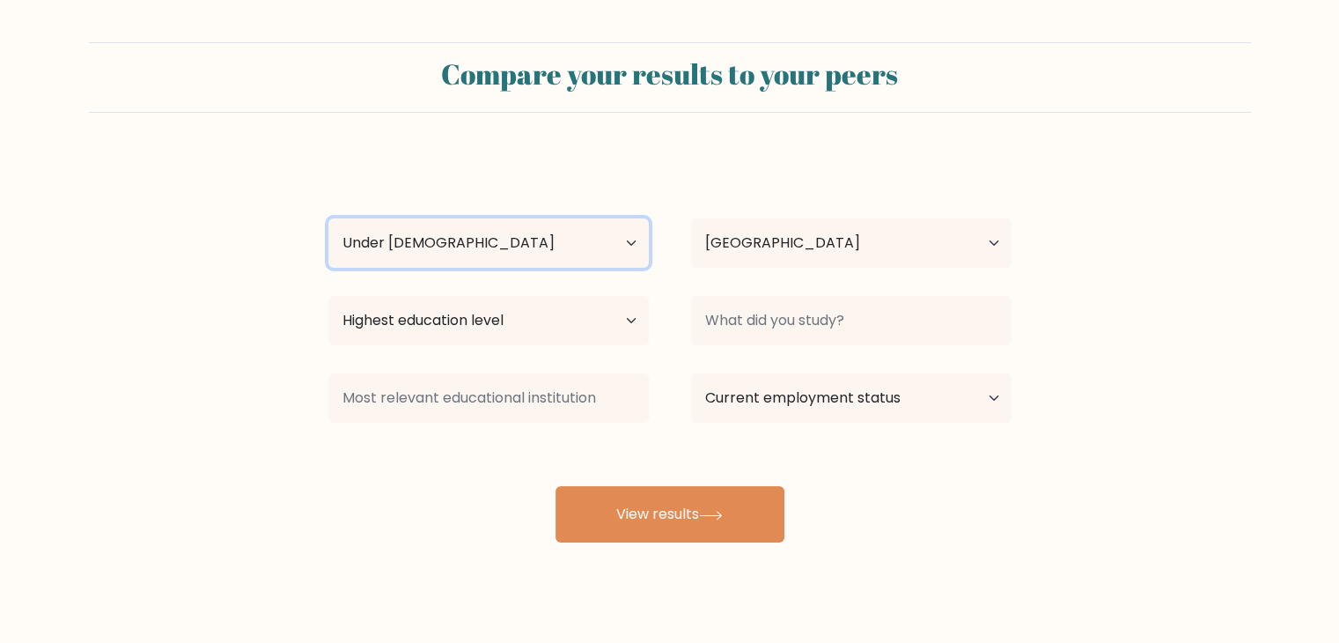
click at [328, 218] on select "Age Under 18 years old 18-24 years old 25-34 years old 35-44 years old 45-54 ye…" at bounding box center [488, 242] width 320 height 49
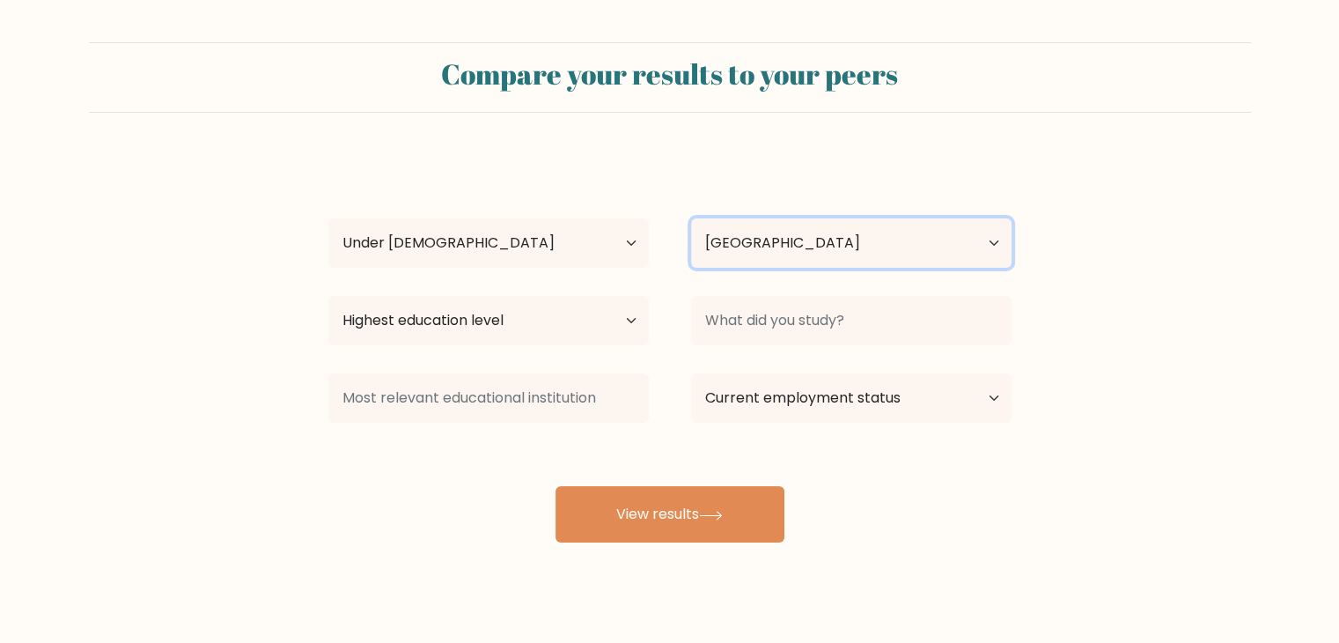
click at [806, 237] on select "Country Afghanistan Albania Algeria American Samoa Andorra Angola Anguilla Anta…" at bounding box center [851, 242] width 320 height 49
click at [1142, 173] on form "Compare your results to your peers aarav gaur Age Under 18 years old 18-24 year…" at bounding box center [669, 292] width 1339 height 500
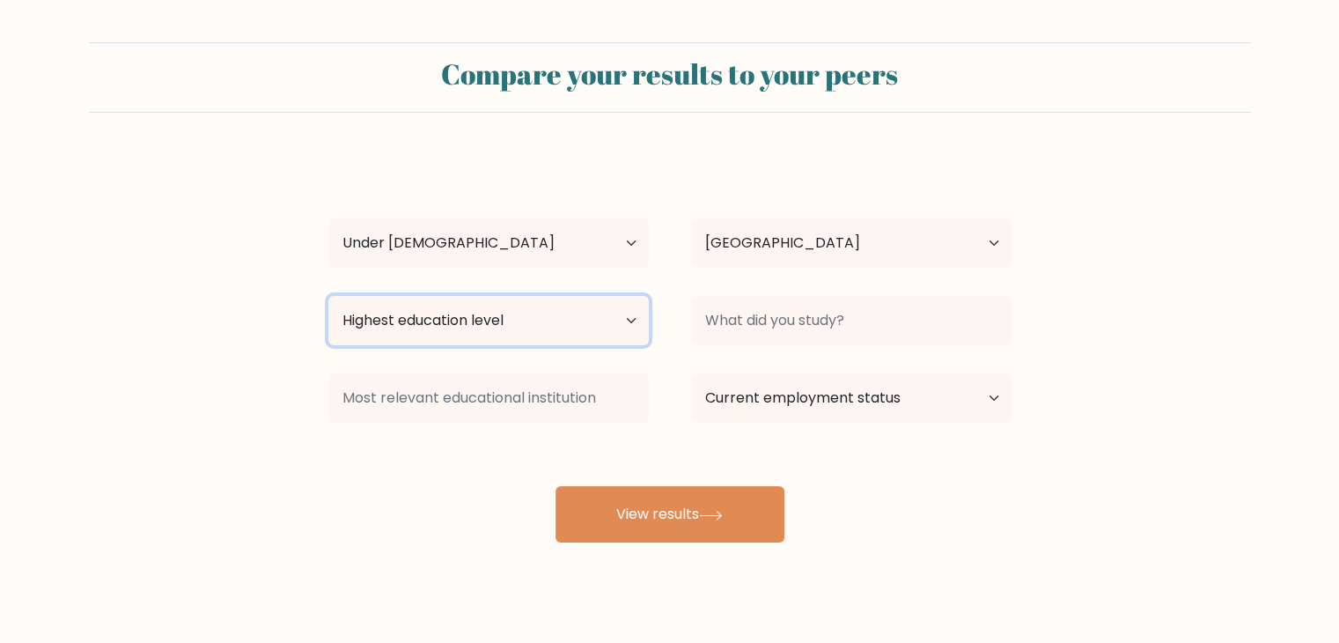
click at [547, 319] on select "Highest education level No schooling Primary Lower Secondary Upper Secondary Oc…" at bounding box center [488, 320] width 320 height 49
select select "upper_secondary"
click at [328, 296] on select "Highest education level No schooling Primary Lower Secondary Upper Secondary Oc…" at bounding box center [488, 320] width 320 height 49
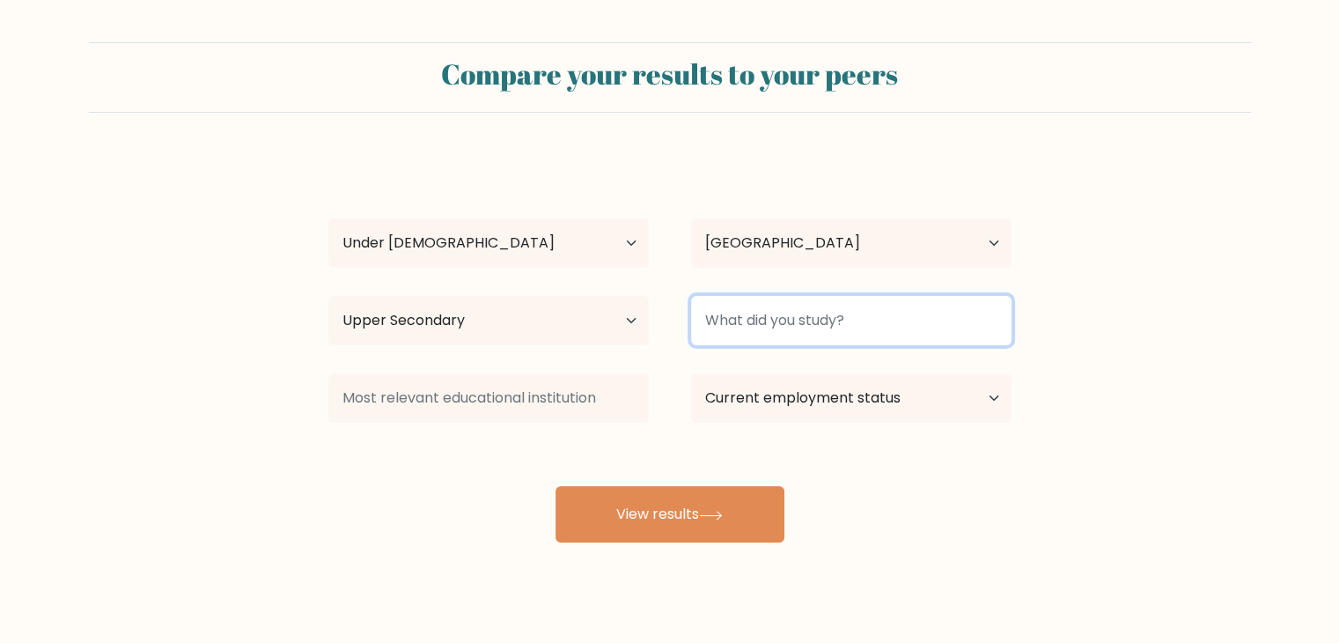
click at [807, 327] on input at bounding box center [851, 320] width 320 height 49
click at [747, 318] on input at bounding box center [851, 320] width 320 height 49
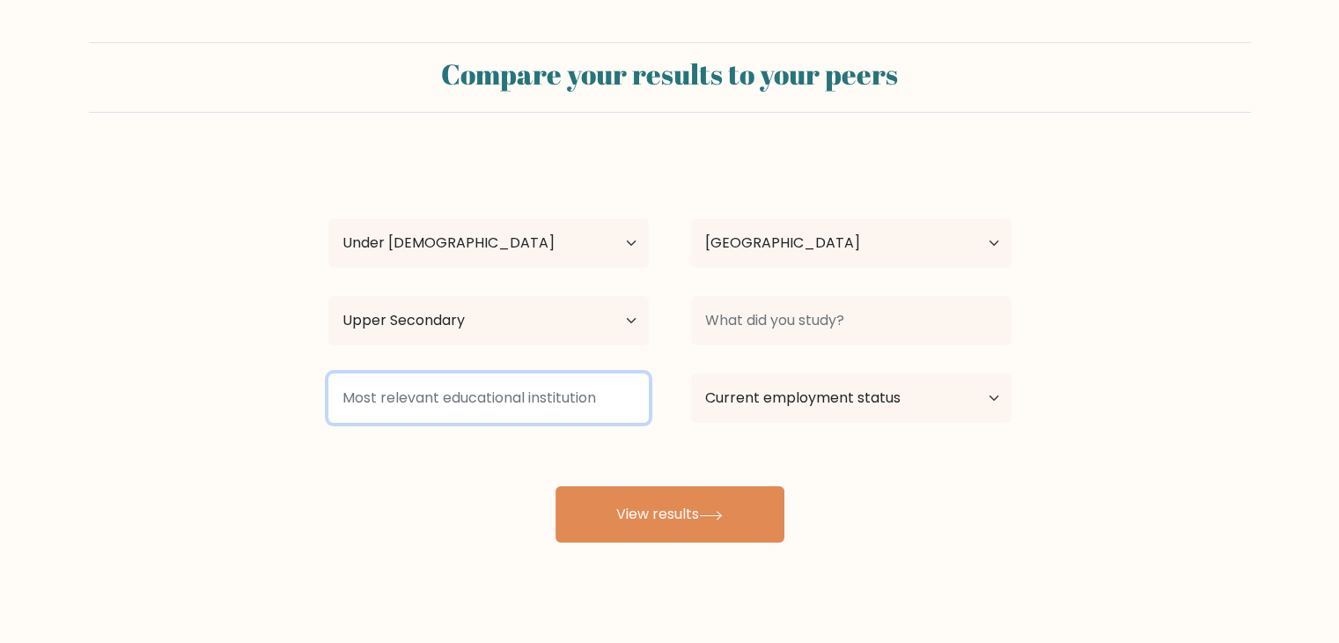
click at [497, 387] on input at bounding box center [488, 397] width 320 height 49
click at [546, 403] on input at bounding box center [488, 397] width 320 height 49
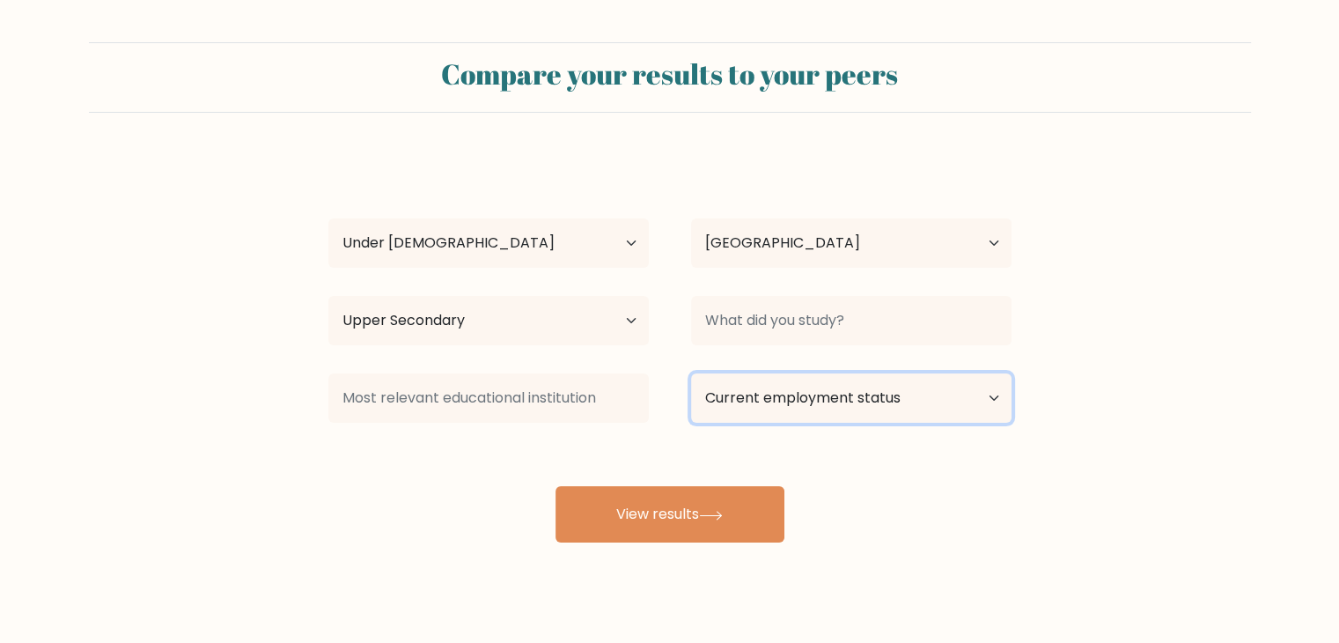
click at [750, 399] on select "Current employment status Employed Student Retired Other / prefer not to answer" at bounding box center [851, 397] width 320 height 49
select select "student"
click at [691, 373] on select "Current employment status Employed Student Retired Other / prefer not to answer" at bounding box center [851, 397] width 320 height 49
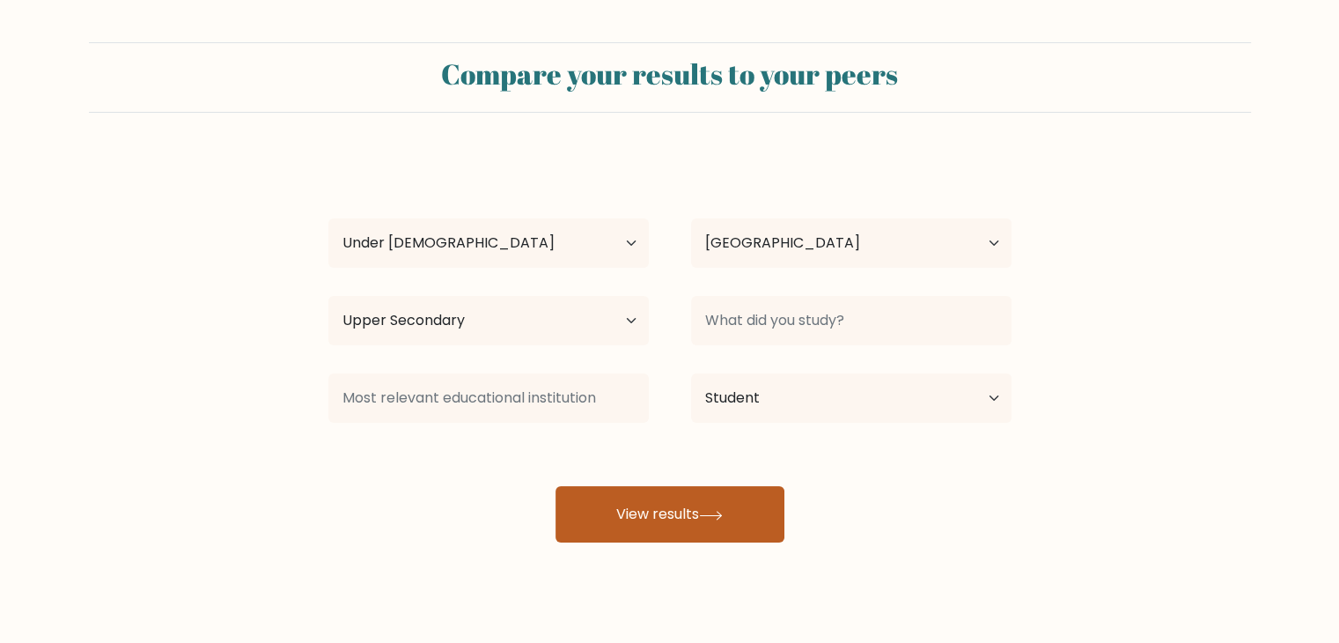
click at [695, 525] on button "View results" at bounding box center [670, 514] width 229 height 56
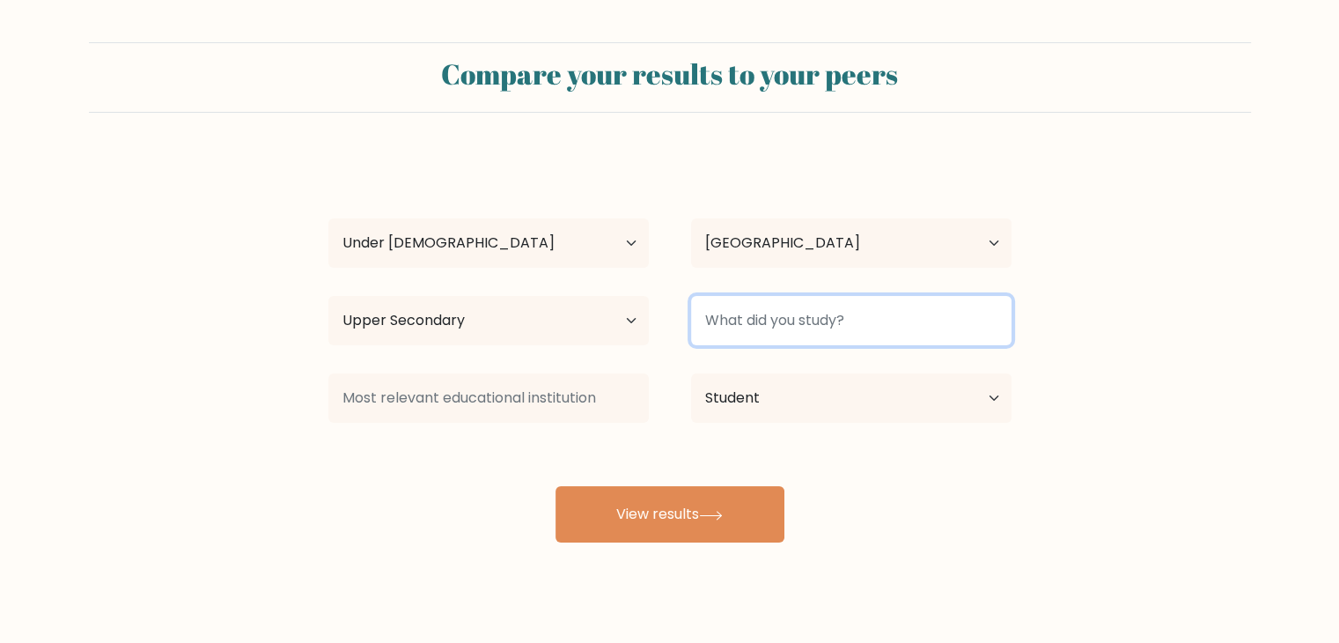
click at [808, 324] on input at bounding box center [851, 320] width 320 height 49
click at [774, 304] on input at bounding box center [851, 320] width 320 height 49
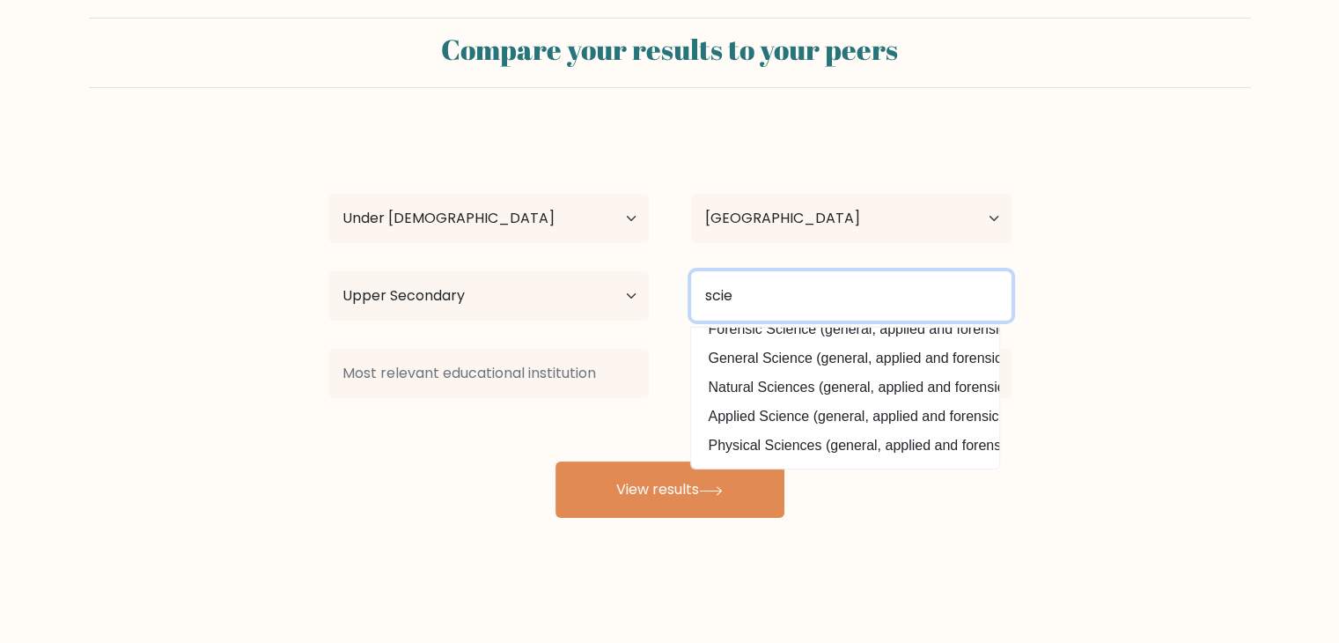
scroll to position [129, 0]
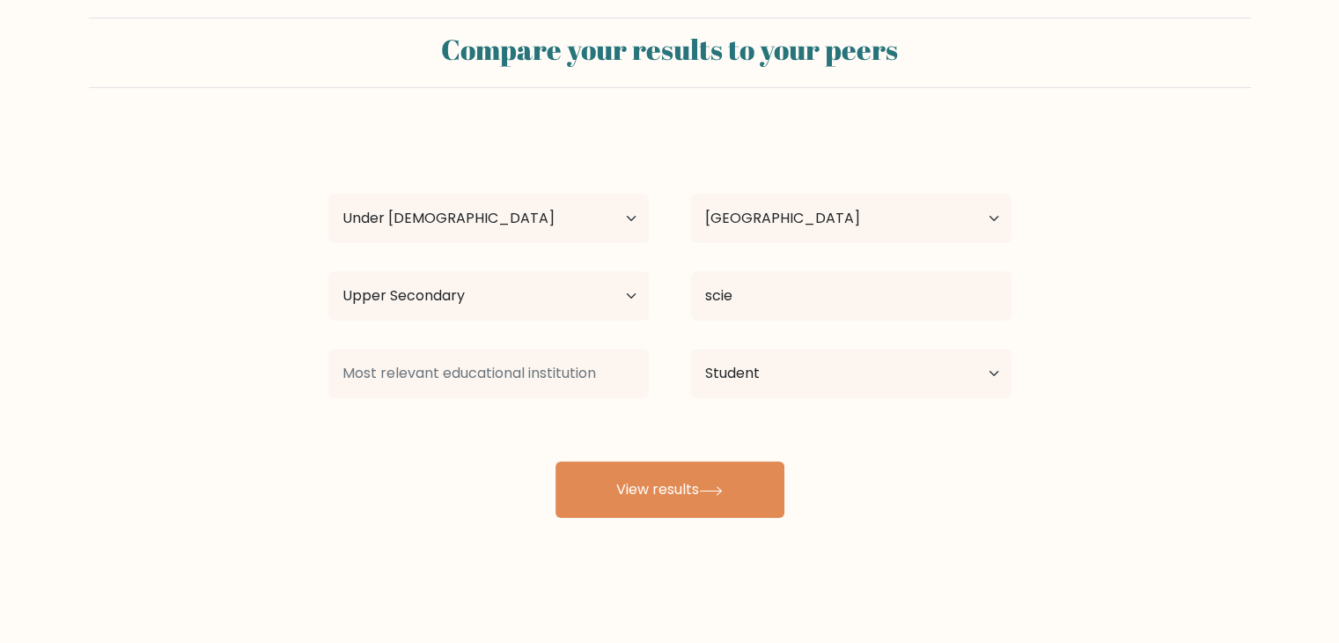
click at [815, 391] on div "aarav gaur Age Under 18 years old 18-24 years old 25-34 years old 35-44 years o…" at bounding box center [670, 323] width 704 height 387
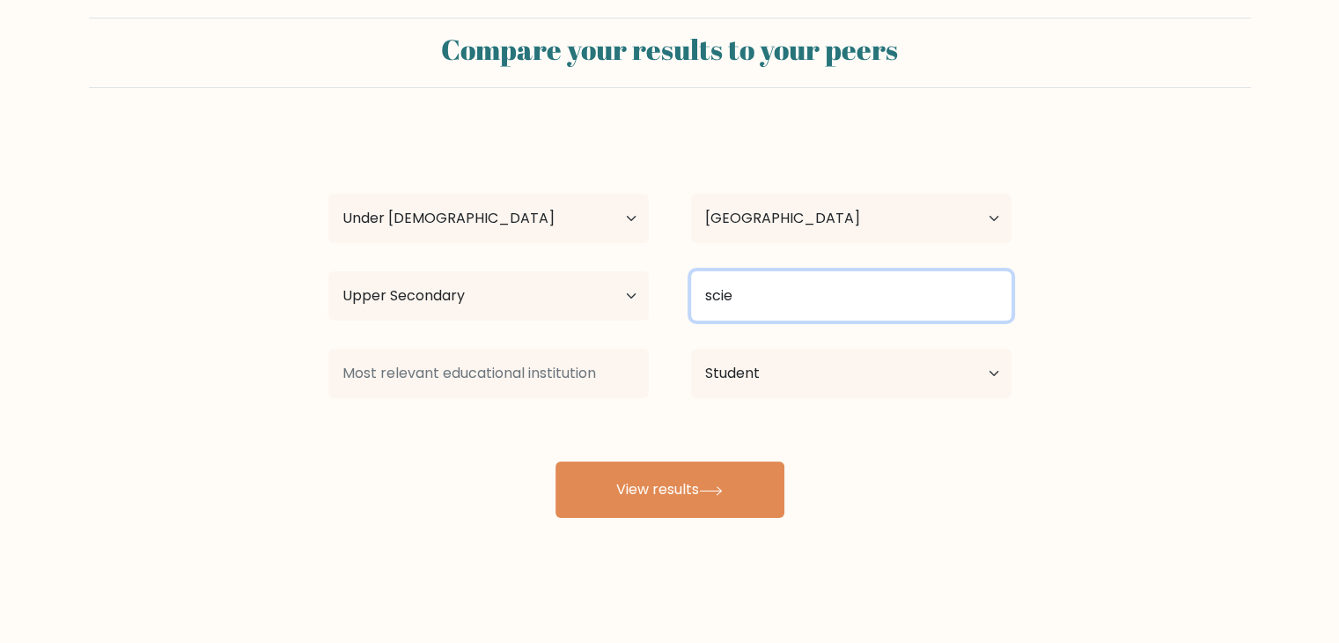
click at [782, 285] on input "scie" at bounding box center [851, 295] width 320 height 49
click at [775, 298] on input "scie" at bounding box center [851, 295] width 320 height 49
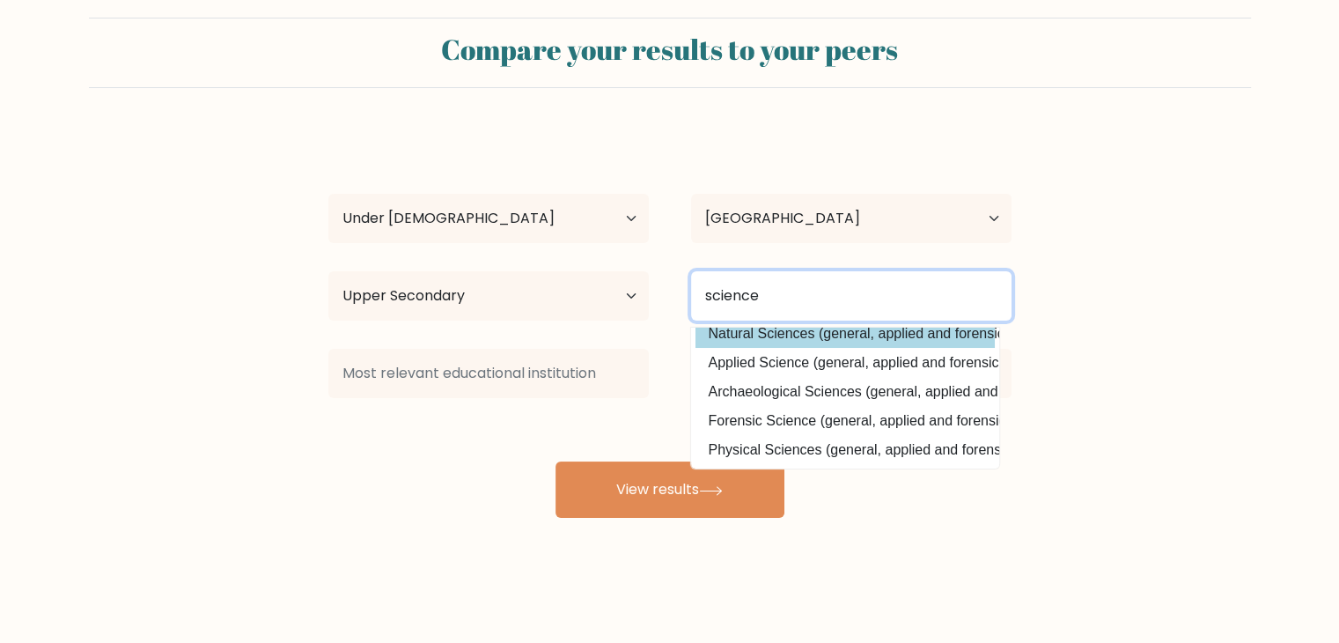
type input "science"
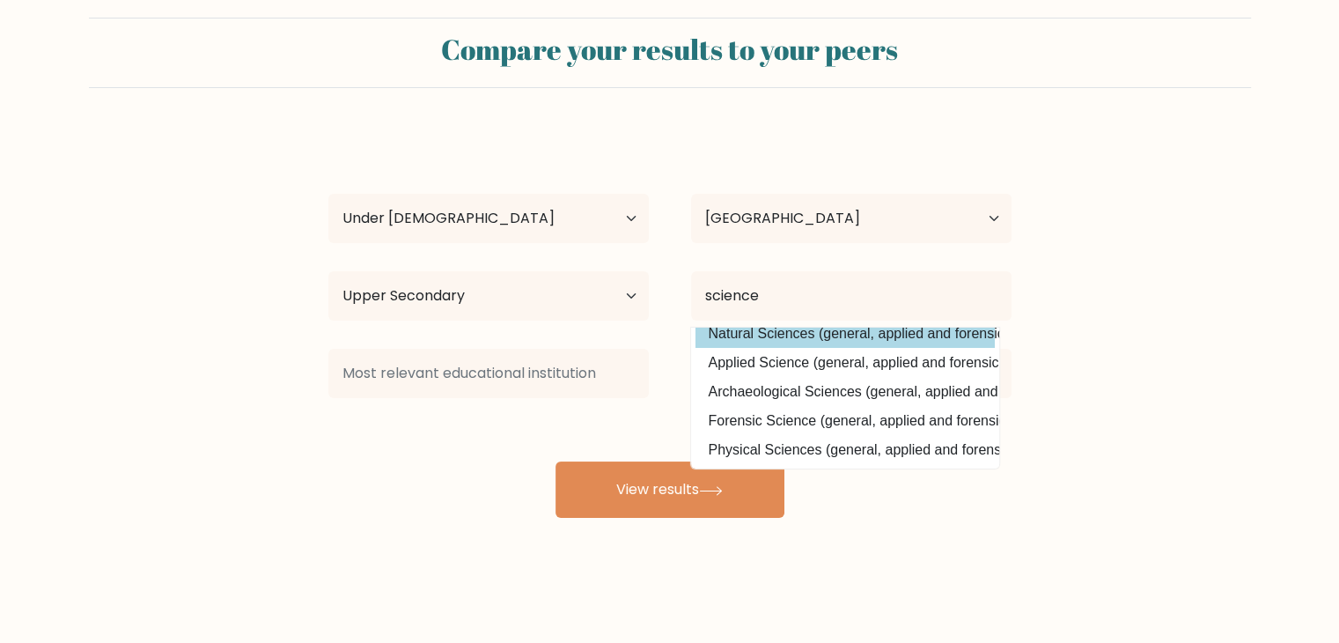
click at [792, 340] on div "aarav gaur Age Under 18 years old 18-24 years old 25-34 years old 35-44 years o…" at bounding box center [670, 323] width 704 height 387
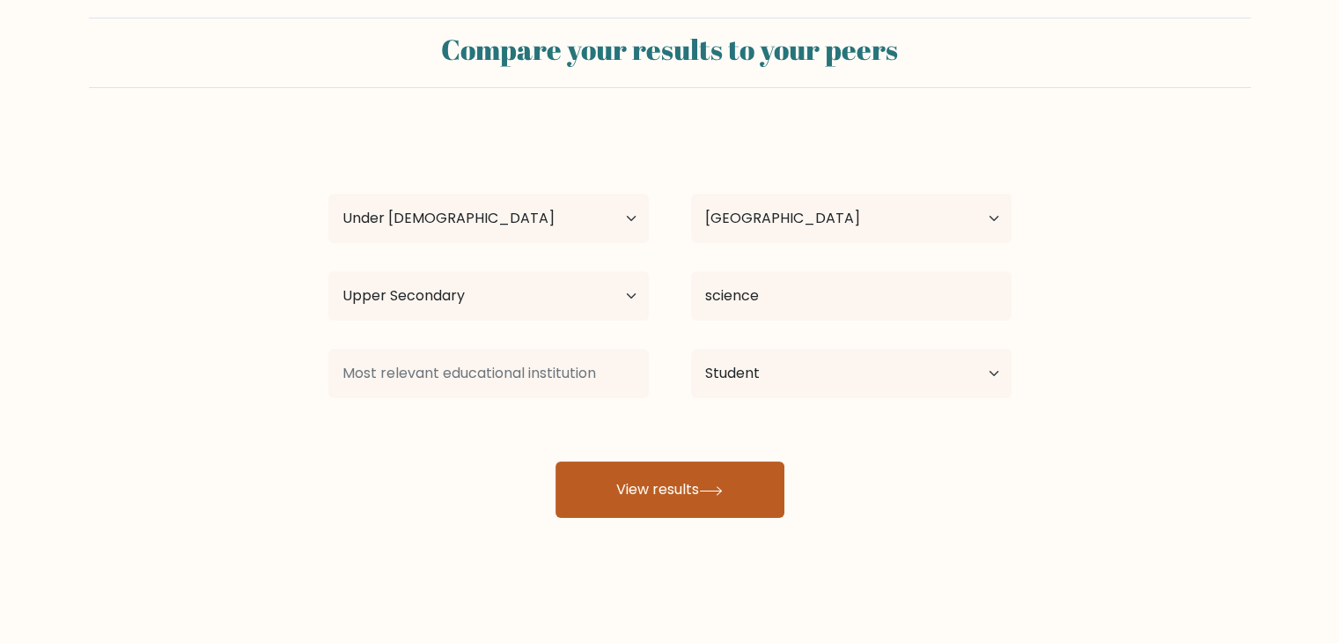
click at [750, 490] on button "View results" at bounding box center [670, 489] width 229 height 56
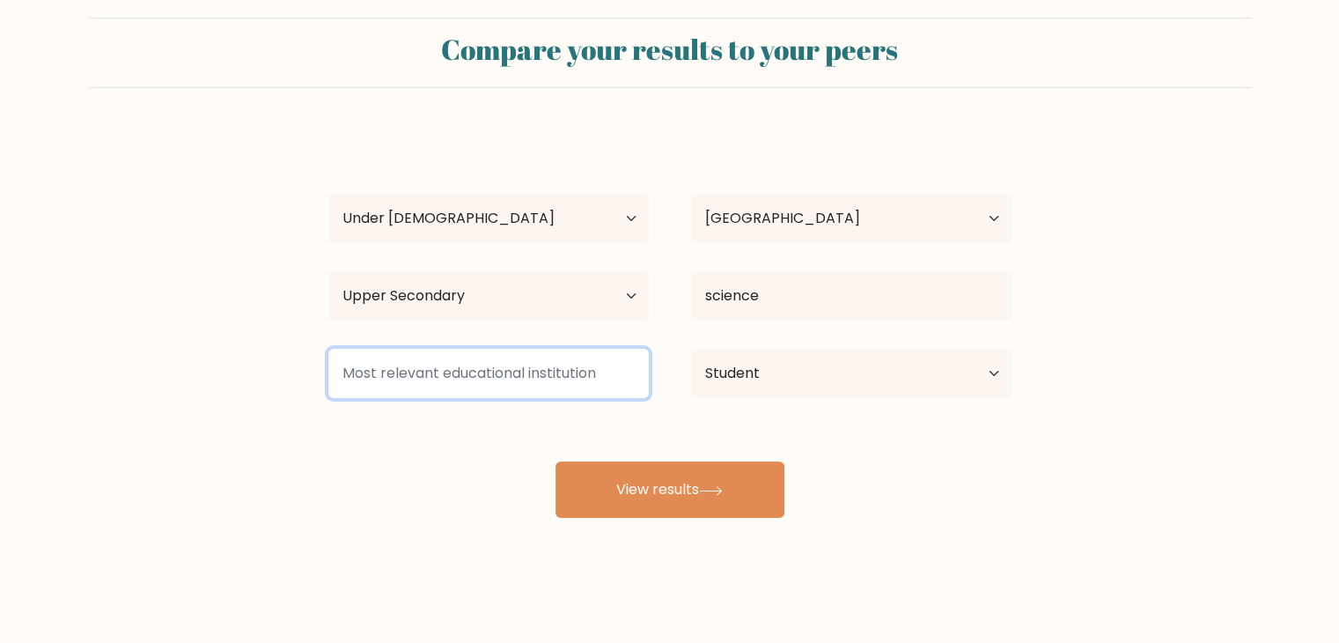
click at [467, 367] on input at bounding box center [488, 373] width 320 height 49
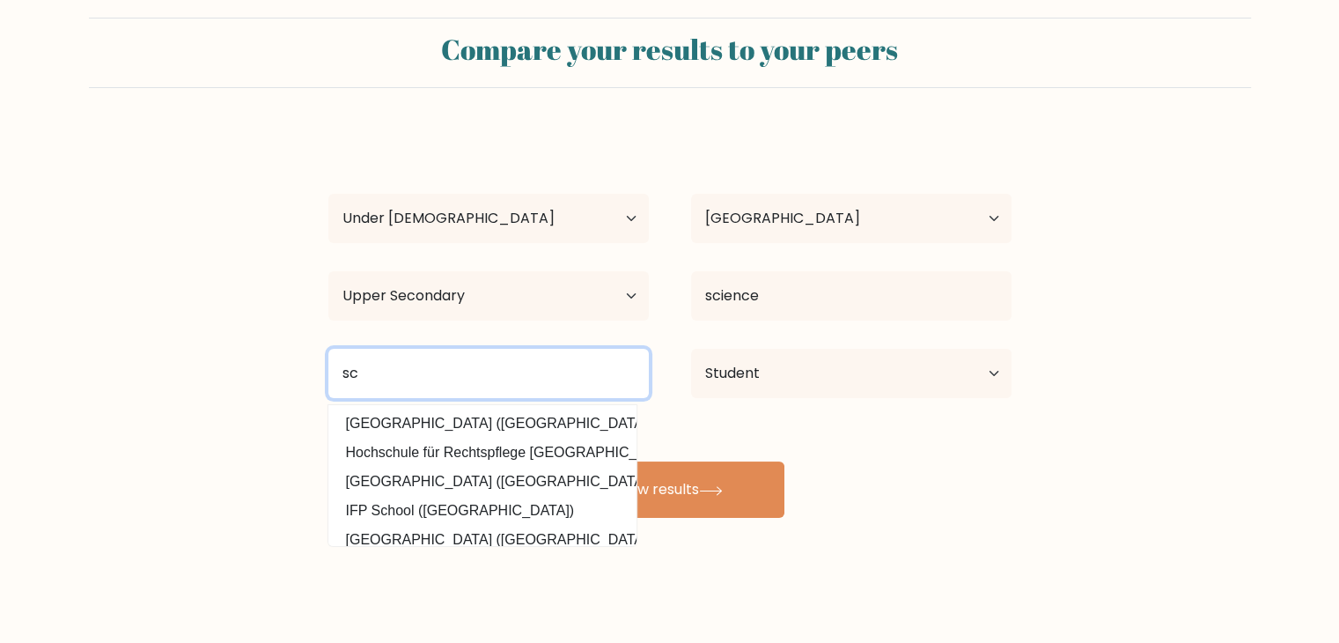
type input "s"
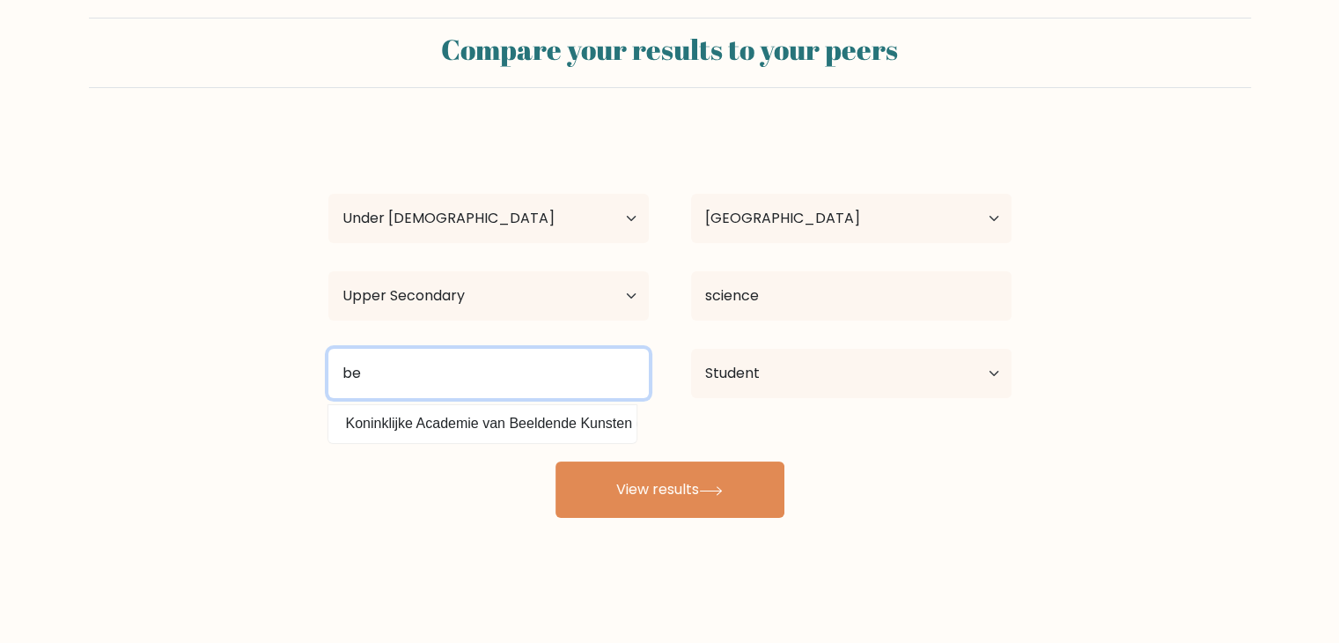
type input "b"
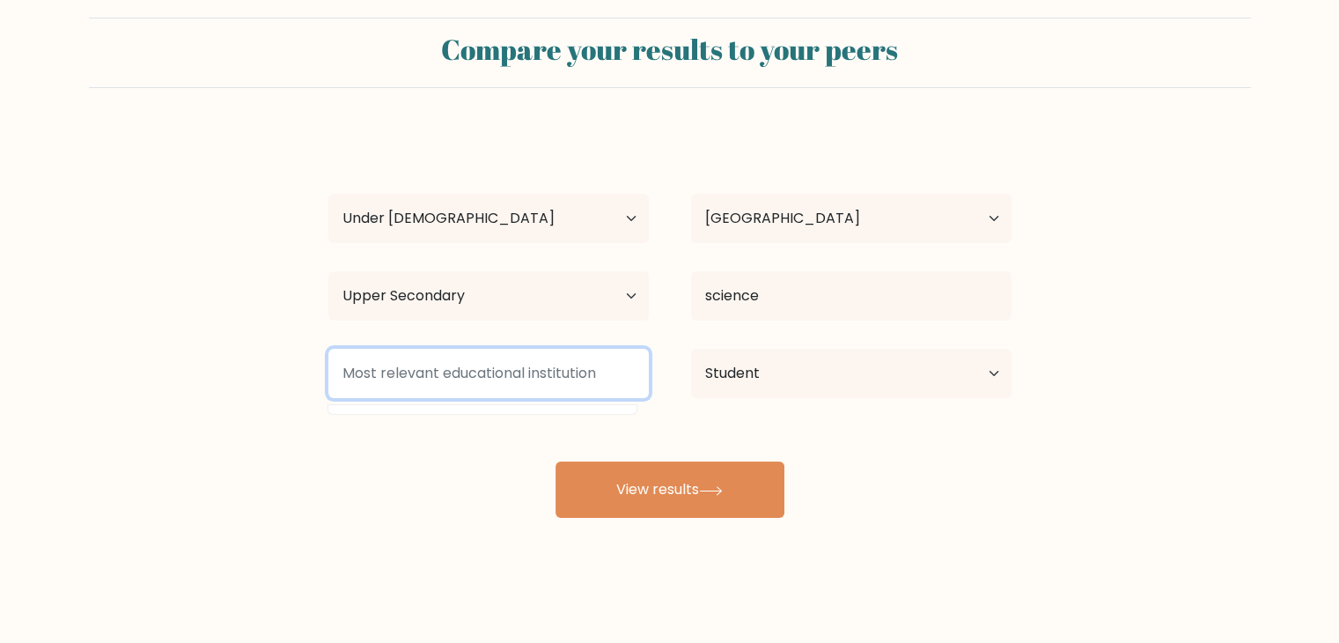
click at [467, 367] on input at bounding box center [488, 373] width 320 height 49
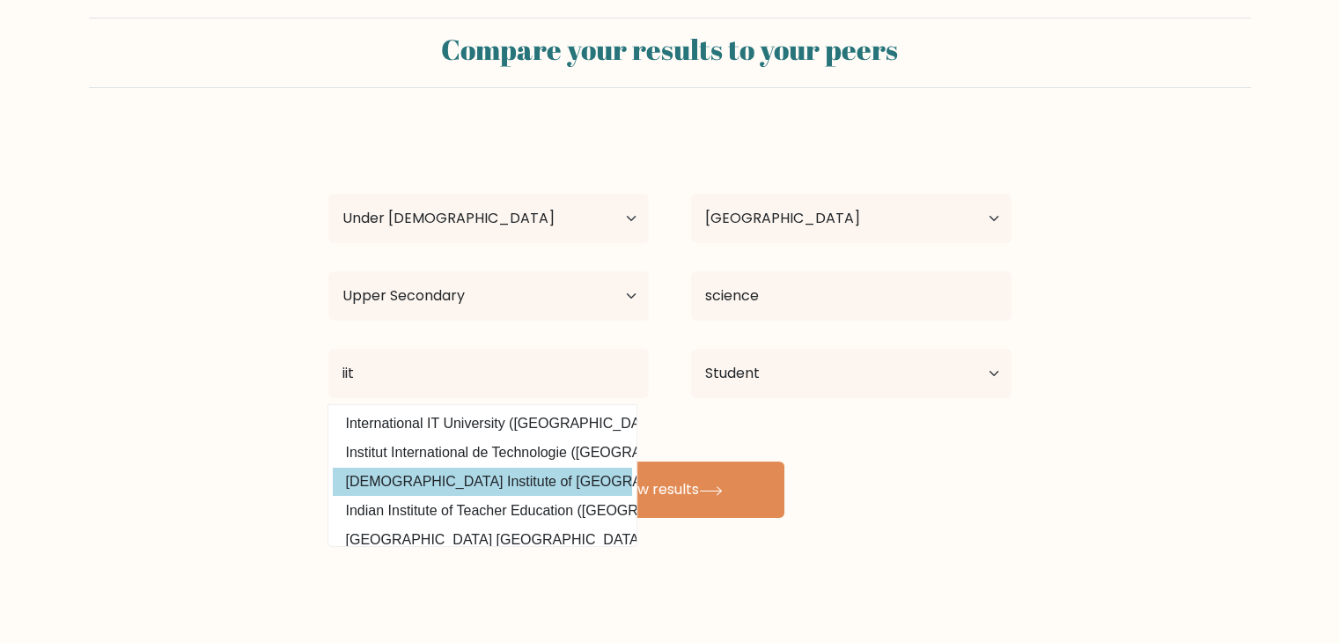
click at [456, 468] on div "aarav gaur Age Under 18 years old 18-24 years old 25-34 years old 35-44 years o…" at bounding box center [670, 323] width 704 height 387
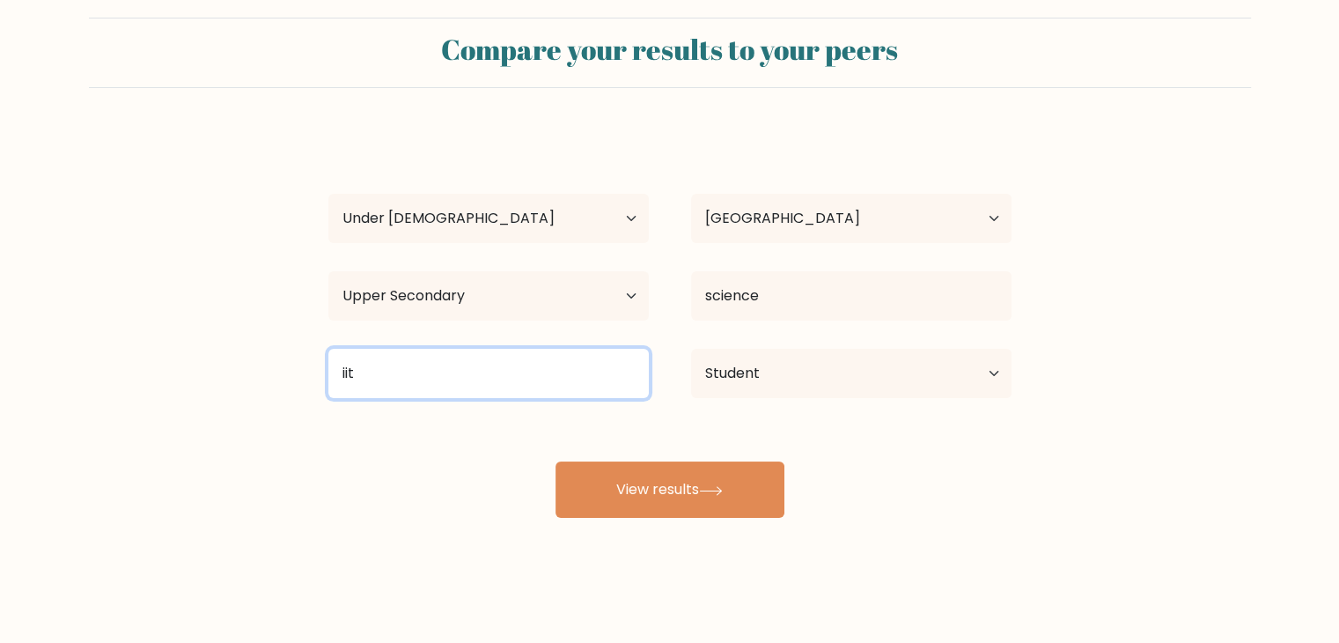
click at [432, 371] on input "iit" at bounding box center [488, 373] width 320 height 49
type input "i"
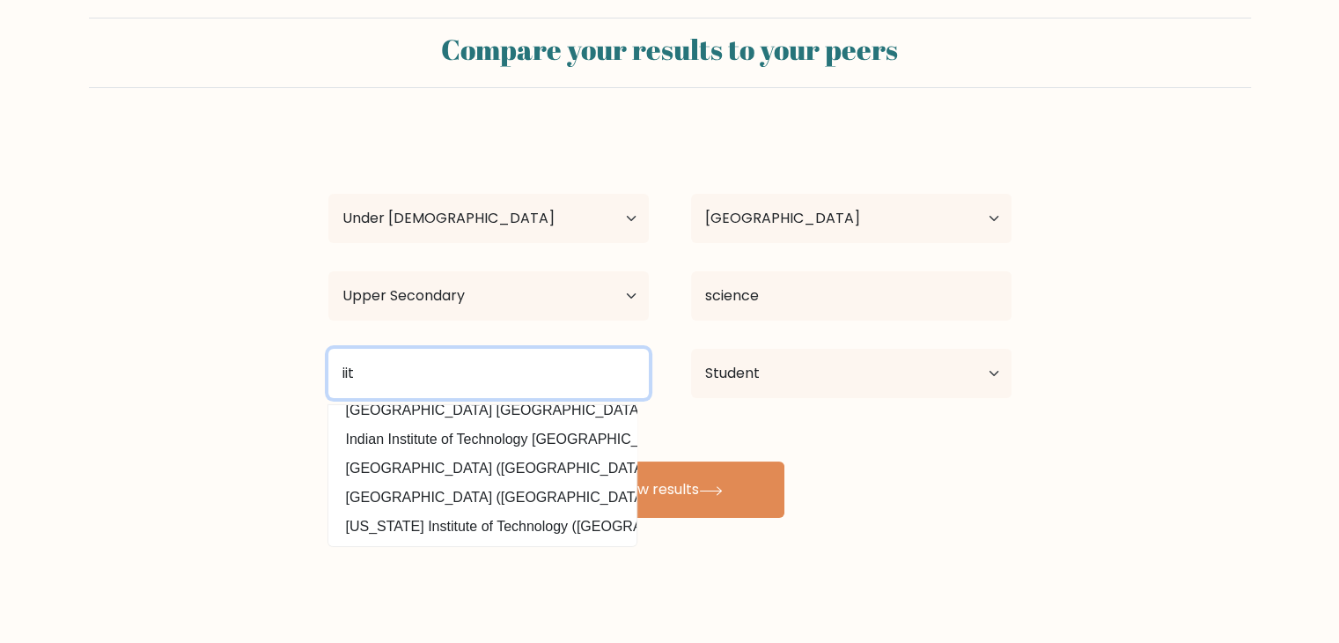
scroll to position [172, 0]
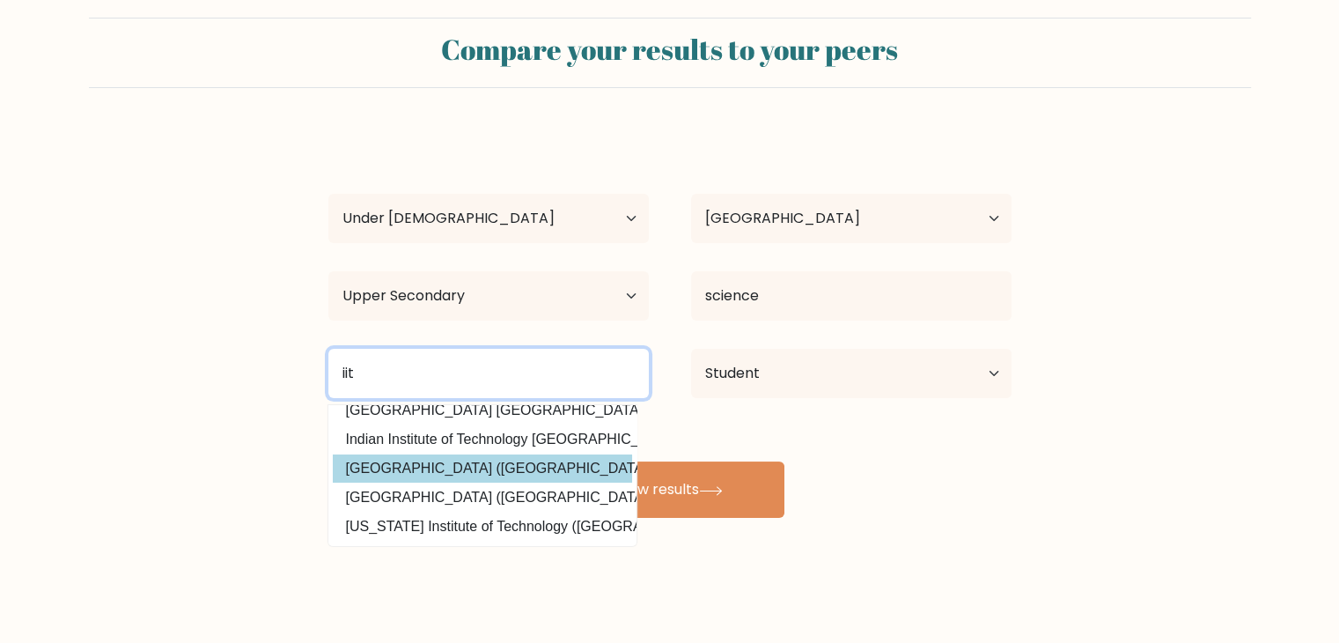
type input "iit"
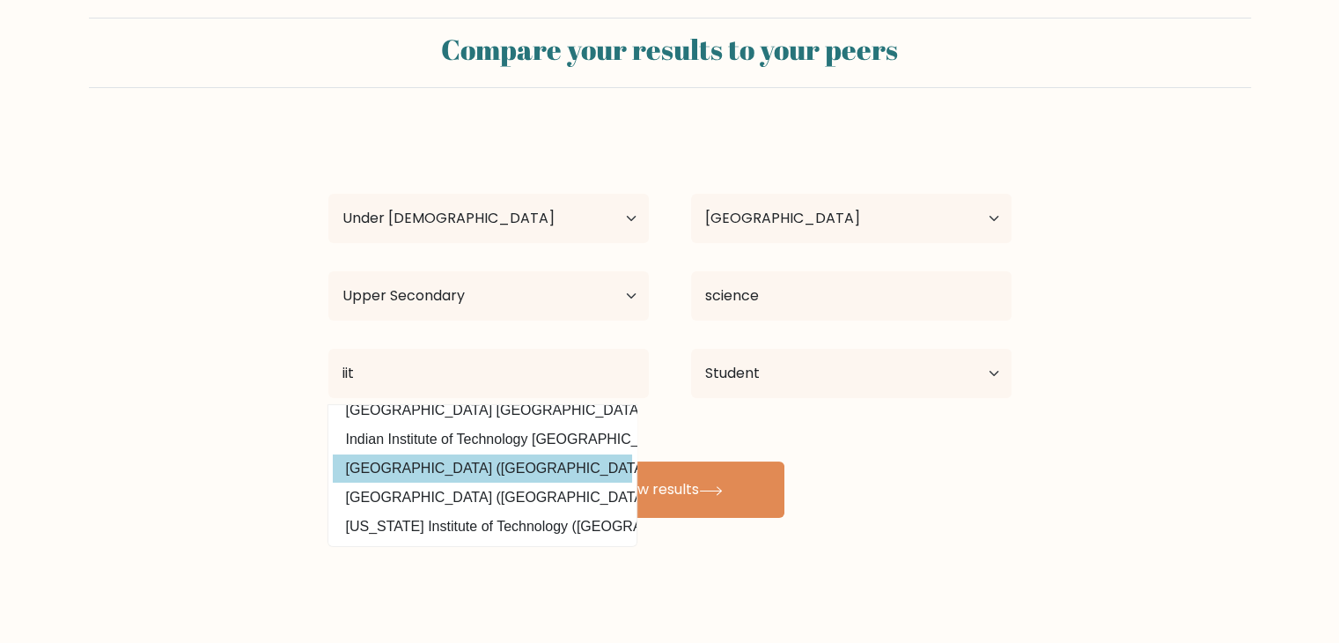
click at [484, 455] on div "aarav gaur Age Under 18 years old 18-24 years old 25-34 years old 35-44 years o…" at bounding box center [670, 323] width 704 height 387
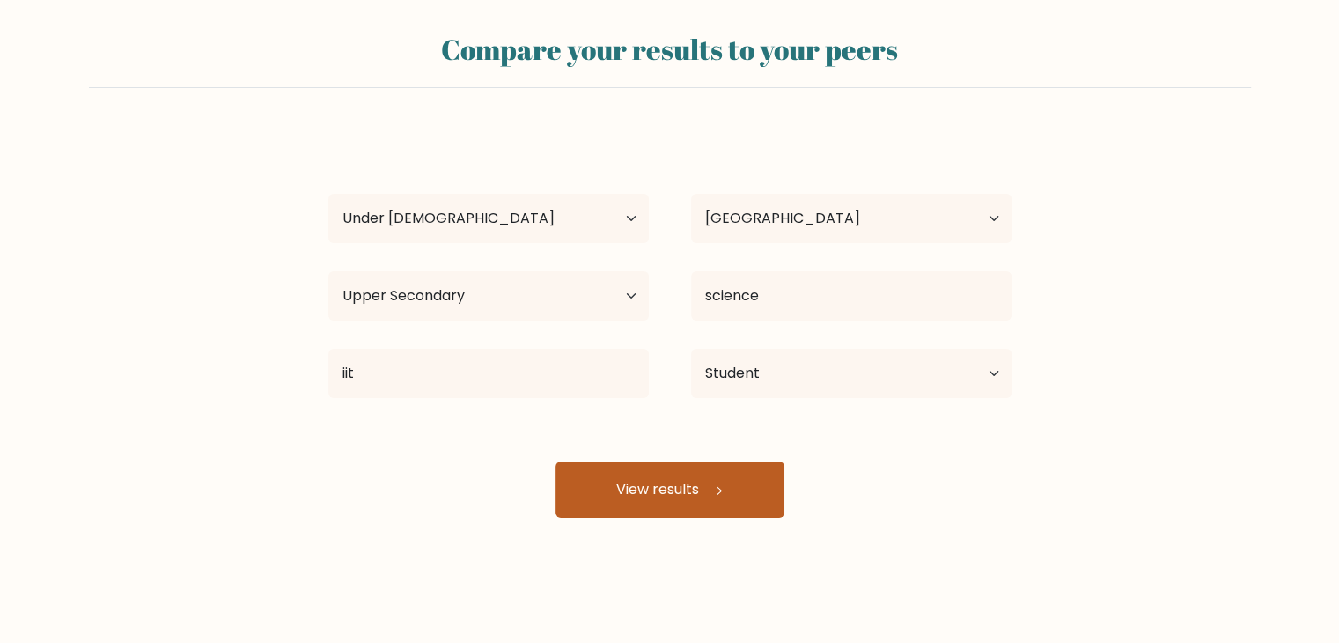
click at [645, 489] on button "View results" at bounding box center [670, 489] width 229 height 56
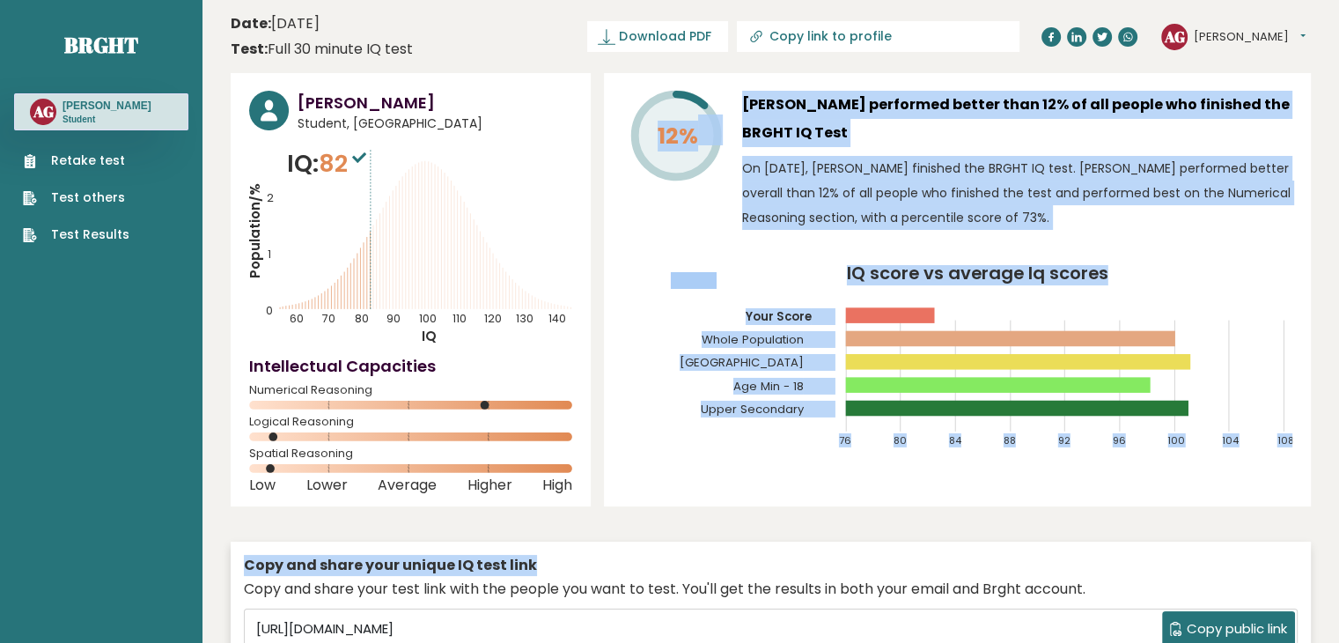
drag, startPoint x: 599, startPoint y: 219, endPoint x: 1027, endPoint y: 551, distance: 541.6
click at [1027, 551] on div "[PERSON_NAME] Student, [GEOGRAPHIC_DATA] IQ: 82 Population/% IQ 0 1 2 60 70 80 …" at bounding box center [771, 398] width 1080 height 651
click at [618, 220] on div "12% [PERSON_NAME] performed better than 12% of all people who finished the BRGH…" at bounding box center [957, 289] width 707 height 433
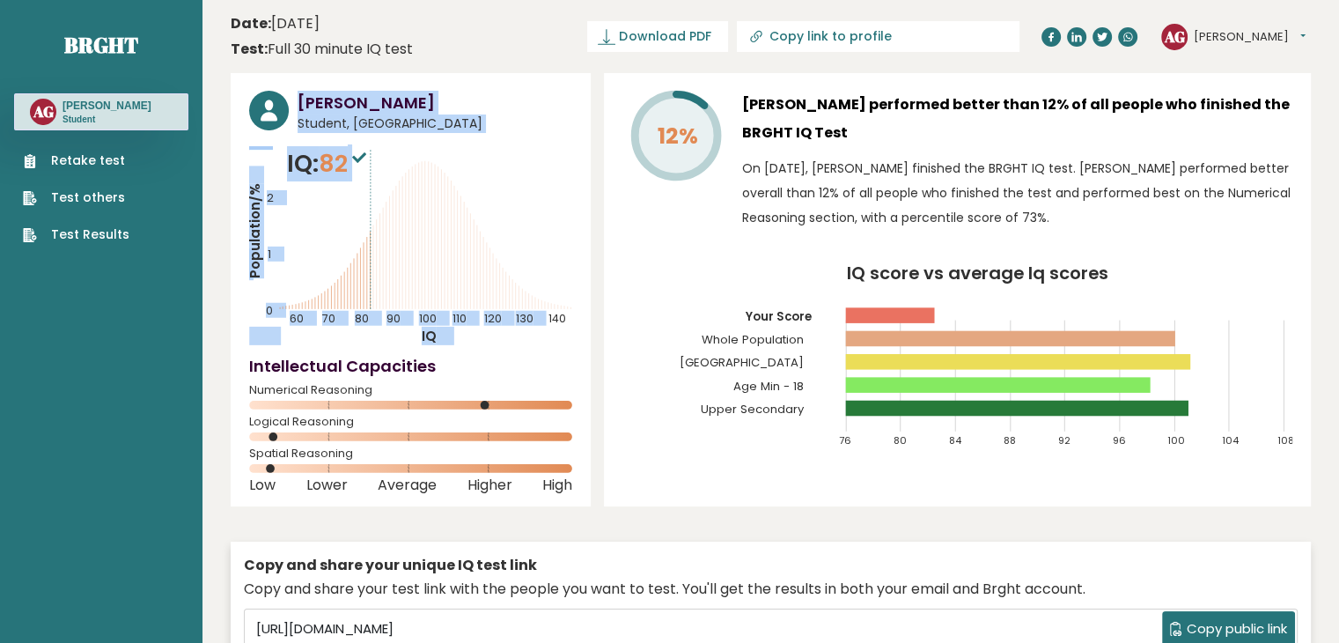
drag, startPoint x: 251, startPoint y: 169, endPoint x: 217, endPoint y: 129, distance: 51.9
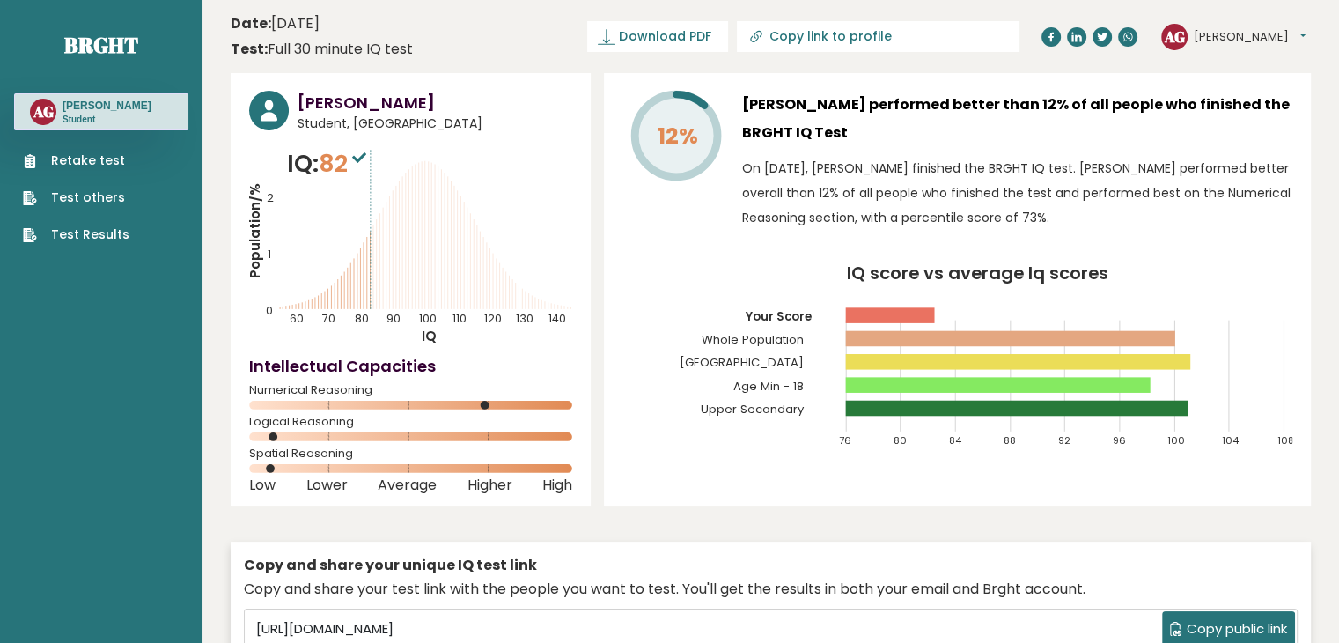
click at [549, 161] on icon "Population/% IQ 0 1 2 60 70 80 90 100 110 120 130 140" at bounding box center [410, 245] width 323 height 199
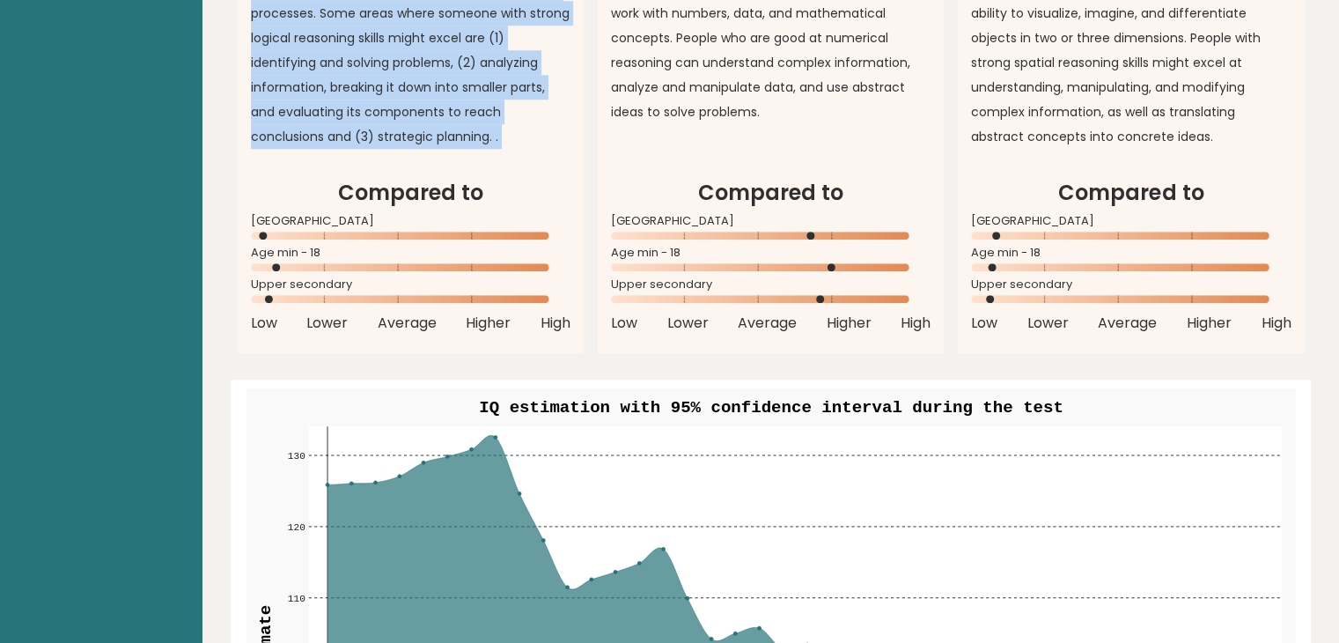
scroll to position [1293, 0]
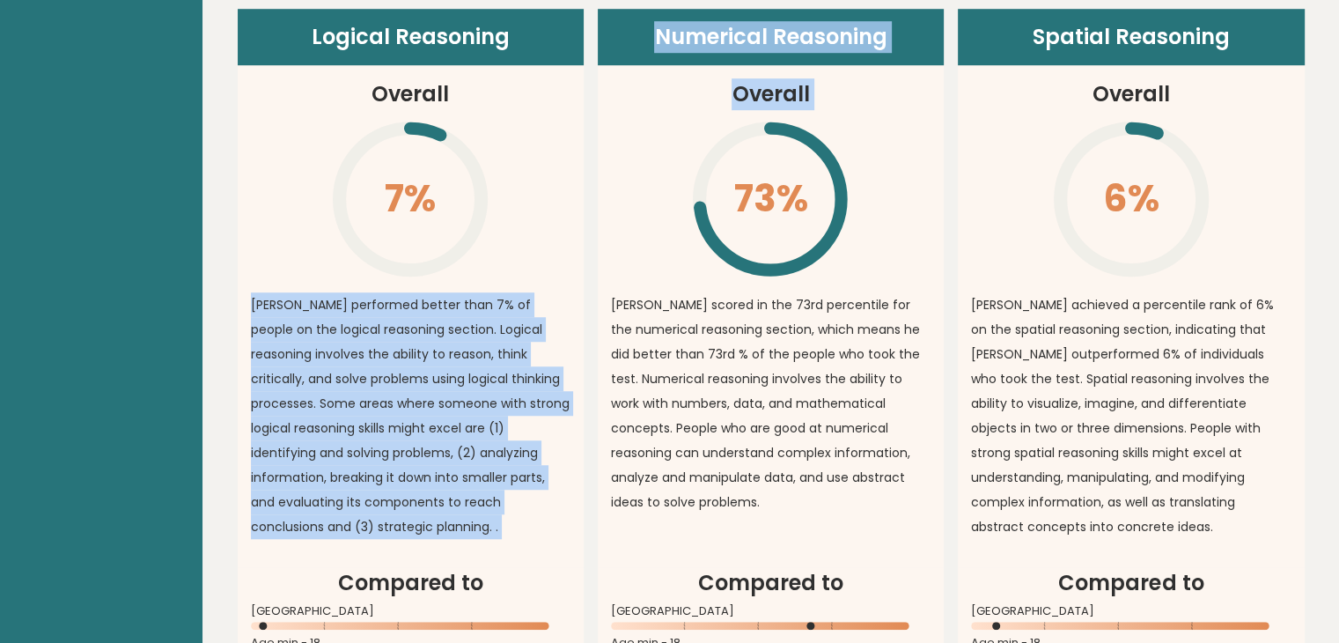
drag, startPoint x: 563, startPoint y: 351, endPoint x: 637, endPoint y: 226, distance: 145.7
click at [637, 226] on div "Logical Reasoning Overall 7% \ [PERSON_NAME] performed better than 7% of people…" at bounding box center [771, 376] width 1067 height 734
click at [637, 226] on article "Numerical Reasoning Overall 73% \ [PERSON_NAME] scored in the 73rd percentile f…" at bounding box center [771, 288] width 346 height 558
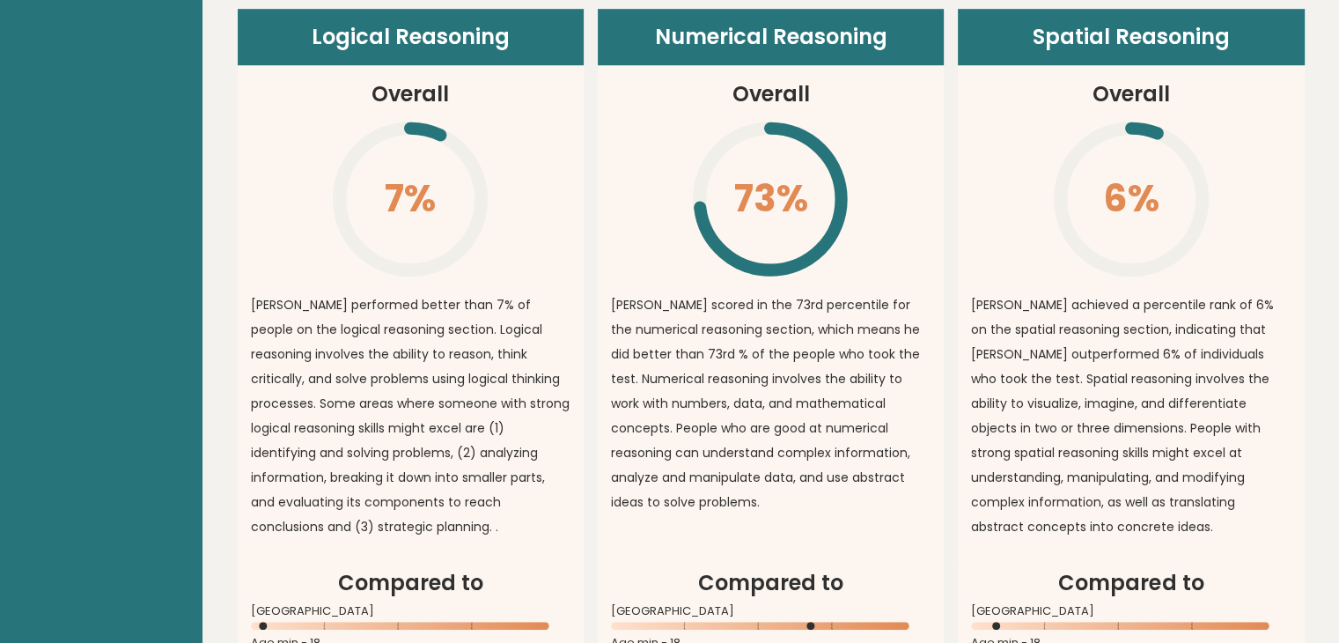
scroll to position [1293, 0]
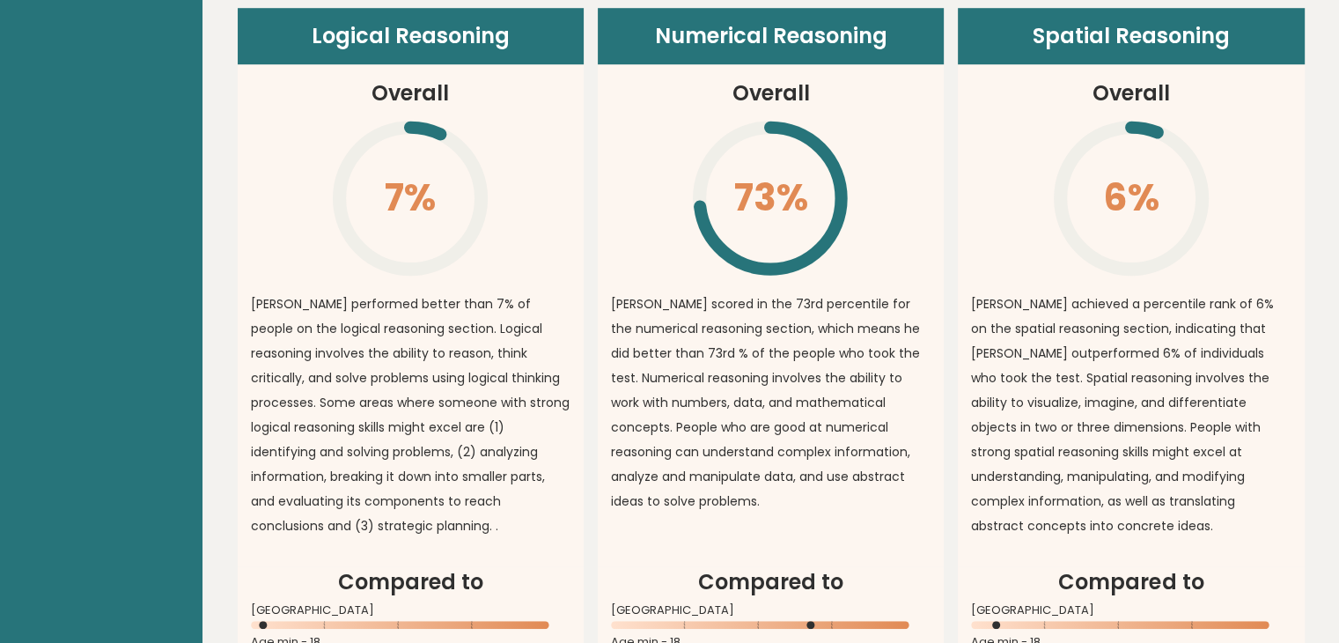
drag, startPoint x: 720, startPoint y: 512, endPoint x: 898, endPoint y: 540, distance: 180.1
click at [898, 540] on article "Numerical Reasoning Overall 73% \ aarav scored in the 73rd percentile for the n…" at bounding box center [771, 287] width 346 height 558
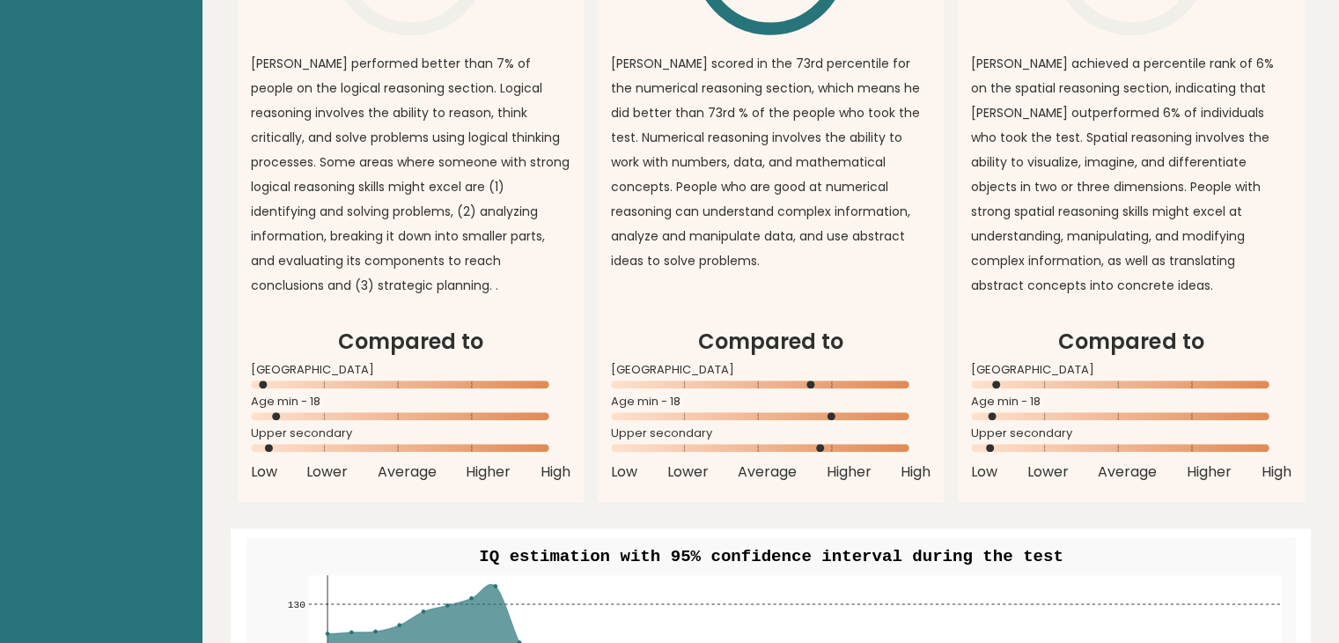
scroll to position [1536, 0]
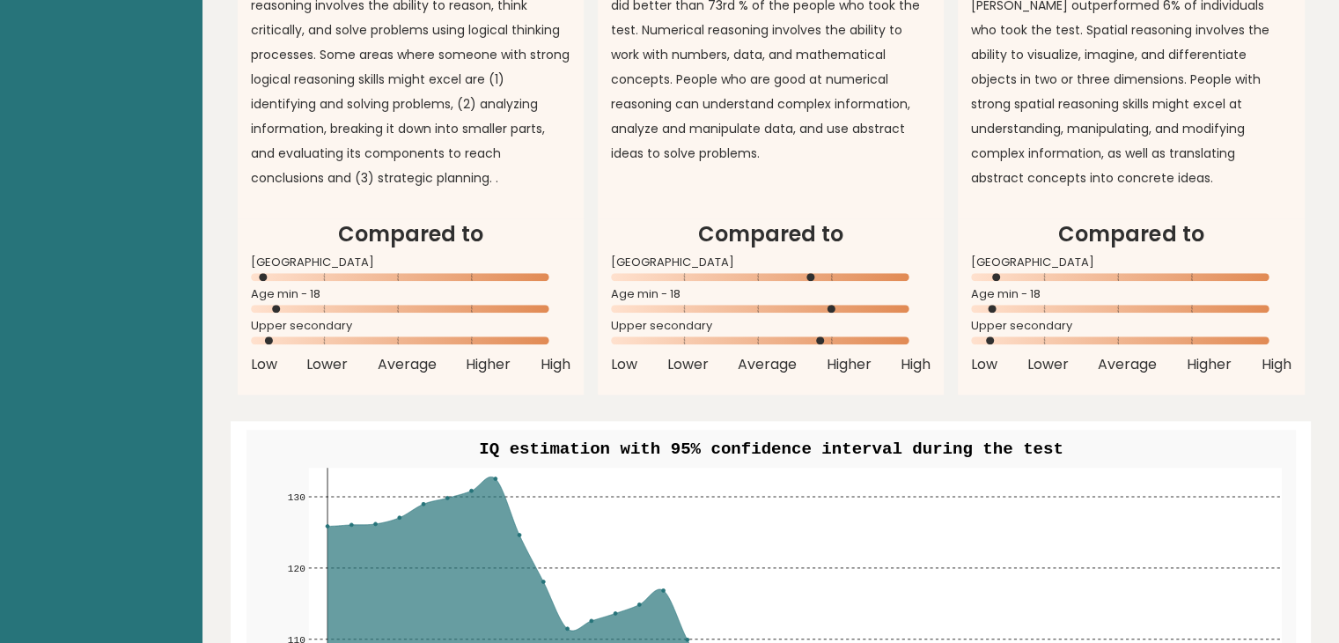
scroll to position [1641, 0]
drag, startPoint x: 298, startPoint y: 404, endPoint x: 438, endPoint y: 409, distance: 139.2
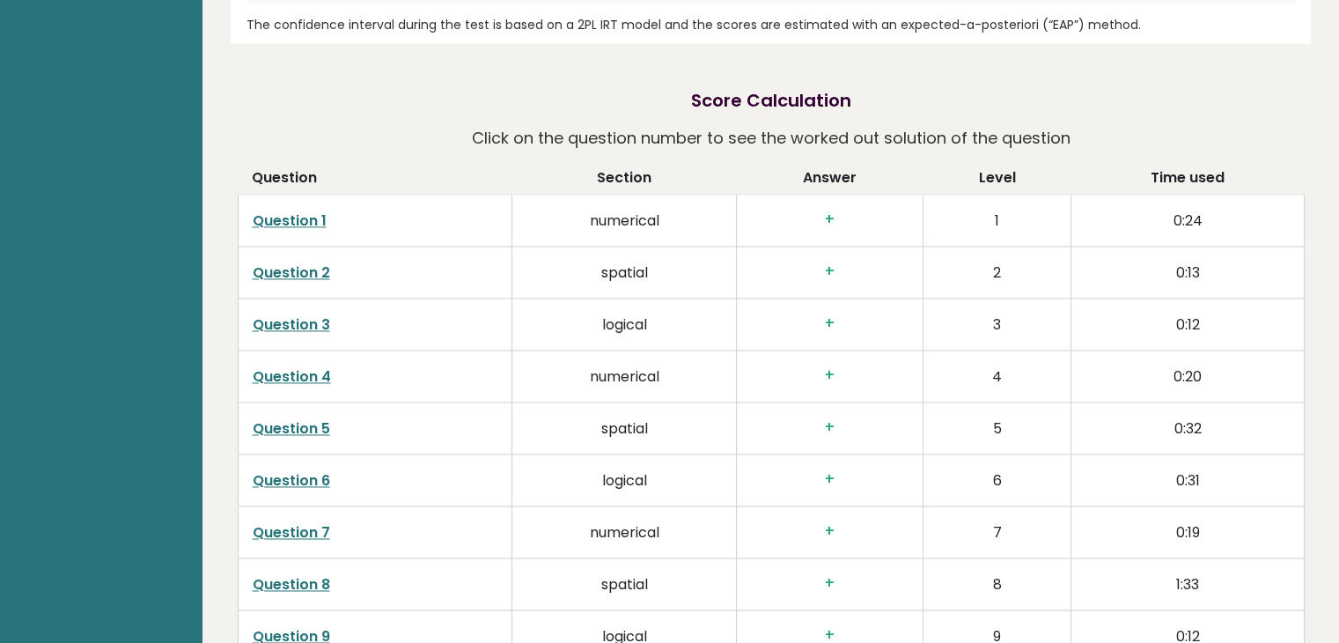
scroll to position [2627, 0]
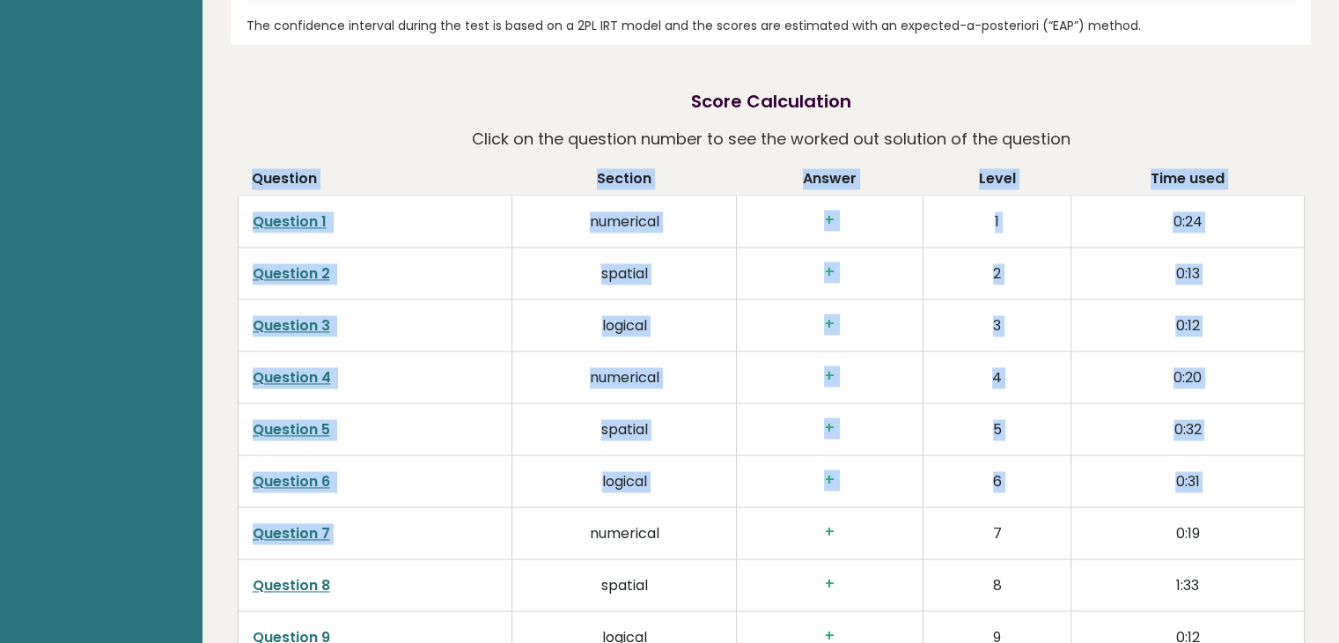
drag, startPoint x: 398, startPoint y: 95, endPoint x: 475, endPoint y: 519, distance: 430.5
click at [405, 169] on th "Question" at bounding box center [375, 181] width 275 height 27
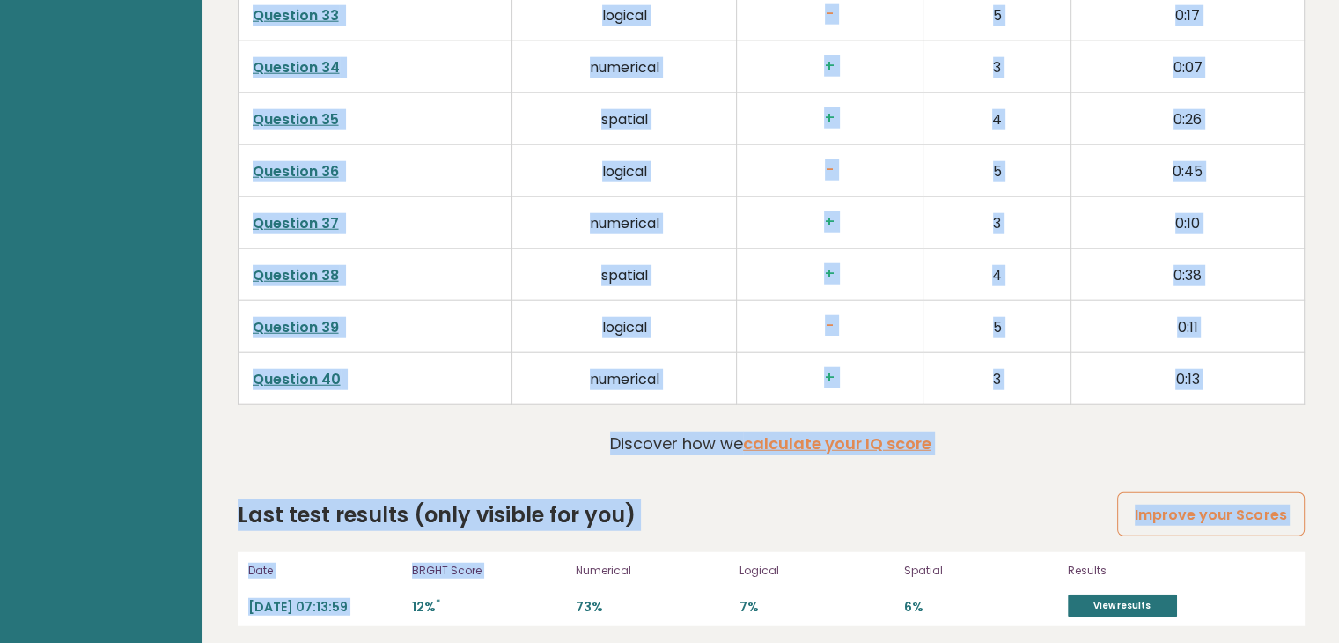
scroll to position [4498, 0]
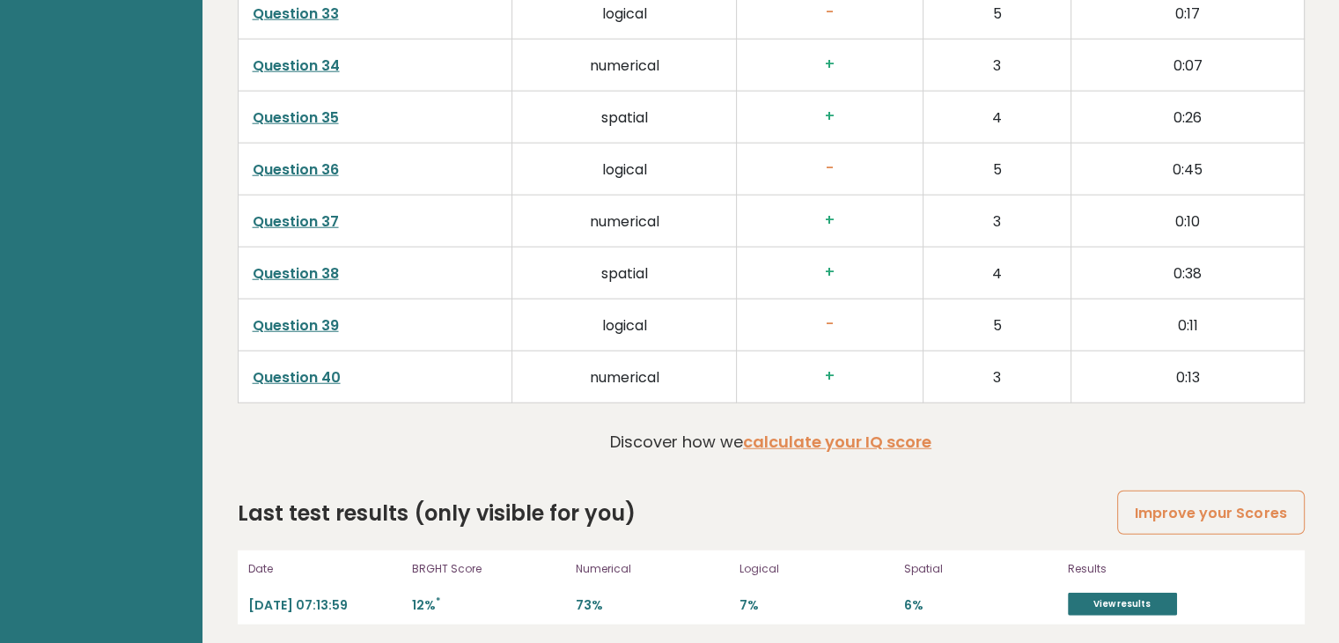
drag, startPoint x: 405, startPoint y: 169, endPoint x: 393, endPoint y: 426, distance: 257.4
click at [1109, 596] on link "View results" at bounding box center [1122, 604] width 109 height 23
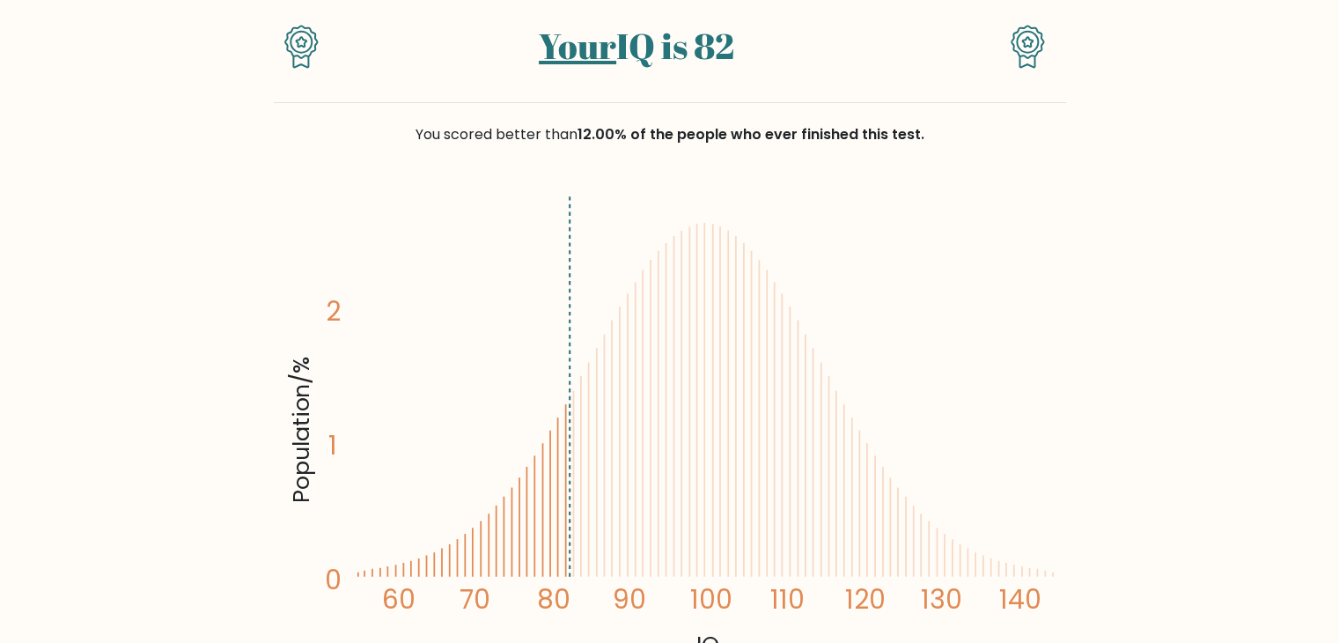
scroll to position [162, 0]
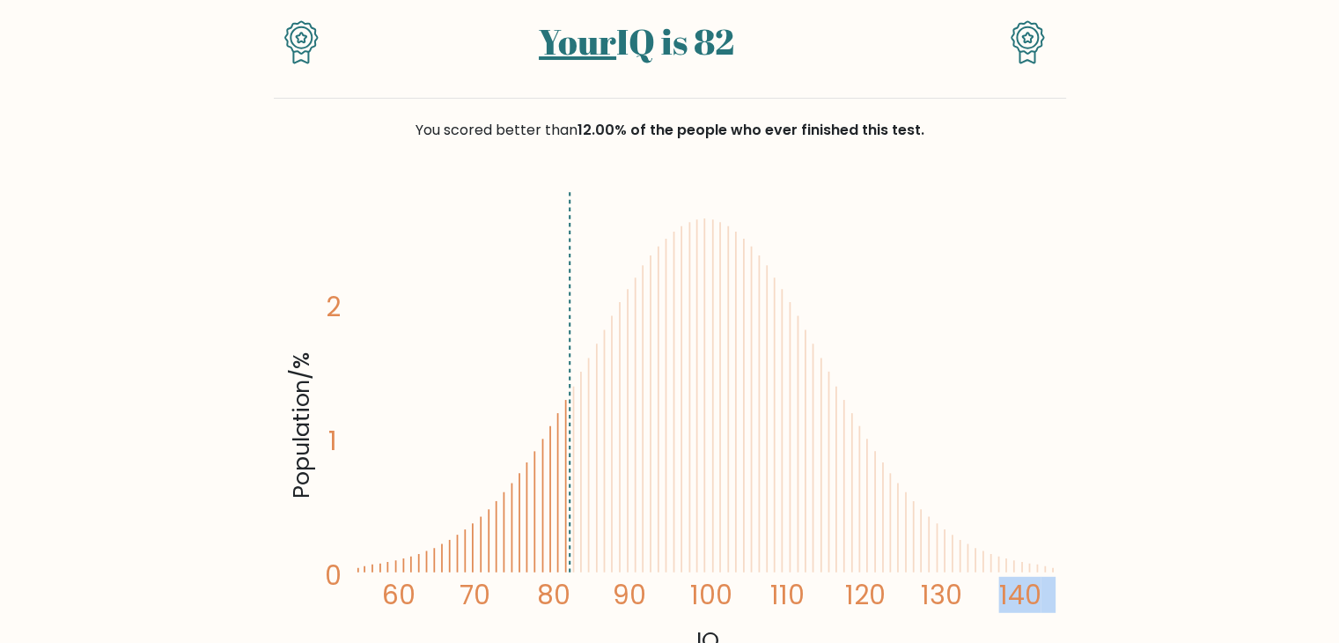
drag, startPoint x: 580, startPoint y: 512, endPoint x: 883, endPoint y: 578, distance: 310.0
click at [883, 578] on icon "Population/% IQ 0 1 2 60 70 80 90 100 110 120 130 140" at bounding box center [669, 420] width 771 height 475
click at [993, 288] on icon "Population/% IQ 0 1 2 60 70 80 90 100 110 120 130 140" at bounding box center [669, 420] width 771 height 475
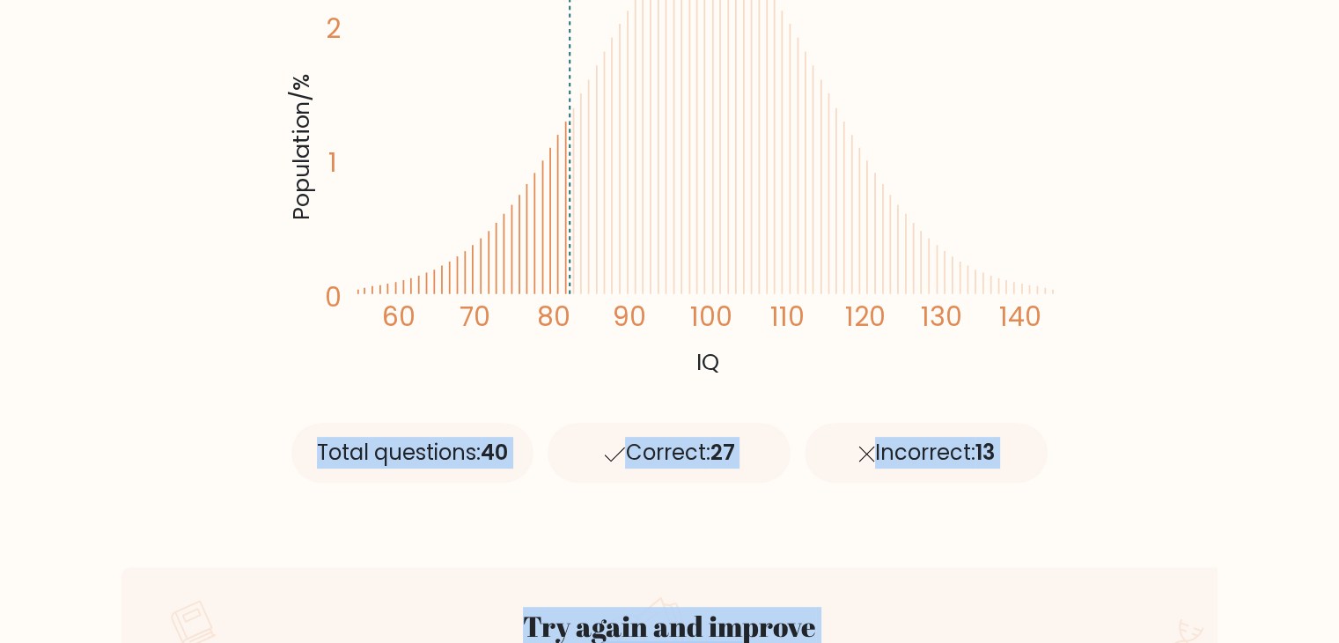
scroll to position [525, 0]
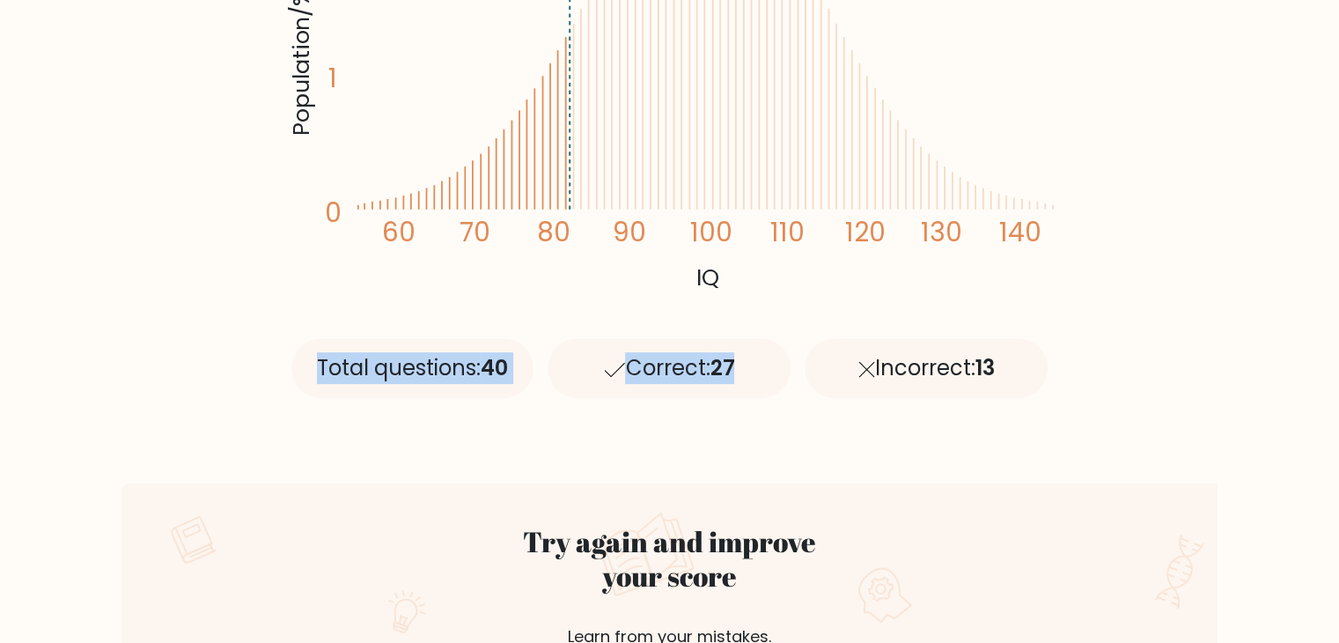
drag, startPoint x: 1074, startPoint y: 596, endPoint x: 747, endPoint y: 417, distance: 373.1
click at [722, 426] on div "Total questions: 40 Correct: 27 Incorrect: 13" at bounding box center [669, 361] width 771 height 158
